Goal: Task Accomplishment & Management: Manage account settings

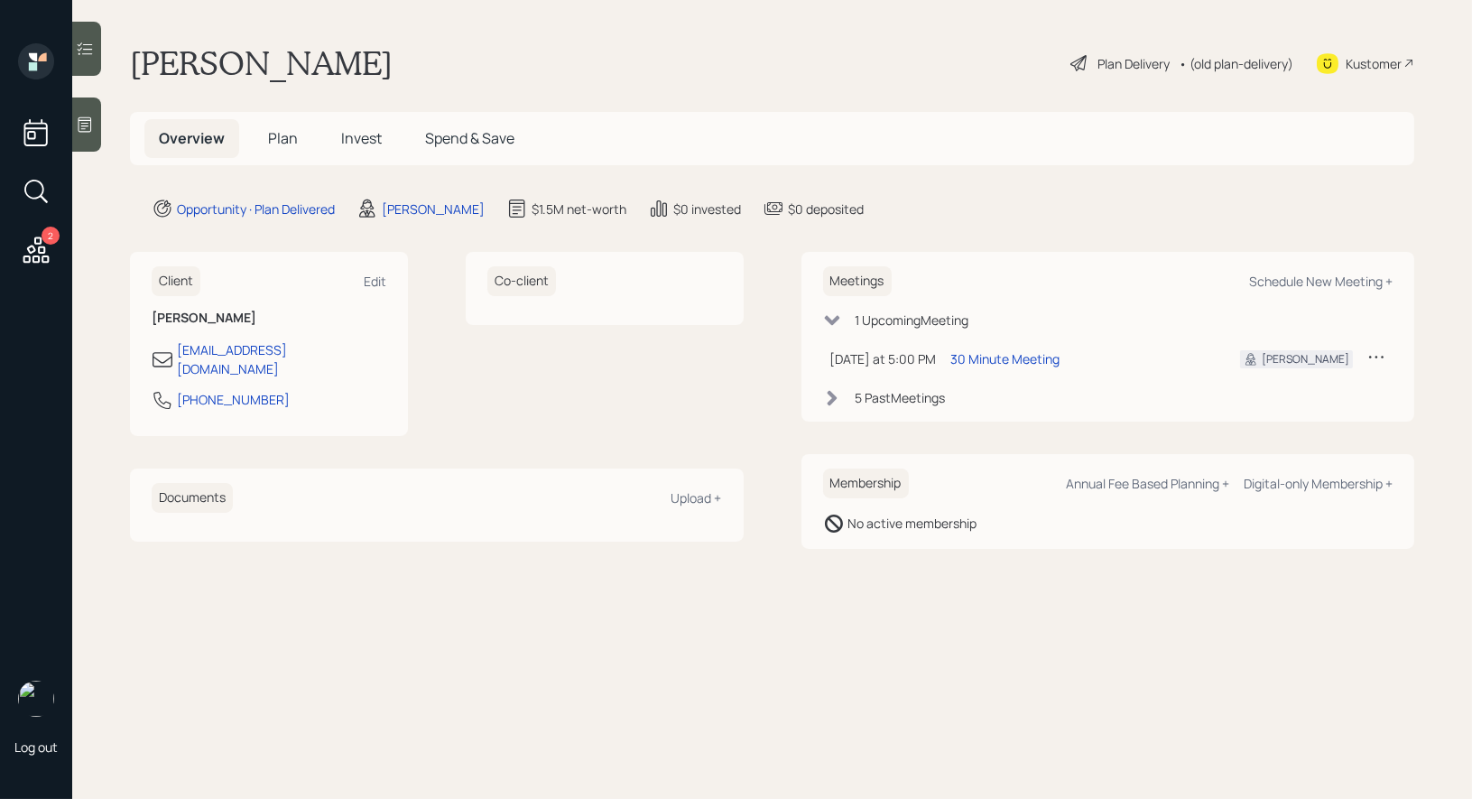
click at [279, 133] on span "Plan" at bounding box center [283, 138] width 30 height 20
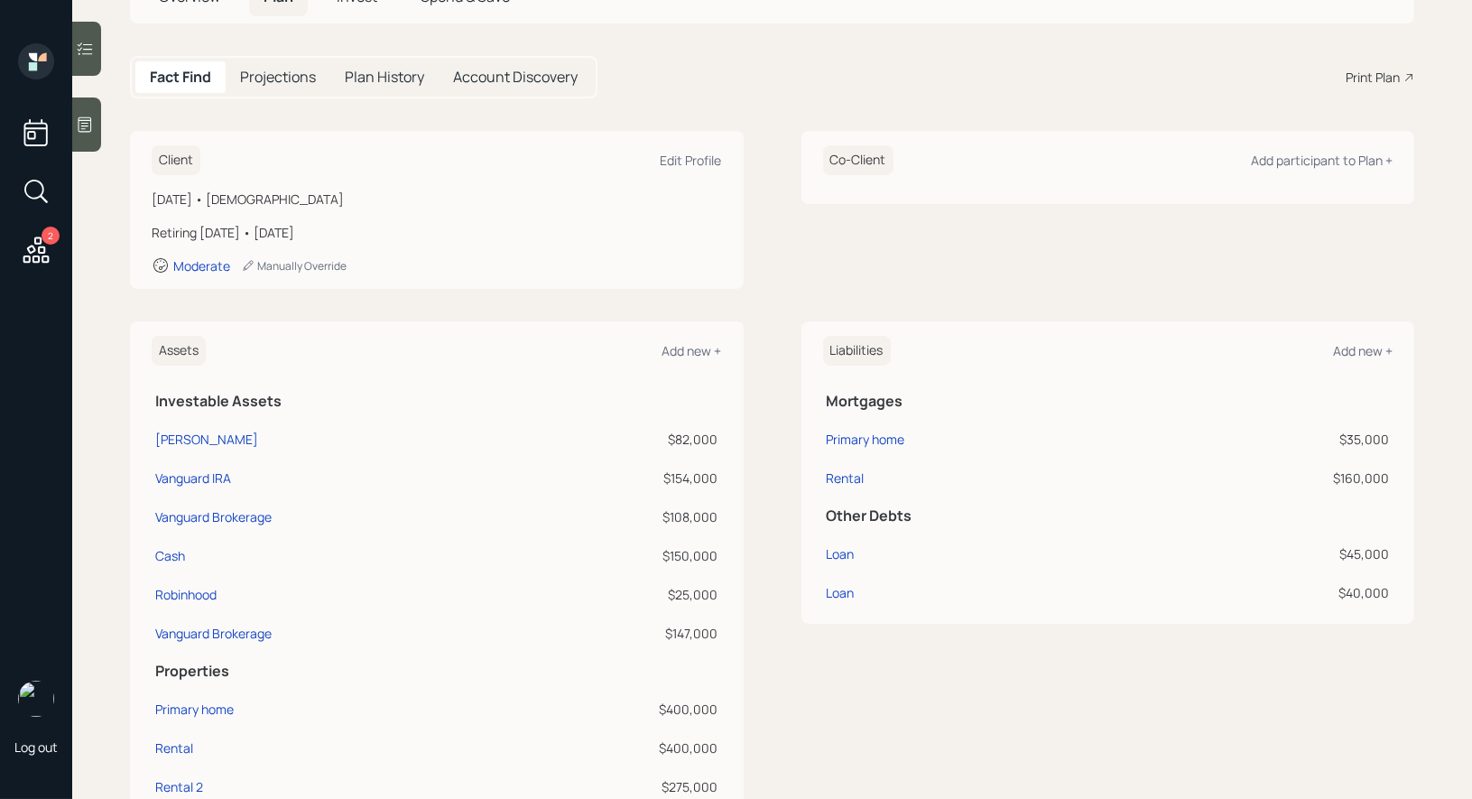
scroll to position [154, 0]
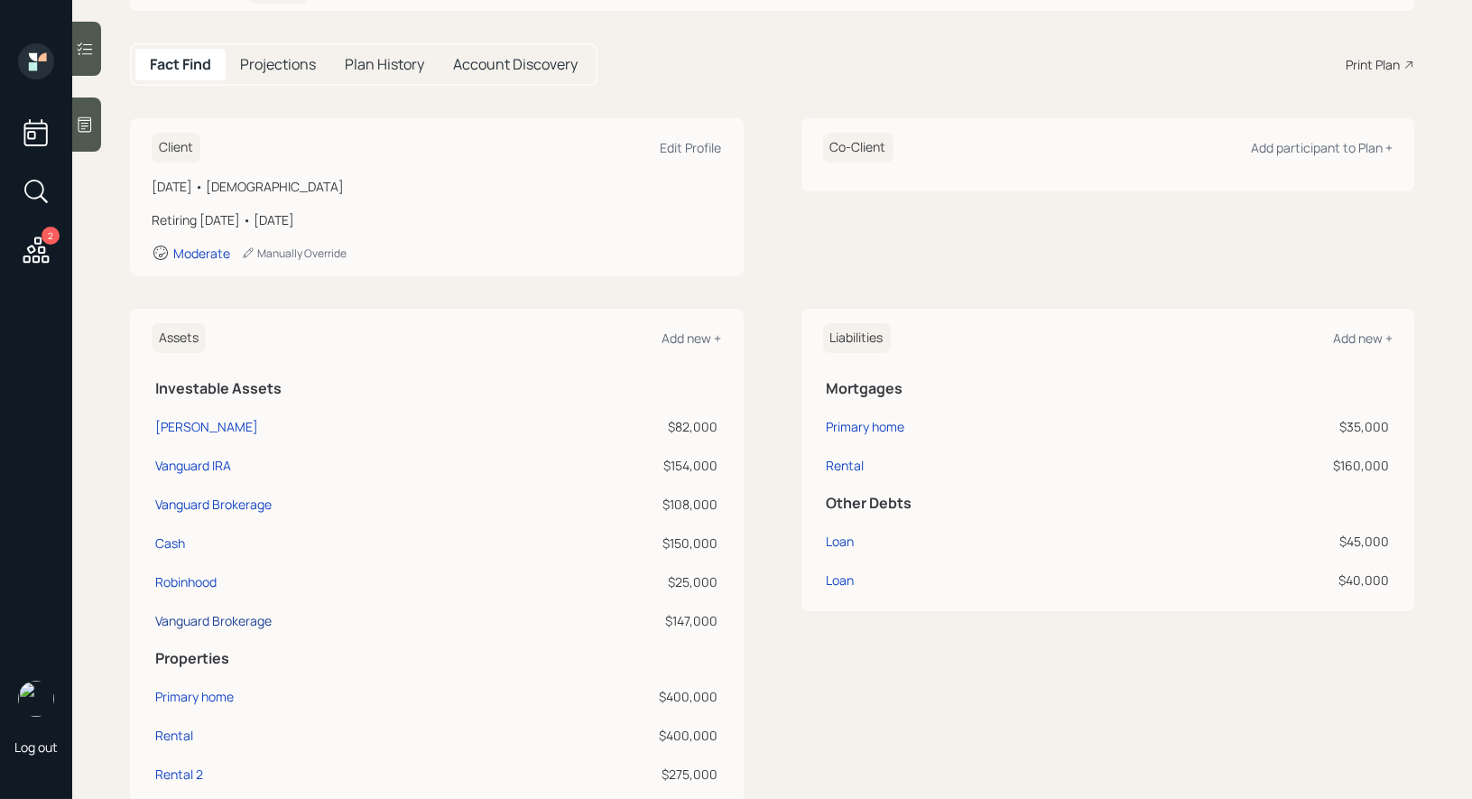
click at [216, 621] on div "Vanguard Brokerage" at bounding box center [213, 620] width 116 height 19
select select "taxable"
select select "balanced"
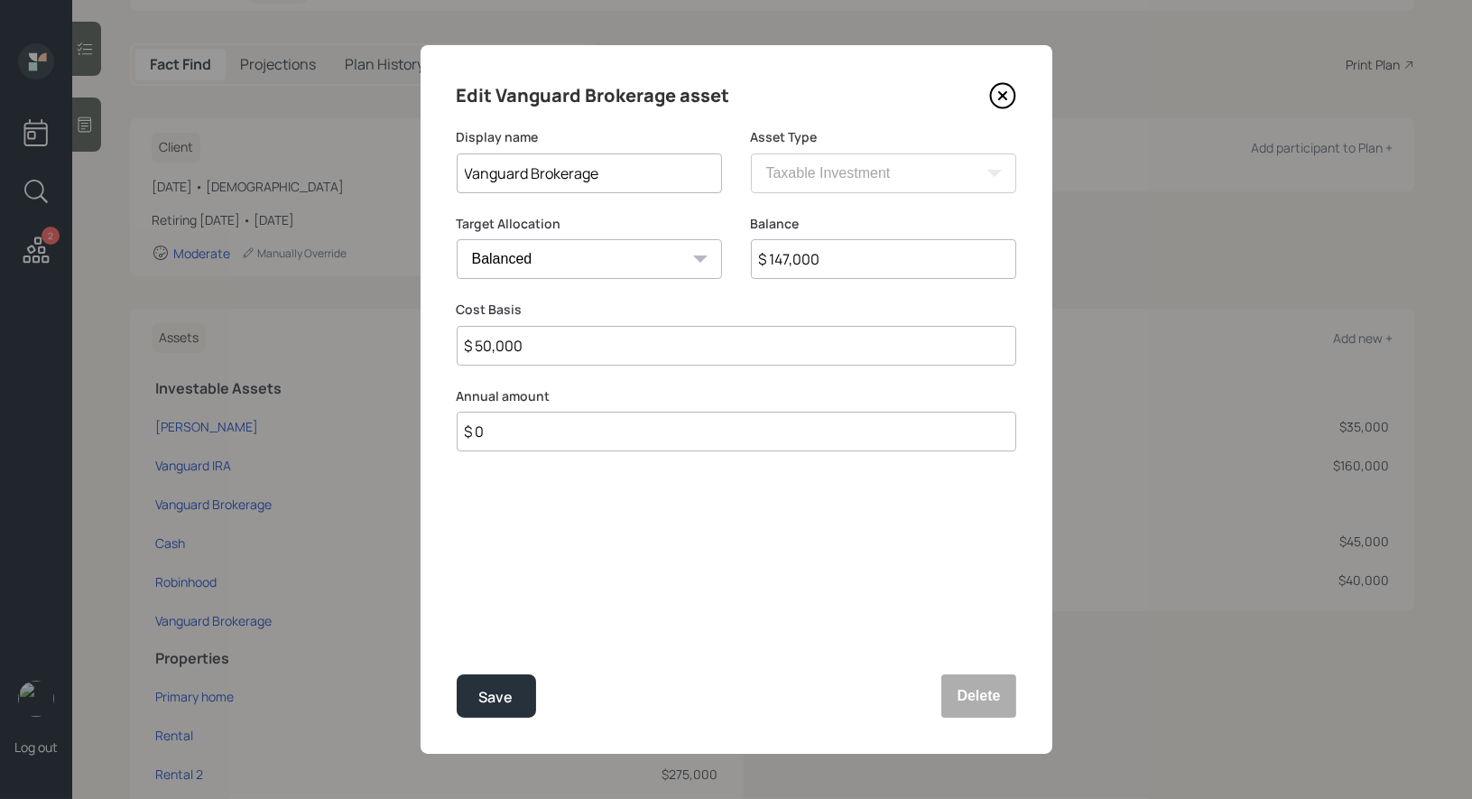
click at [644, 182] on input "Vanguard Brokerage" at bounding box center [589, 173] width 265 height 40
click at [1009, 88] on icon at bounding box center [1002, 95] width 27 height 27
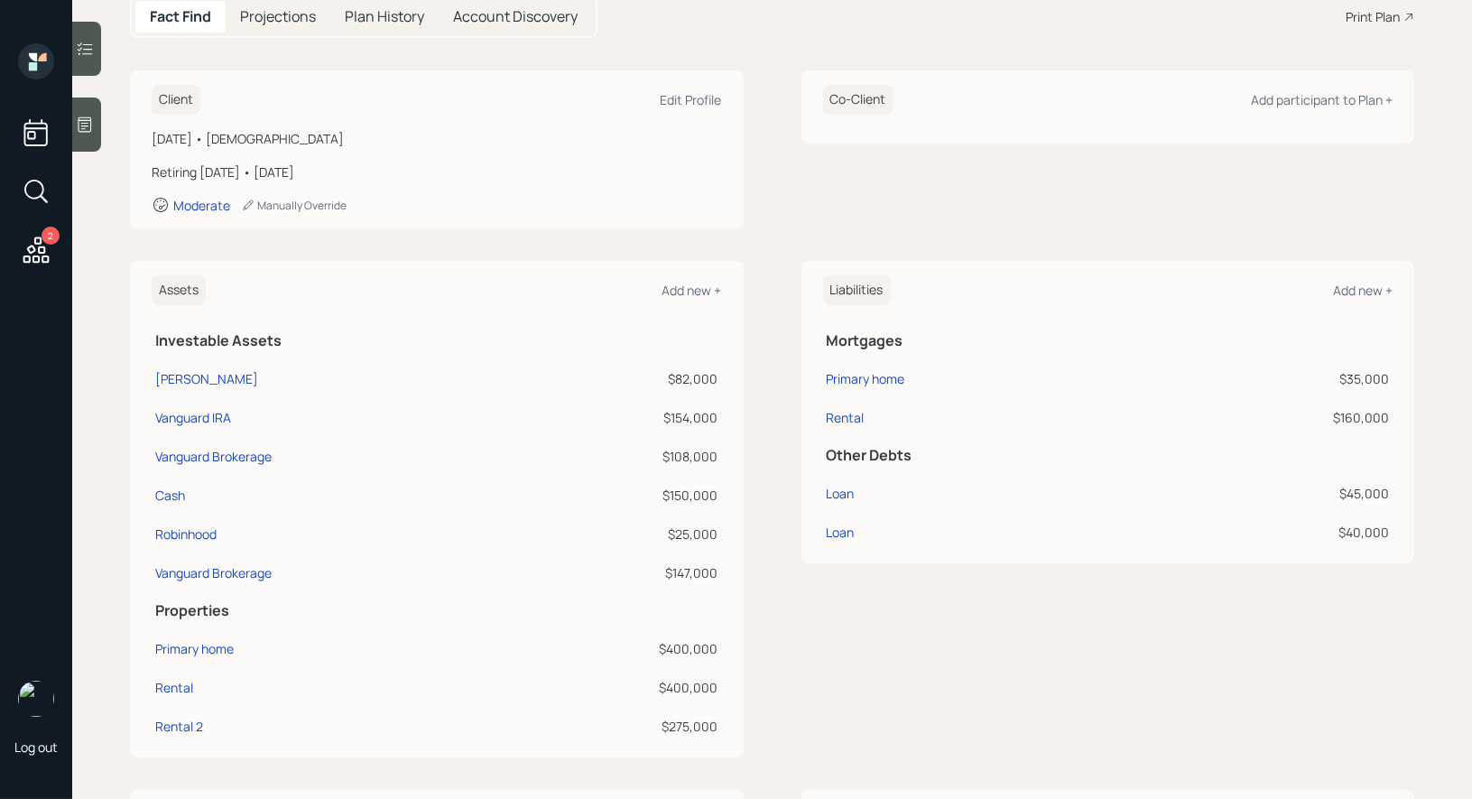
scroll to position [208, 0]
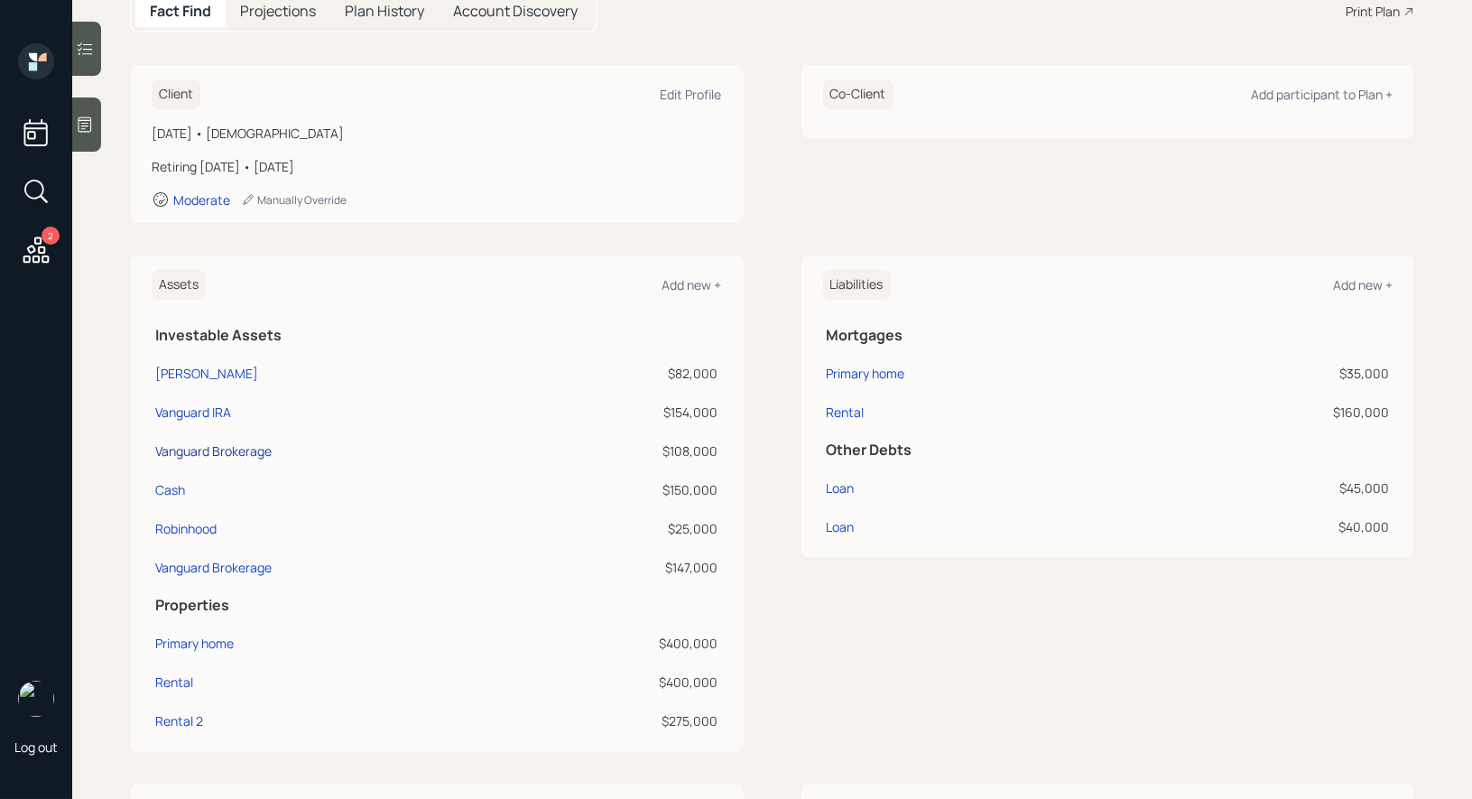
click at [221, 450] on div "Vanguard Brokerage" at bounding box center [213, 450] width 116 height 19
select select "taxable"
select select "balanced"
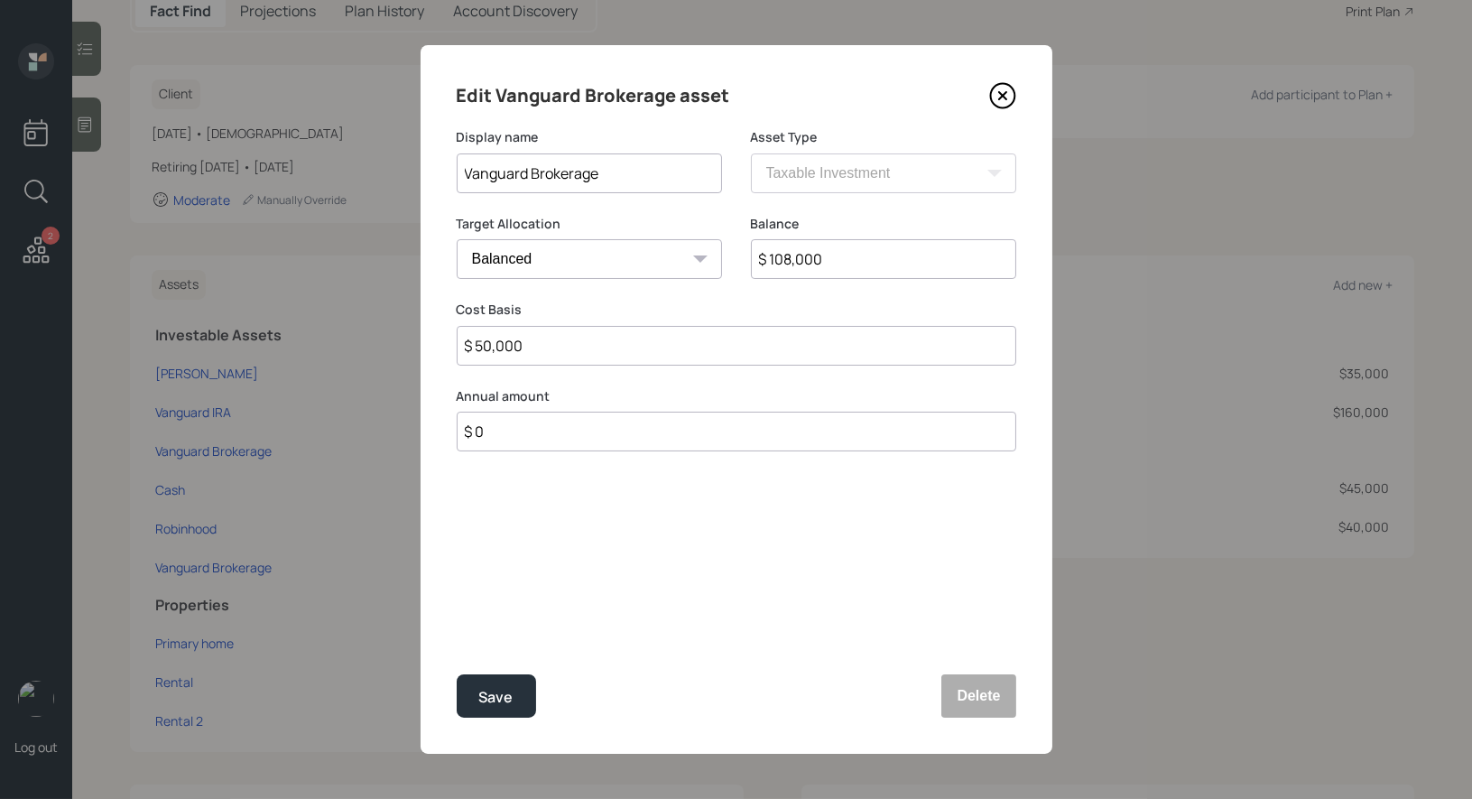
click at [653, 176] on input "Vanguard Brokerage" at bounding box center [589, 173] width 265 height 40
type input "Vanguard Brokerage (Mostly Apple)"
click at [511, 695] on div "Save" at bounding box center [496, 697] width 34 height 24
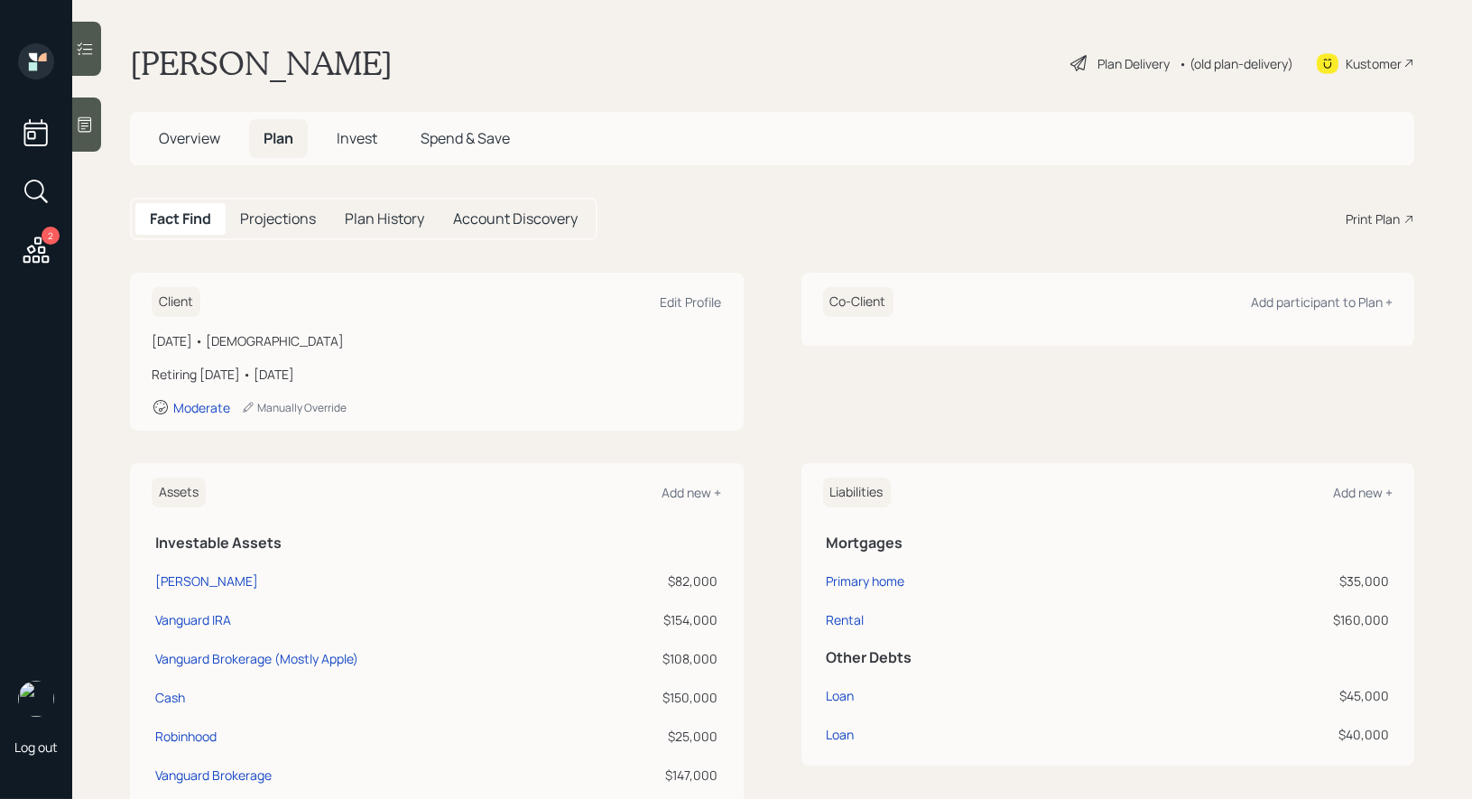
click at [1103, 60] on div "Plan Delivery" at bounding box center [1134, 63] width 72 height 19
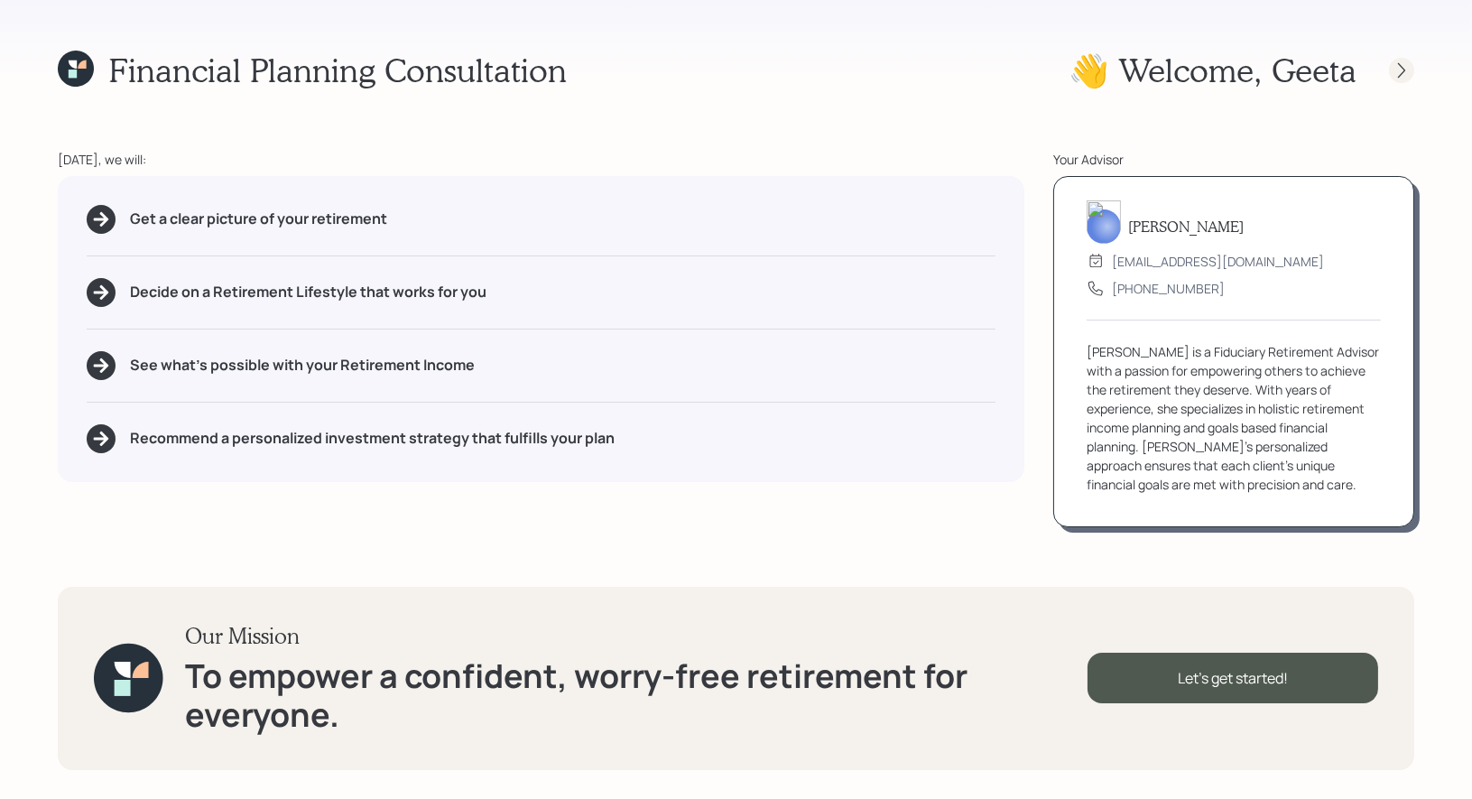
click at [1394, 68] on icon at bounding box center [1402, 70] width 18 height 18
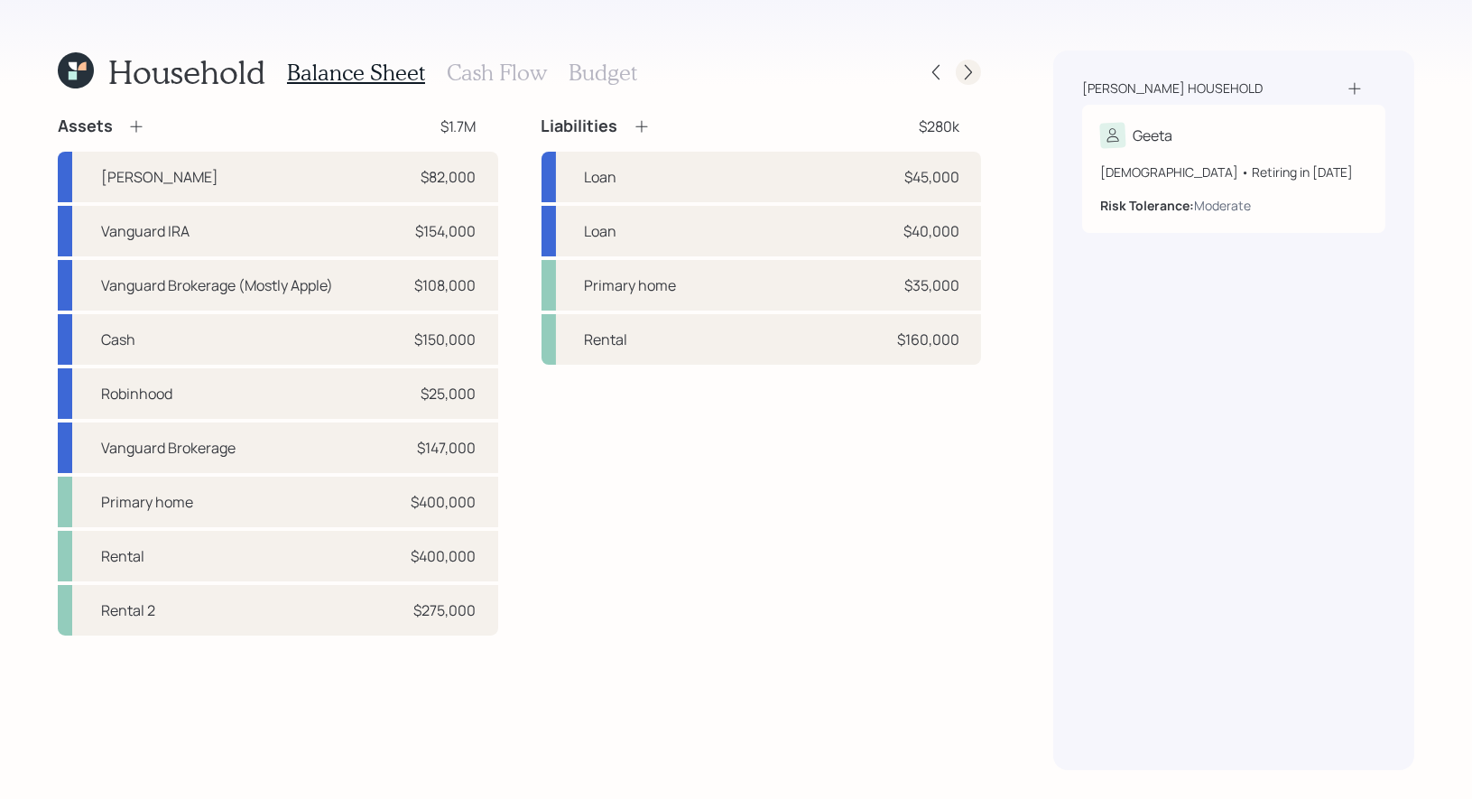
click at [967, 67] on icon at bounding box center [968, 72] width 7 height 15
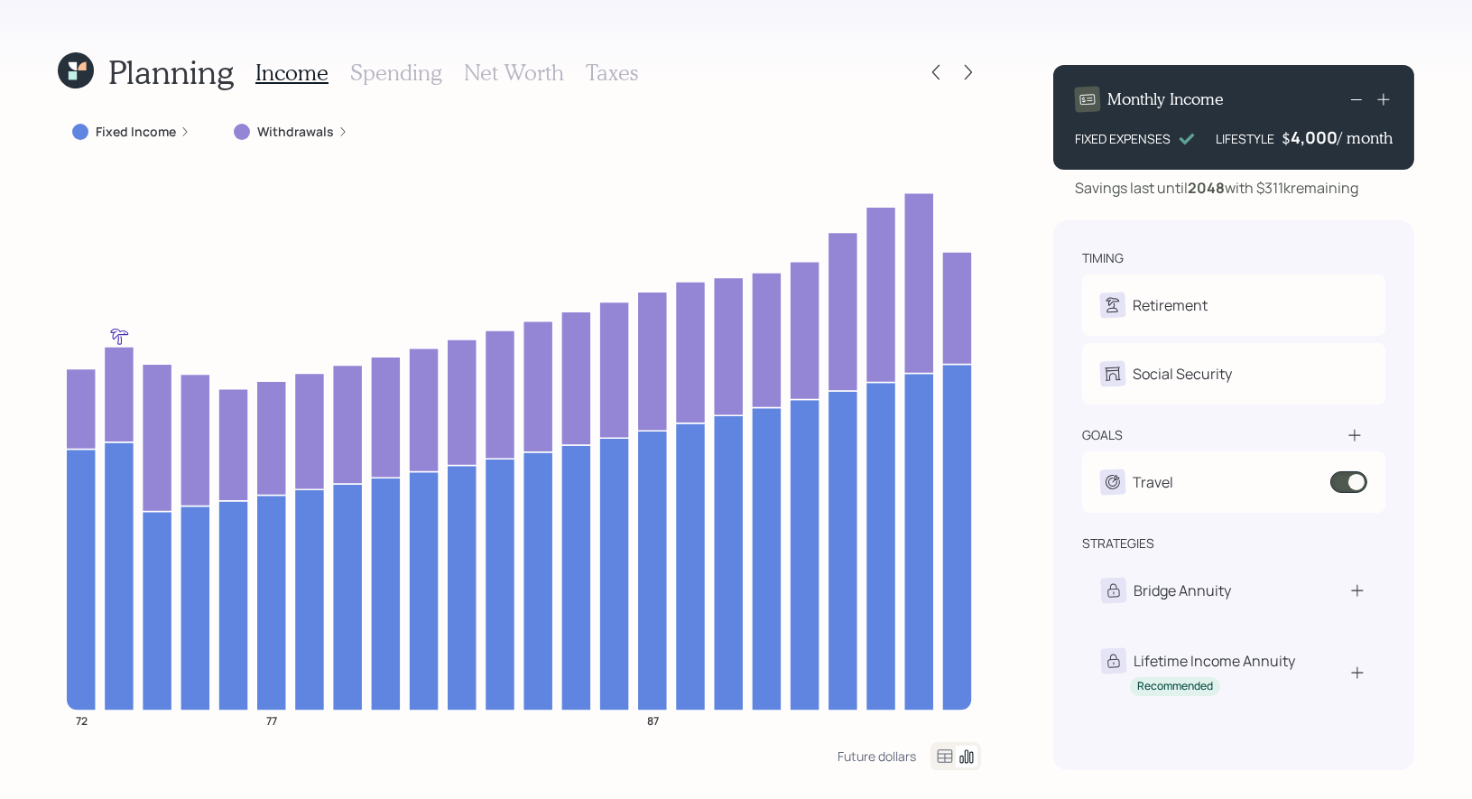
click at [313, 127] on label "Withdrawals" at bounding box center [295, 132] width 77 height 18
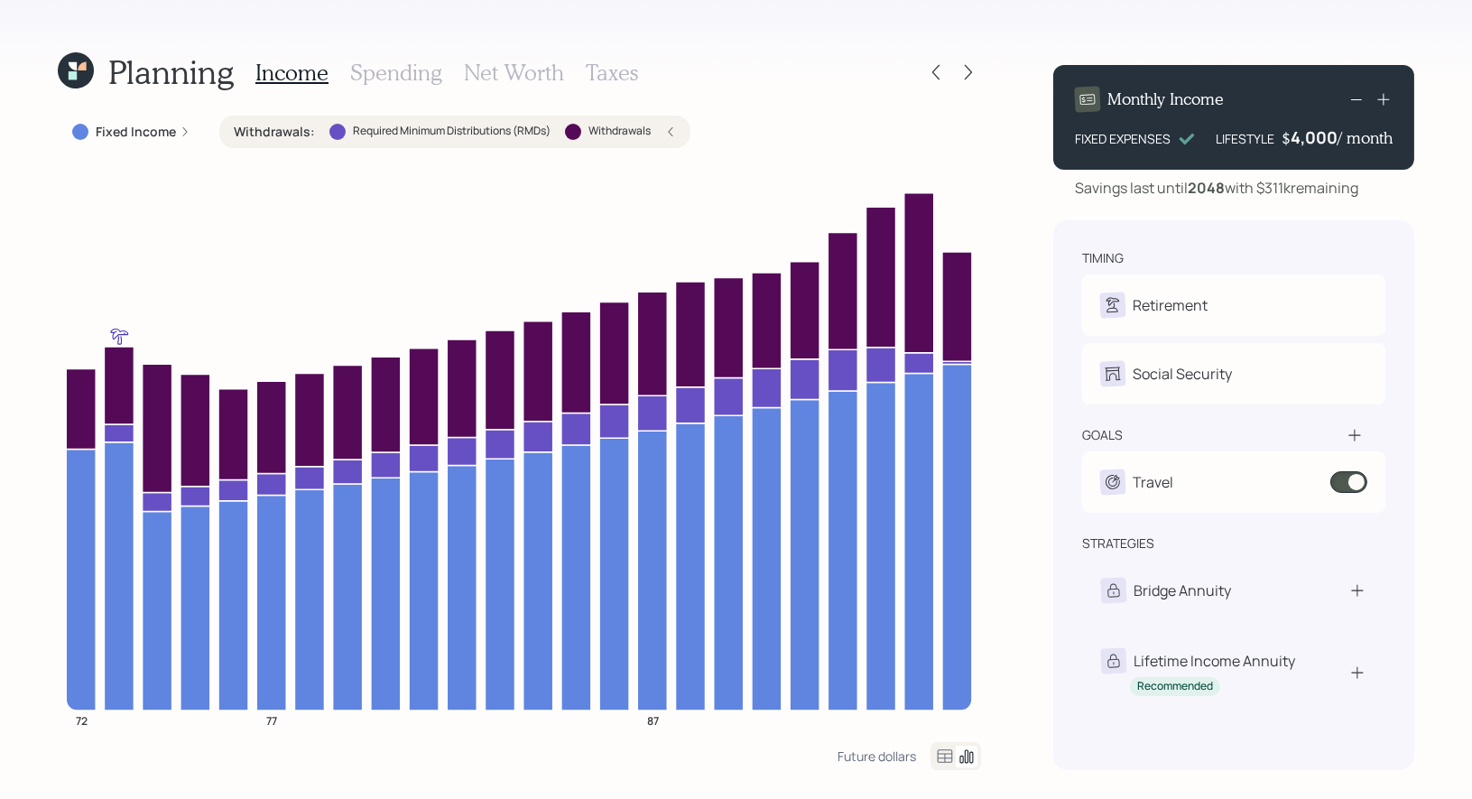
click at [308, 130] on label "Withdrawals :" at bounding box center [274, 132] width 81 height 18
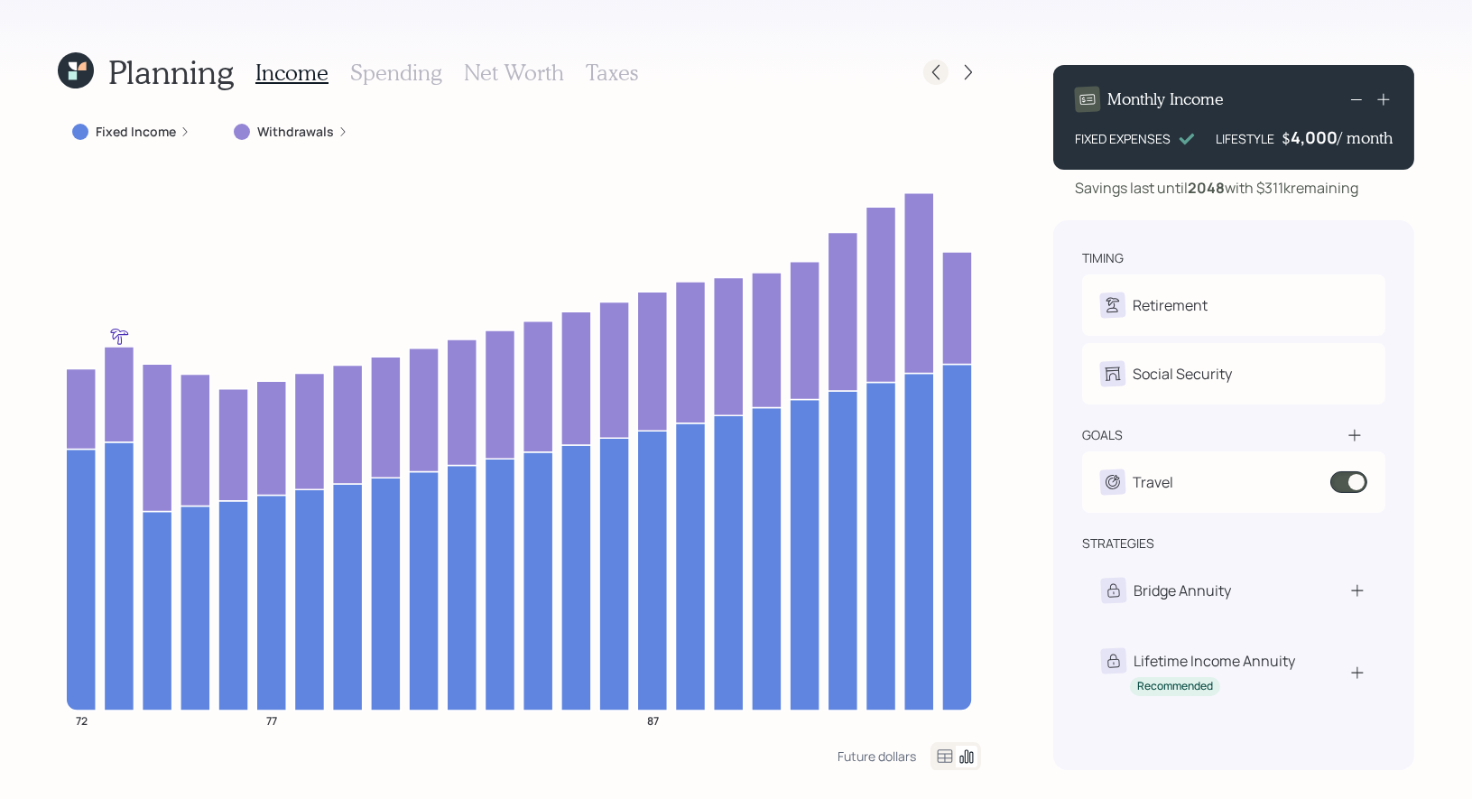
click at [935, 67] on icon at bounding box center [936, 72] width 18 height 18
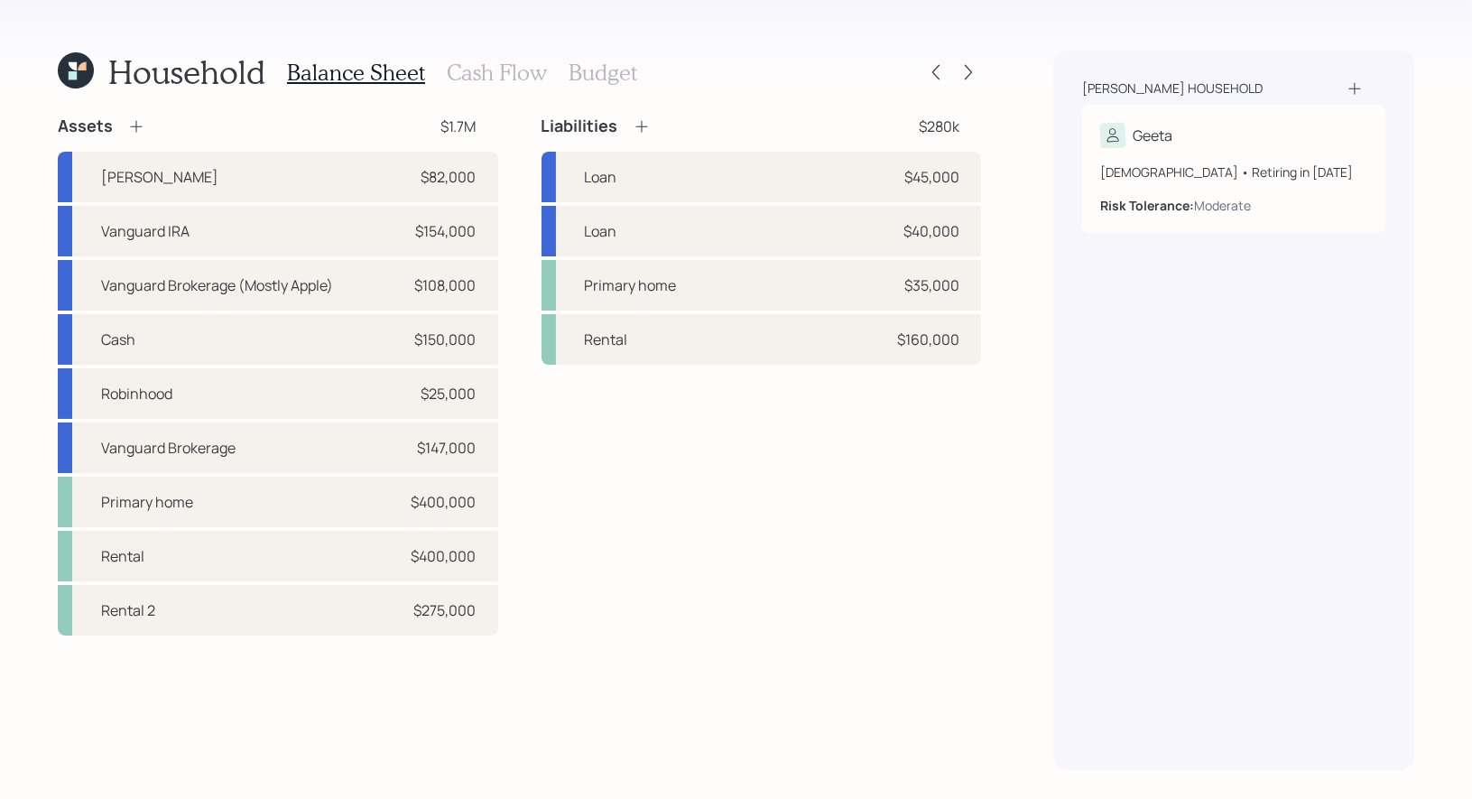
click at [935, 67] on icon at bounding box center [936, 72] width 18 height 18
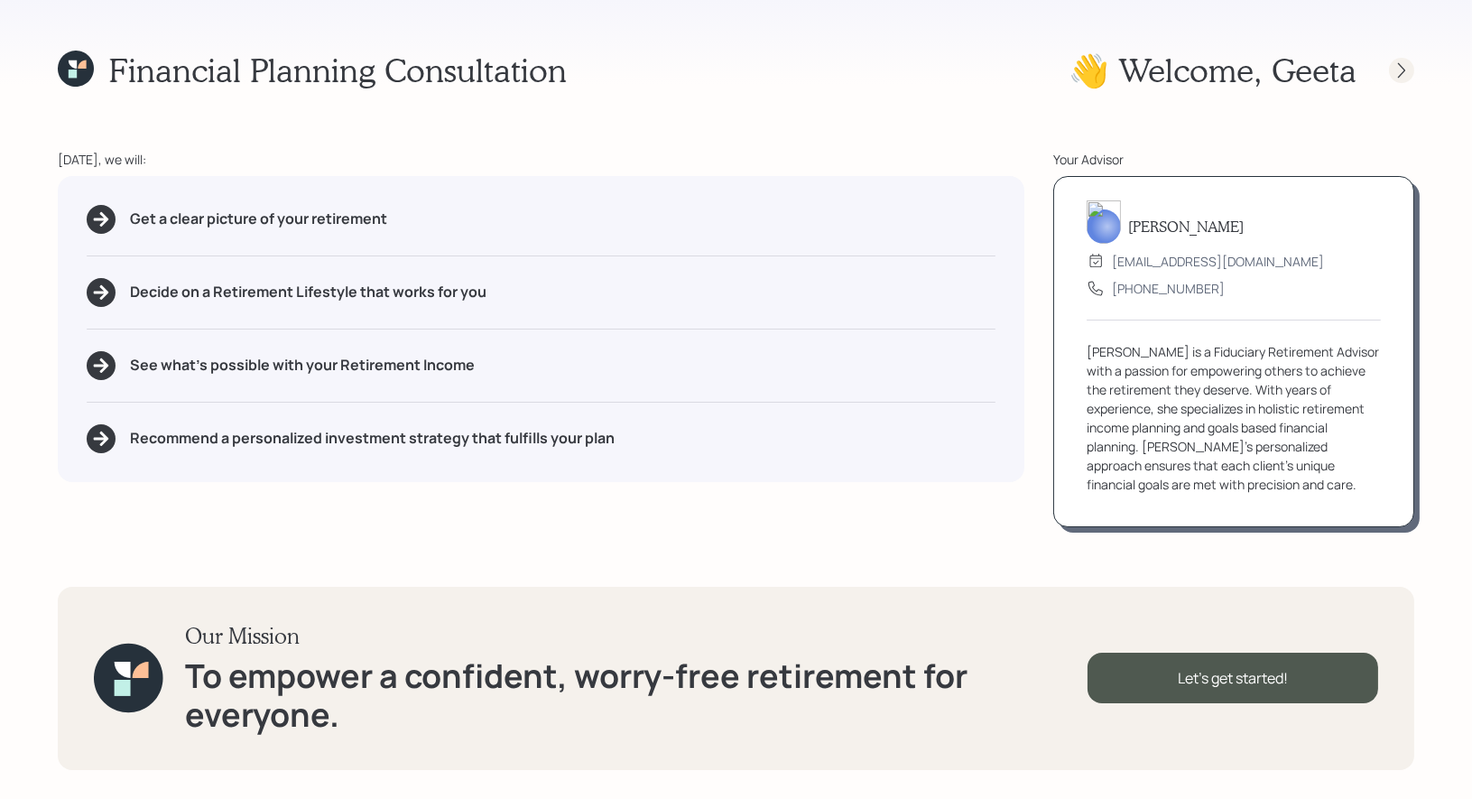
click at [1397, 76] on icon at bounding box center [1402, 70] width 18 height 18
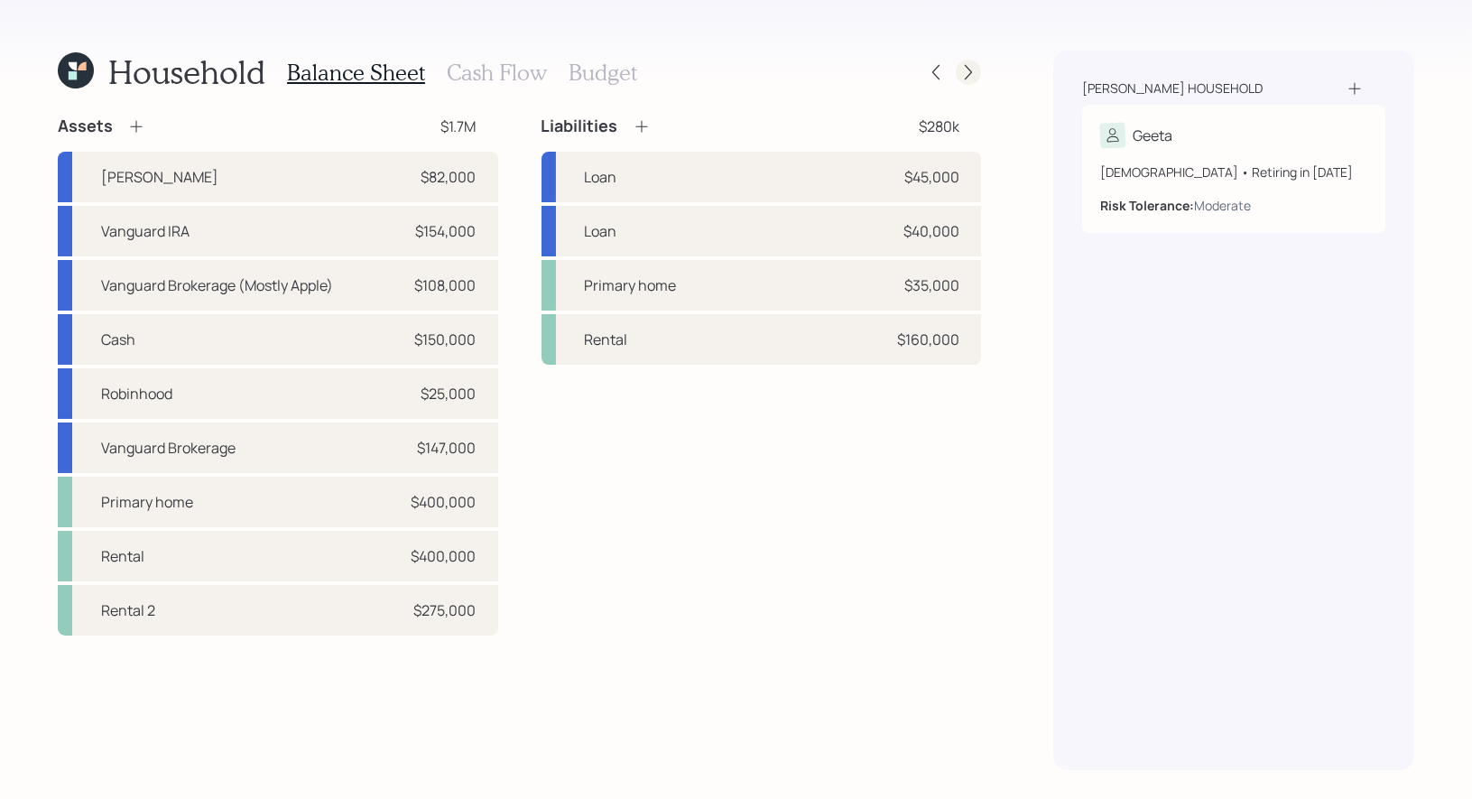
click at [964, 70] on icon at bounding box center [968, 72] width 18 height 18
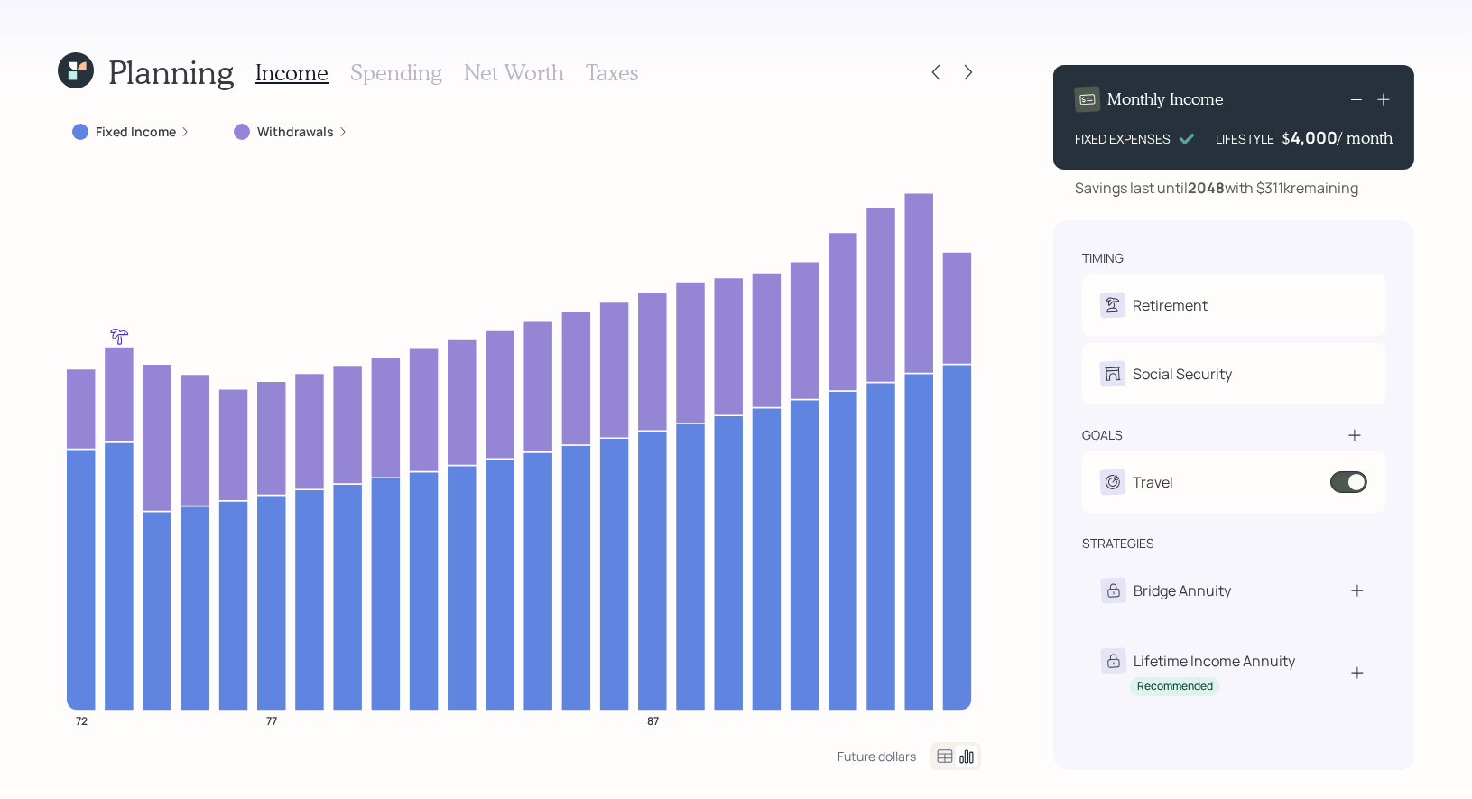
click at [617, 68] on h3 "Taxes" at bounding box center [612, 73] width 52 height 26
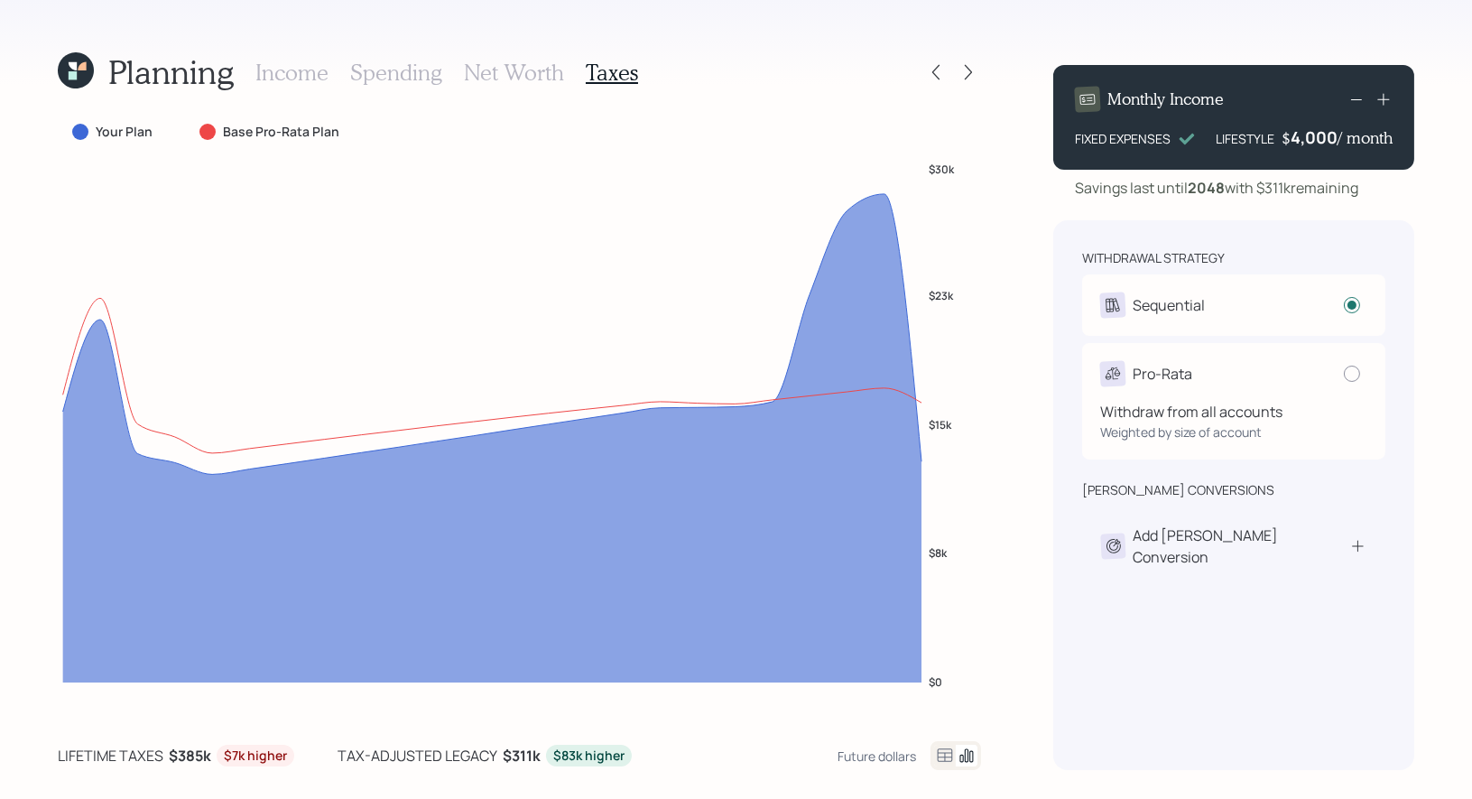
click at [1334, 385] on div "Pro-Rata" at bounding box center [1233, 373] width 267 height 25
radio input "false"
radio input "true"
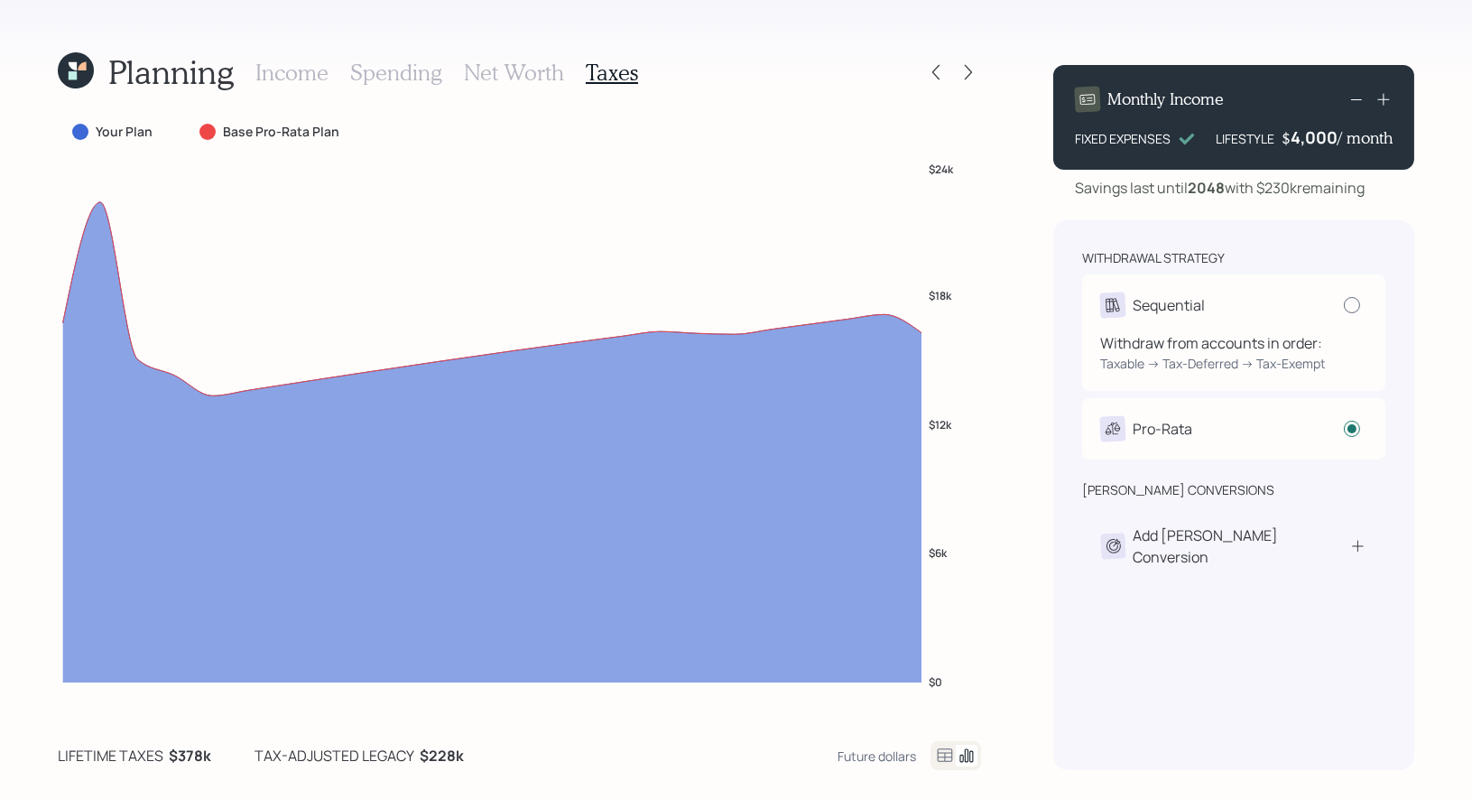
click at [1358, 303] on div at bounding box center [1352, 305] width 16 height 16
click at [1344, 304] on input "radio" at bounding box center [1343, 304] width 1 height 1
radio input "true"
radio input "false"
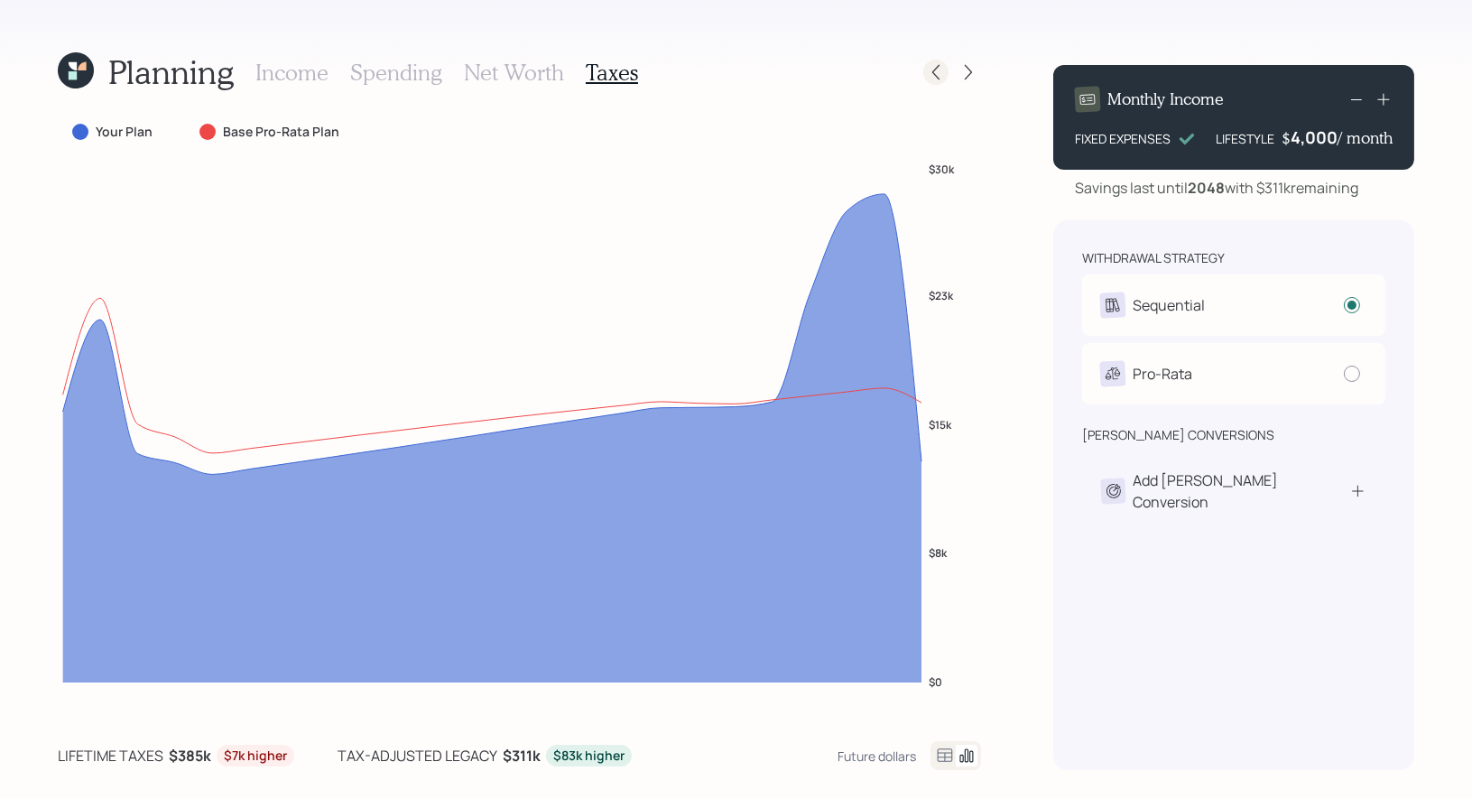
click at [937, 72] on icon at bounding box center [936, 72] width 18 height 18
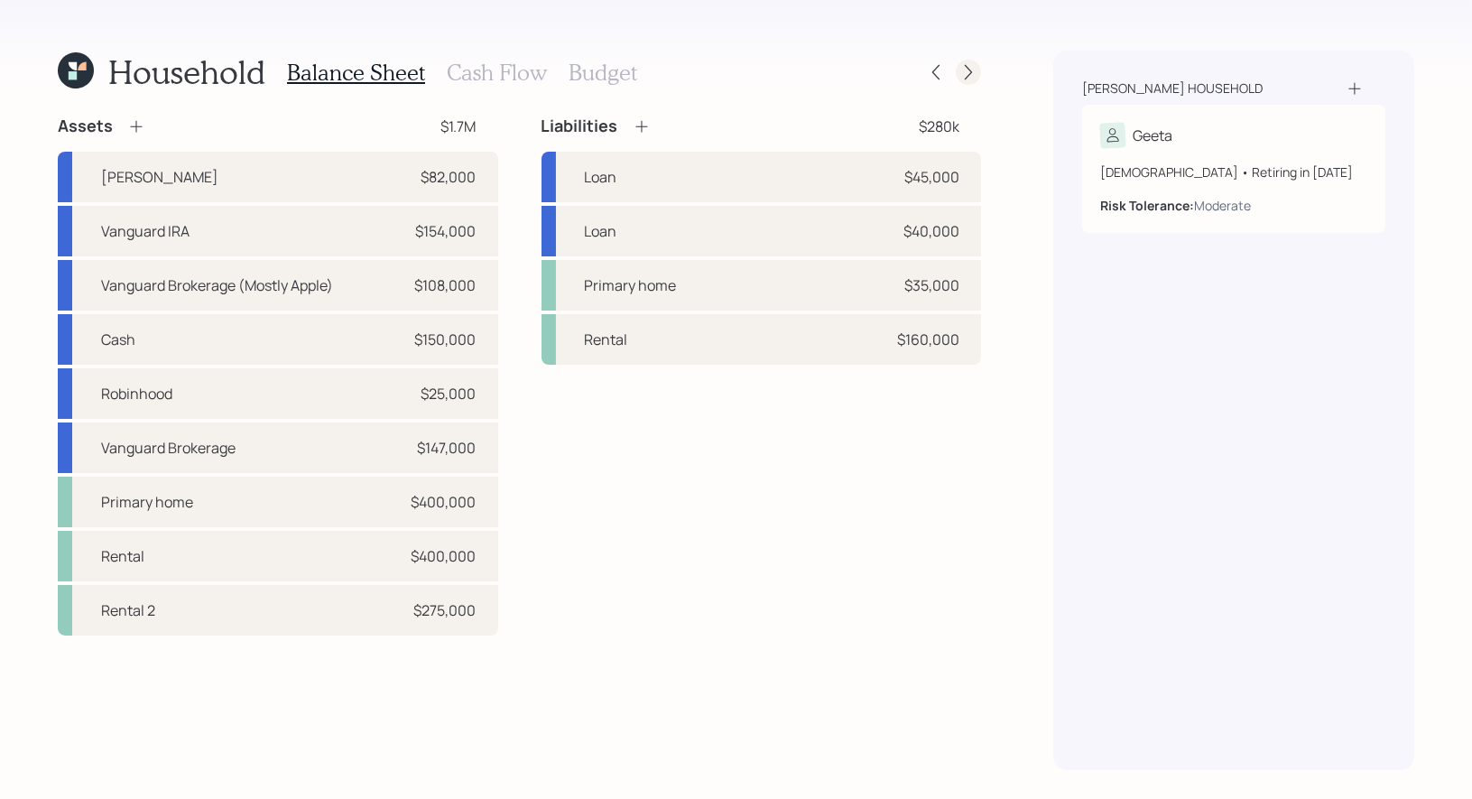
click at [973, 75] on icon at bounding box center [968, 72] width 18 height 18
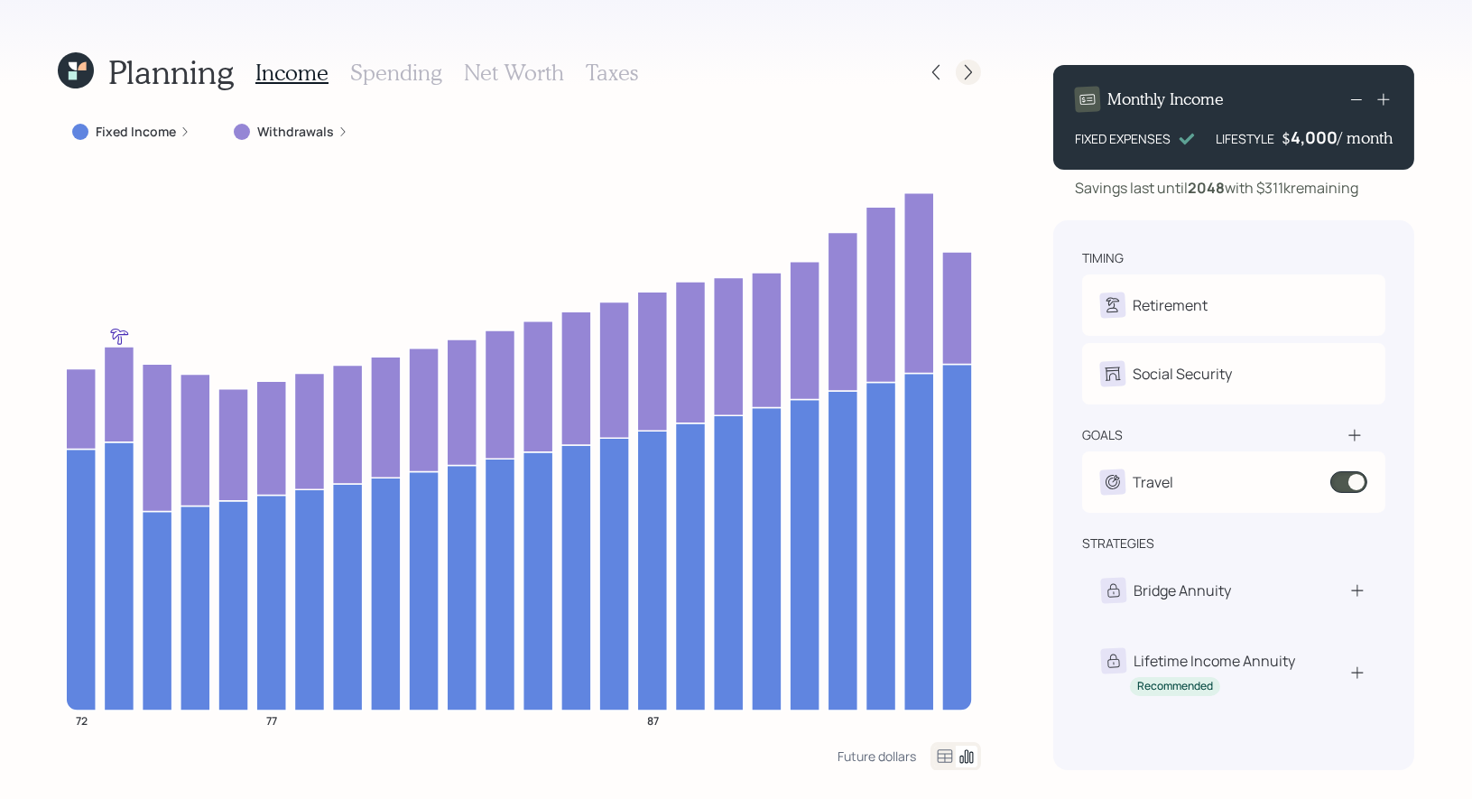
click at [977, 72] on icon at bounding box center [968, 72] width 18 height 18
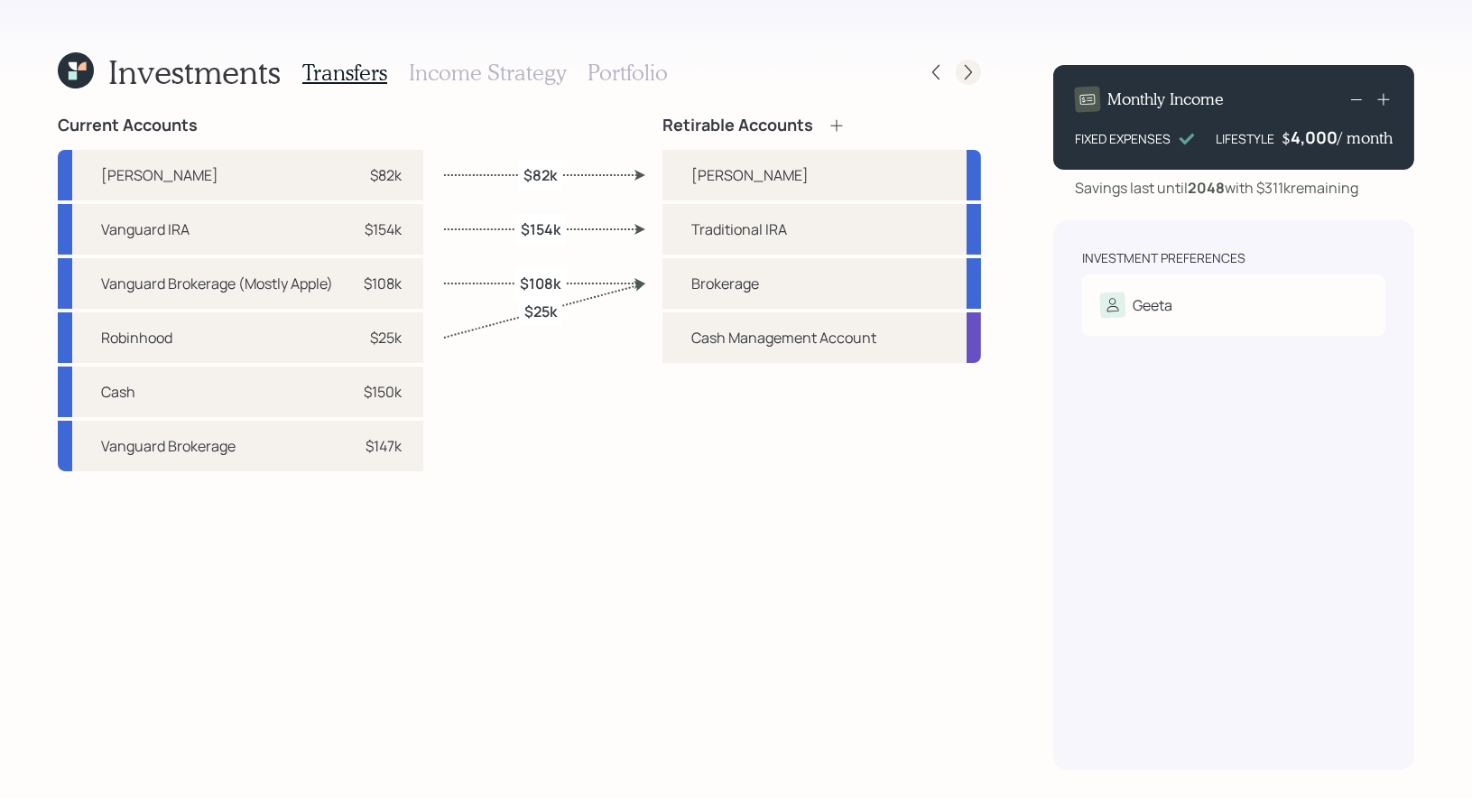
click at [972, 71] on icon at bounding box center [968, 72] width 7 height 15
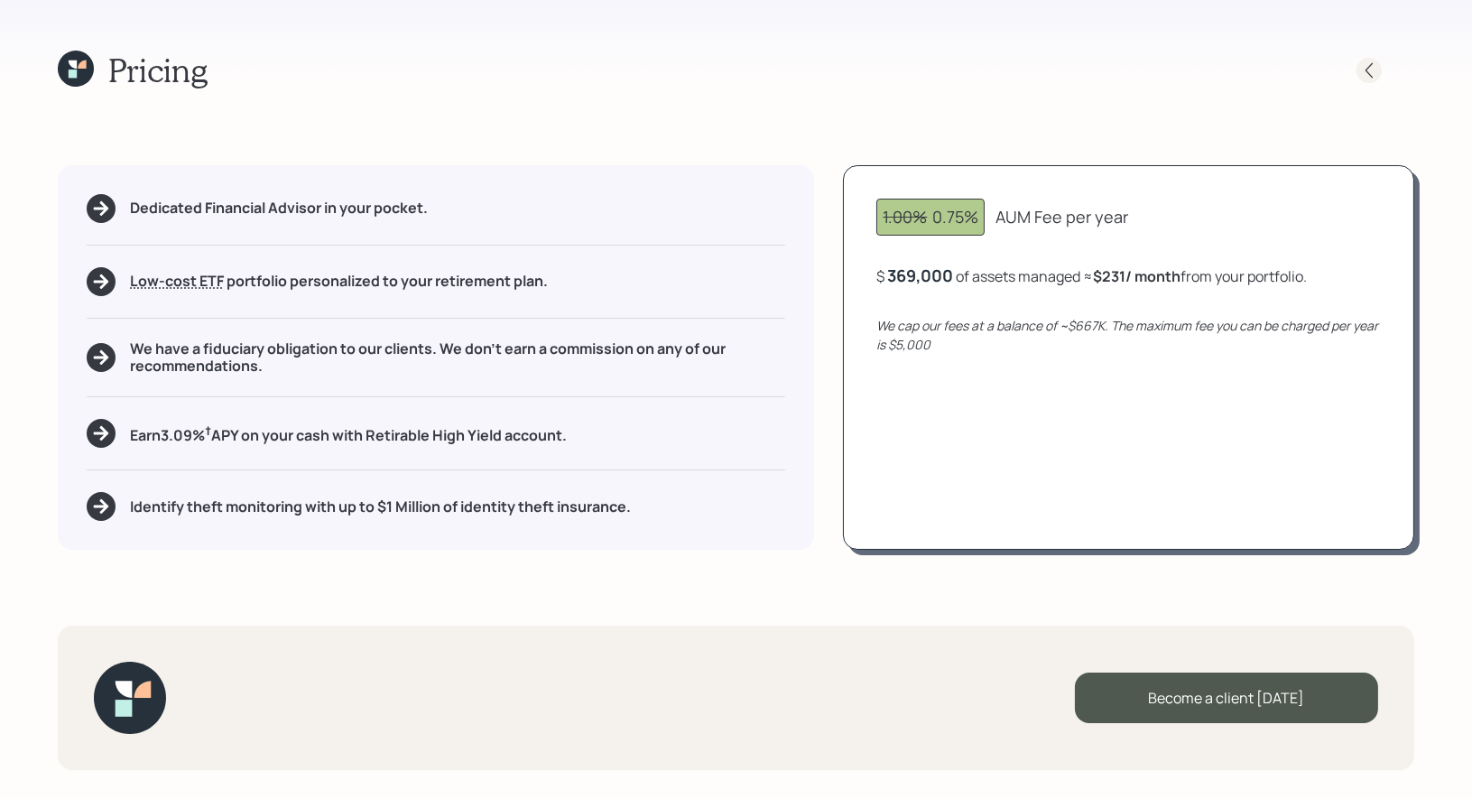
click at [1369, 68] on icon at bounding box center [1369, 70] width 18 height 18
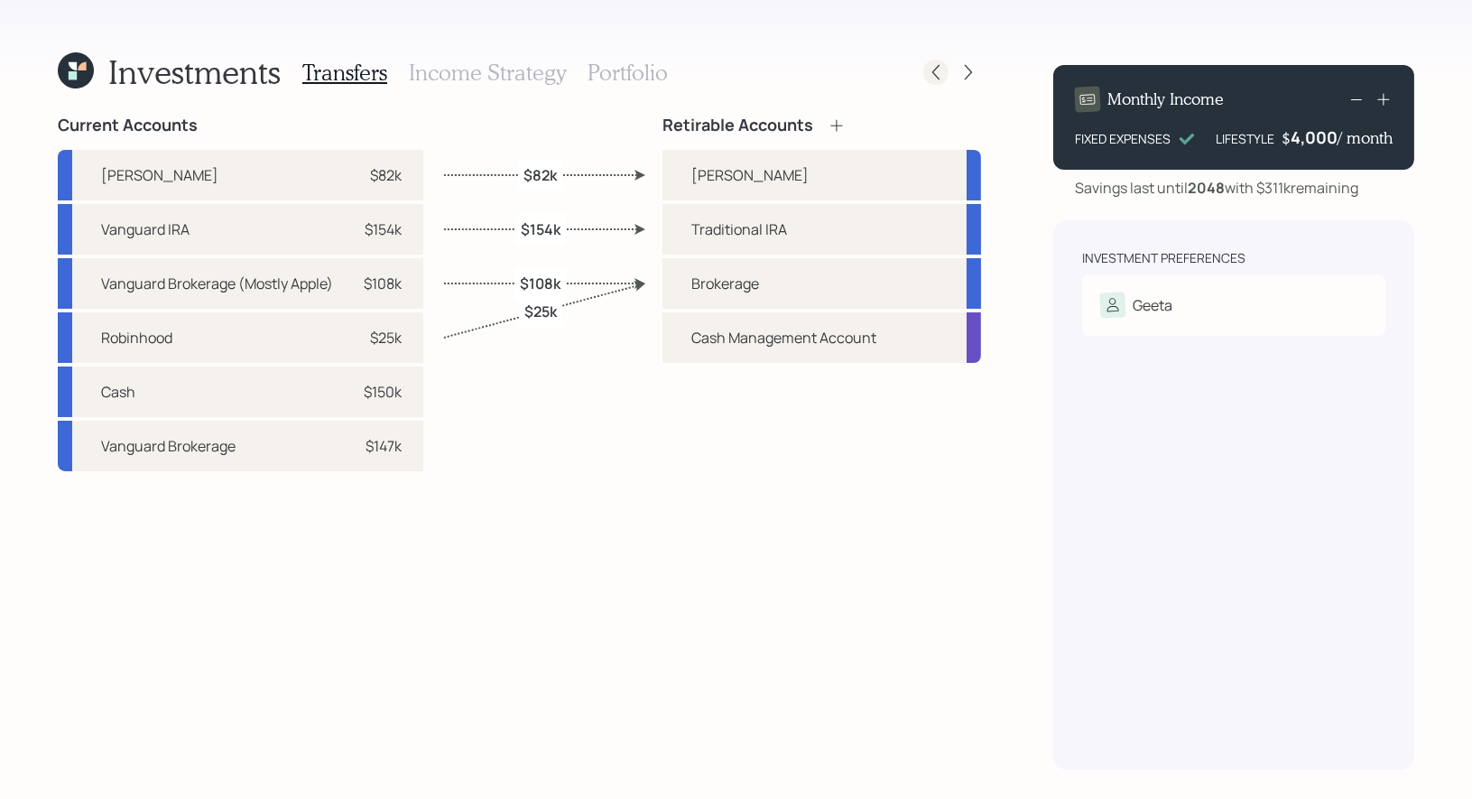
click at [932, 72] on icon at bounding box center [936, 72] width 18 height 18
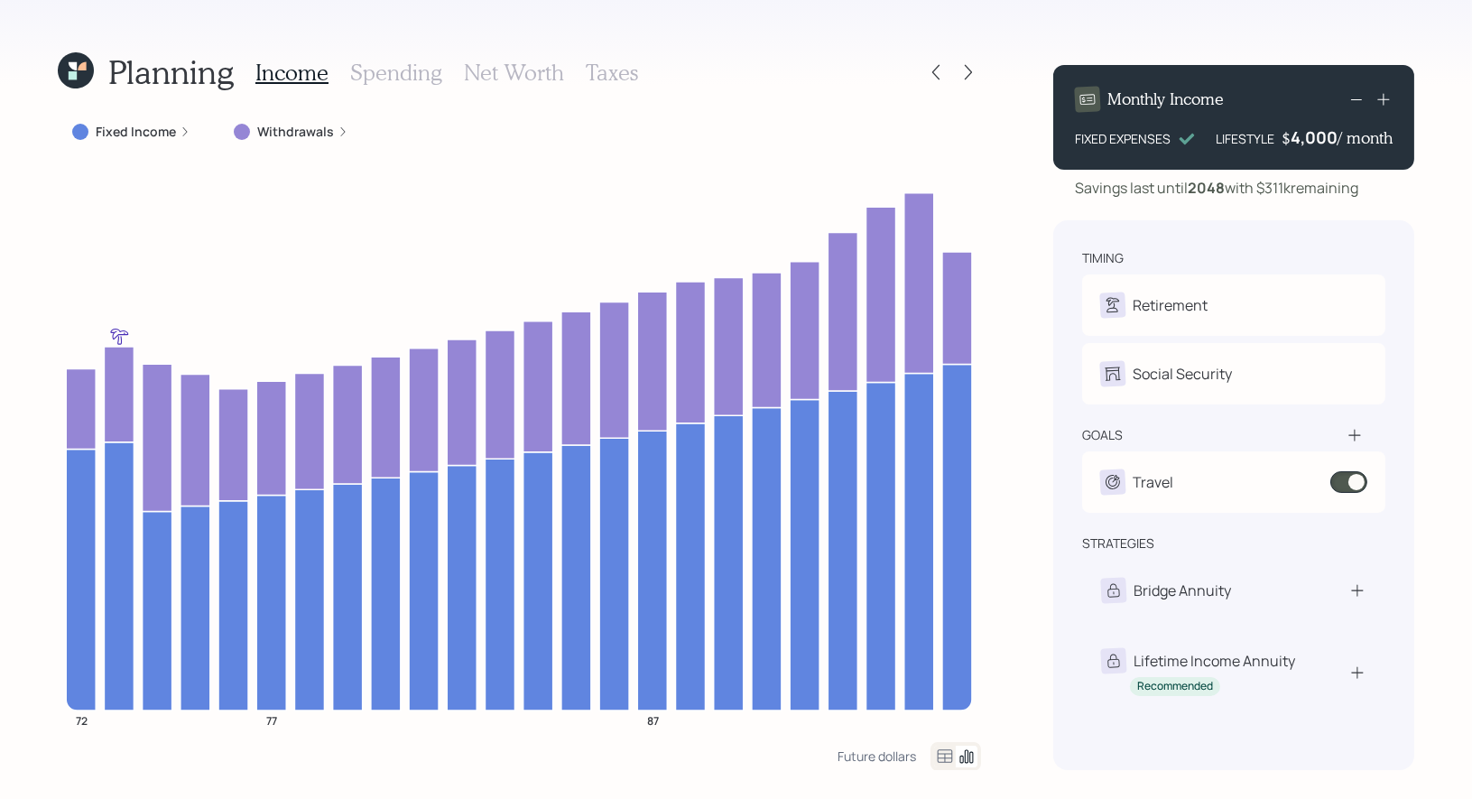
click at [384, 79] on h3 "Spending" at bounding box center [396, 73] width 92 height 26
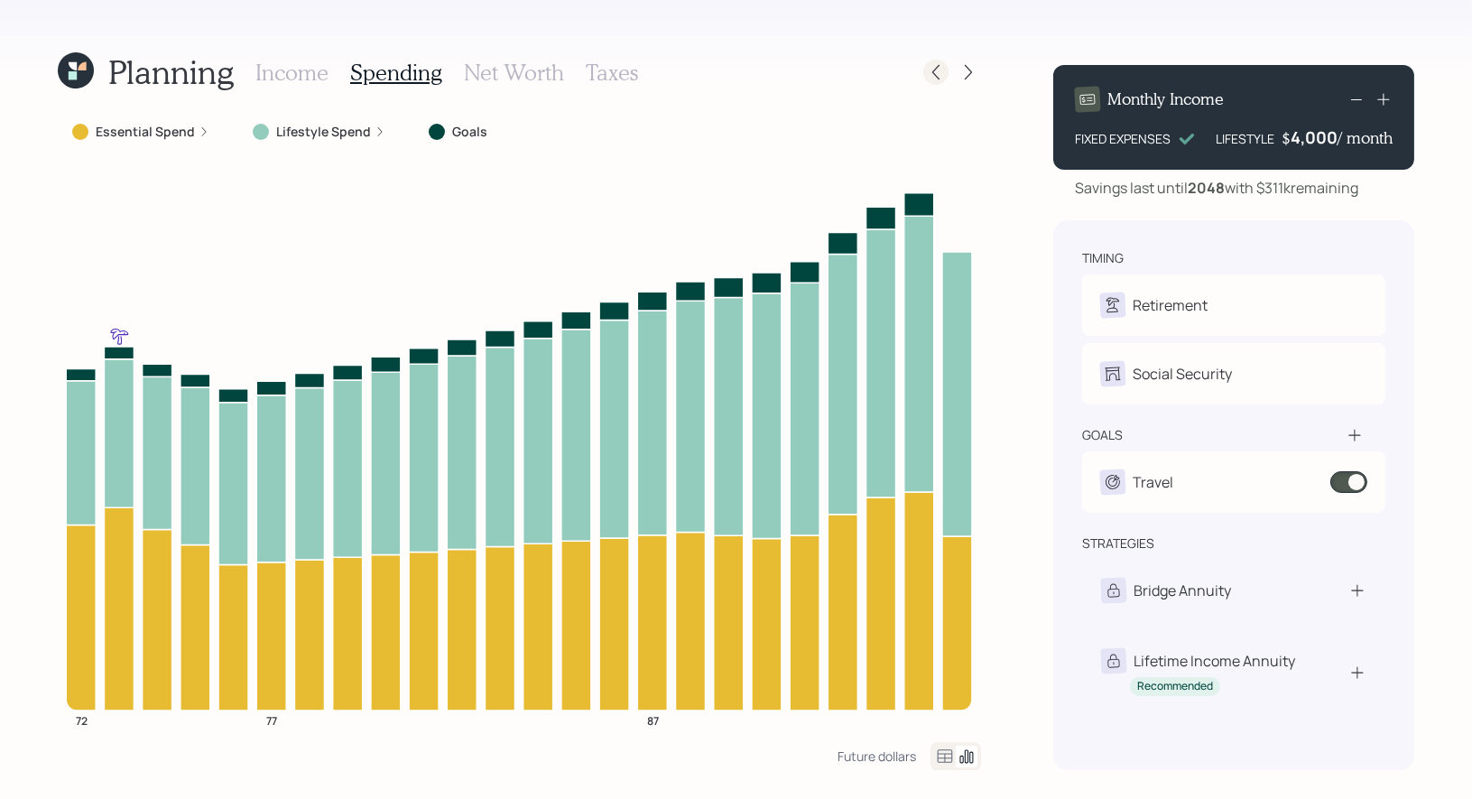
click at [932, 67] on icon at bounding box center [936, 72] width 18 height 18
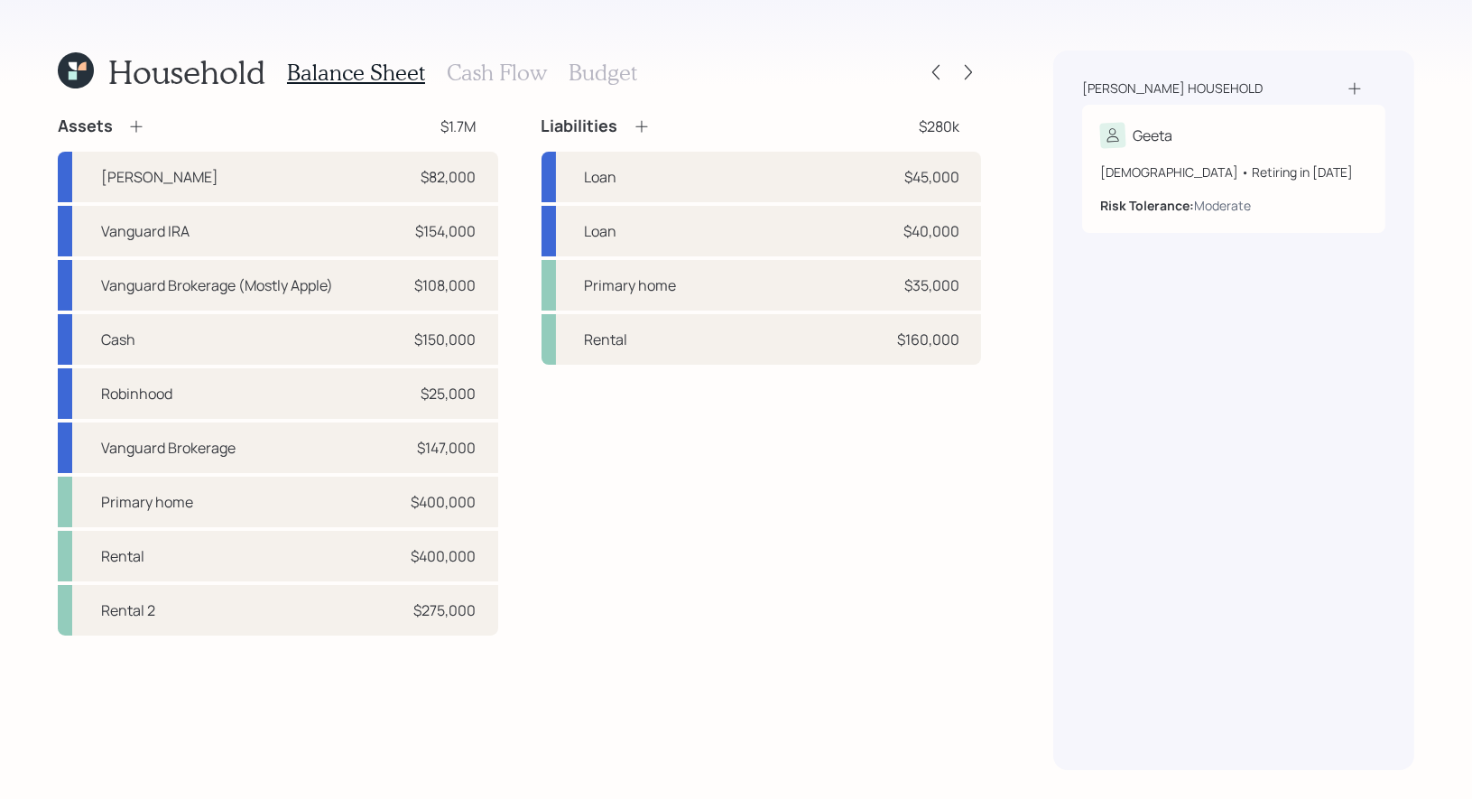
click at [517, 60] on h3 "Cash Flow" at bounding box center [497, 73] width 100 height 26
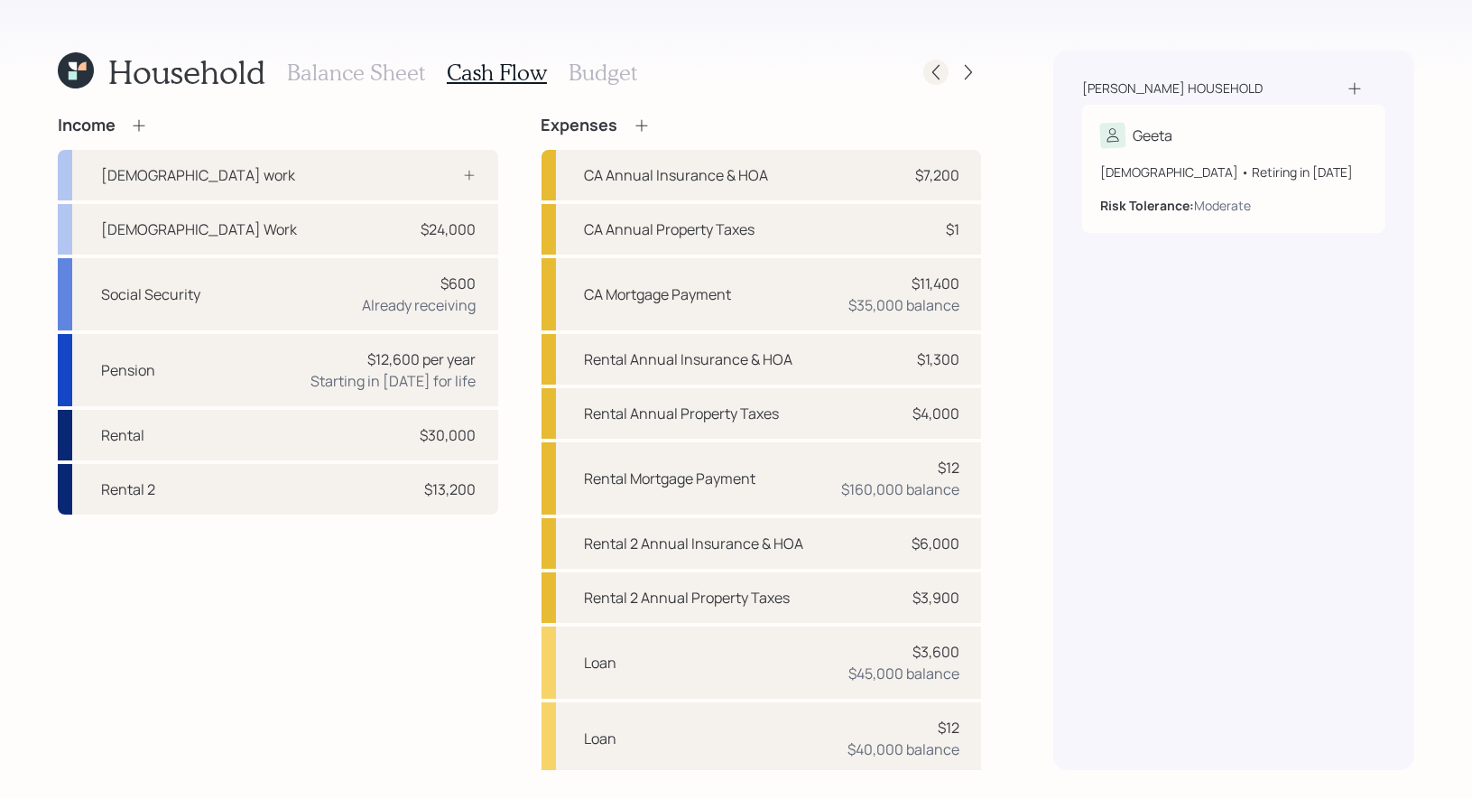
click at [941, 65] on icon at bounding box center [936, 72] width 18 height 18
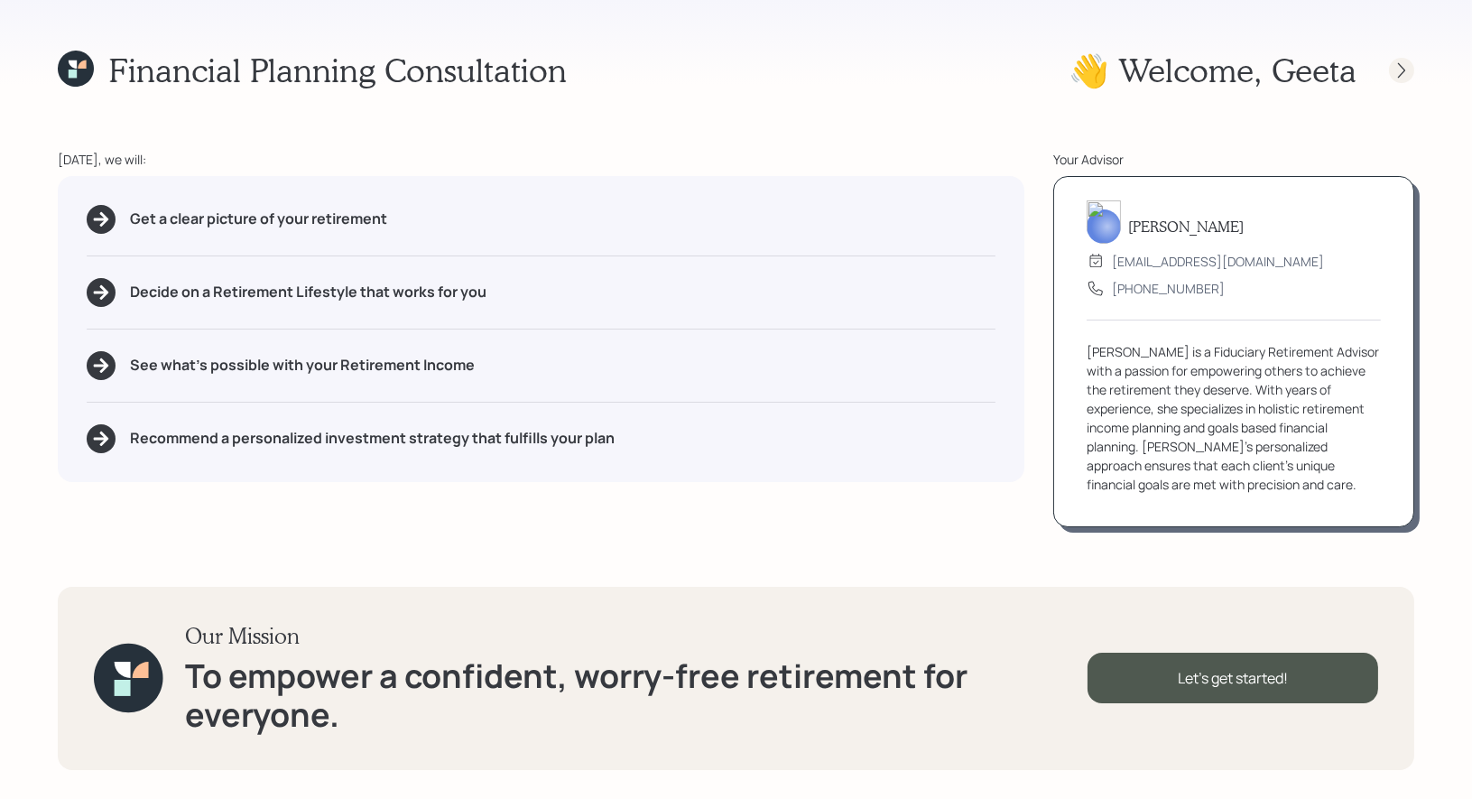
click at [1407, 75] on icon at bounding box center [1402, 70] width 18 height 18
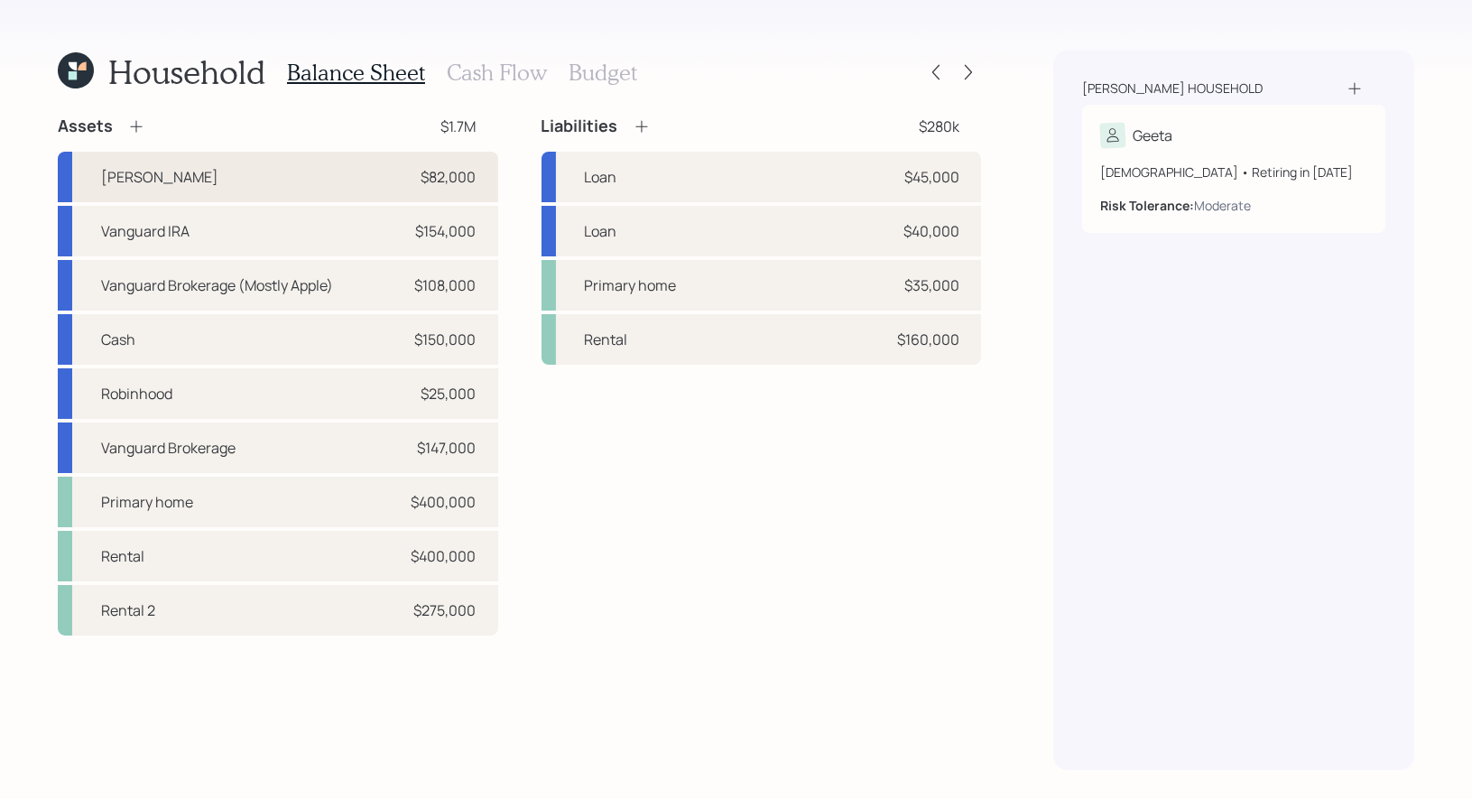
click at [212, 180] on div "[PERSON_NAME] $82,000" at bounding box center [278, 177] width 440 height 51
select select "roth_ira"
select select "balanced"
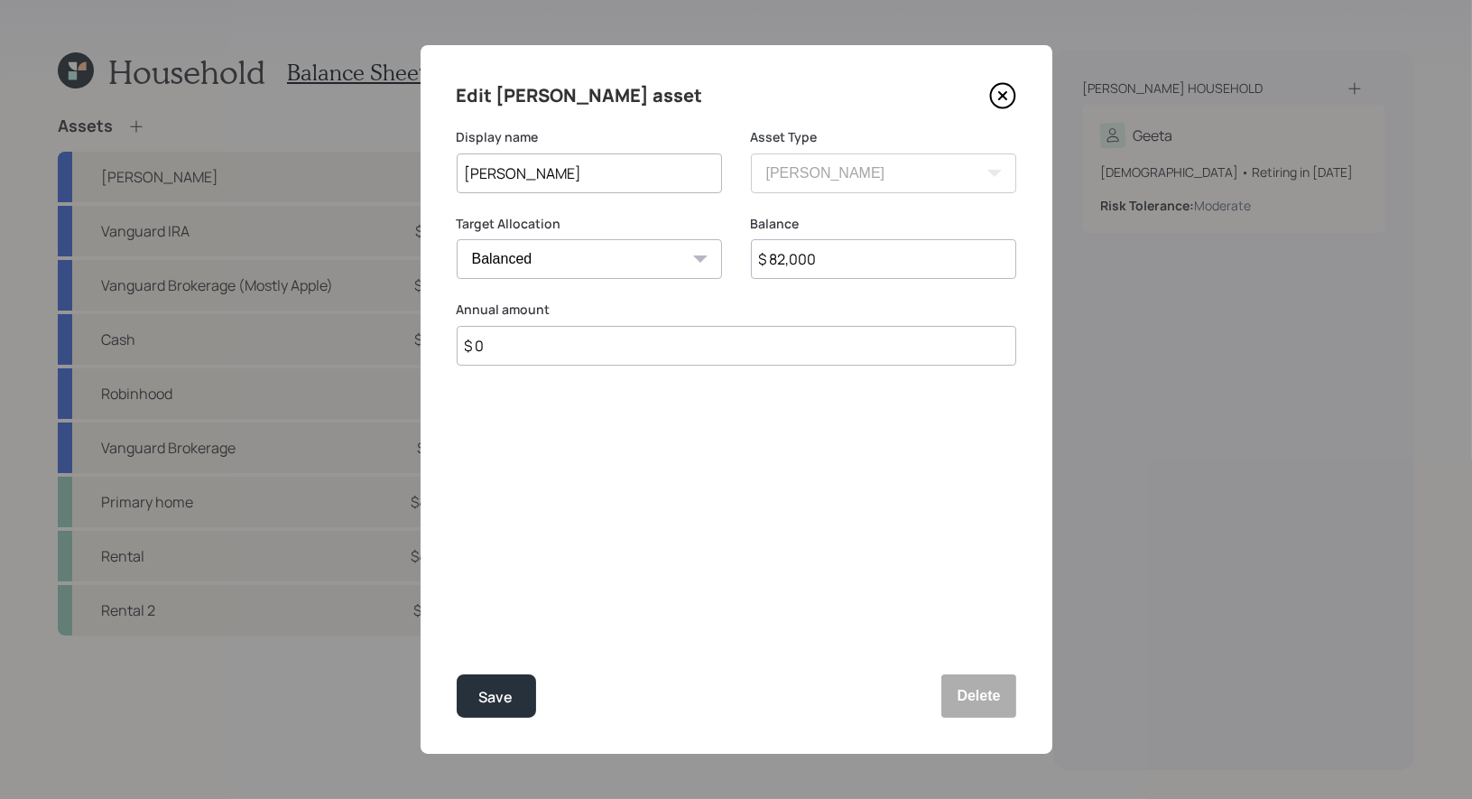
click at [602, 173] on input "[PERSON_NAME]" at bounding box center [589, 173] width 265 height 40
type input "[PERSON_NAME] (60k Intl)"
click at [499, 697] on div "Save" at bounding box center [496, 697] width 34 height 24
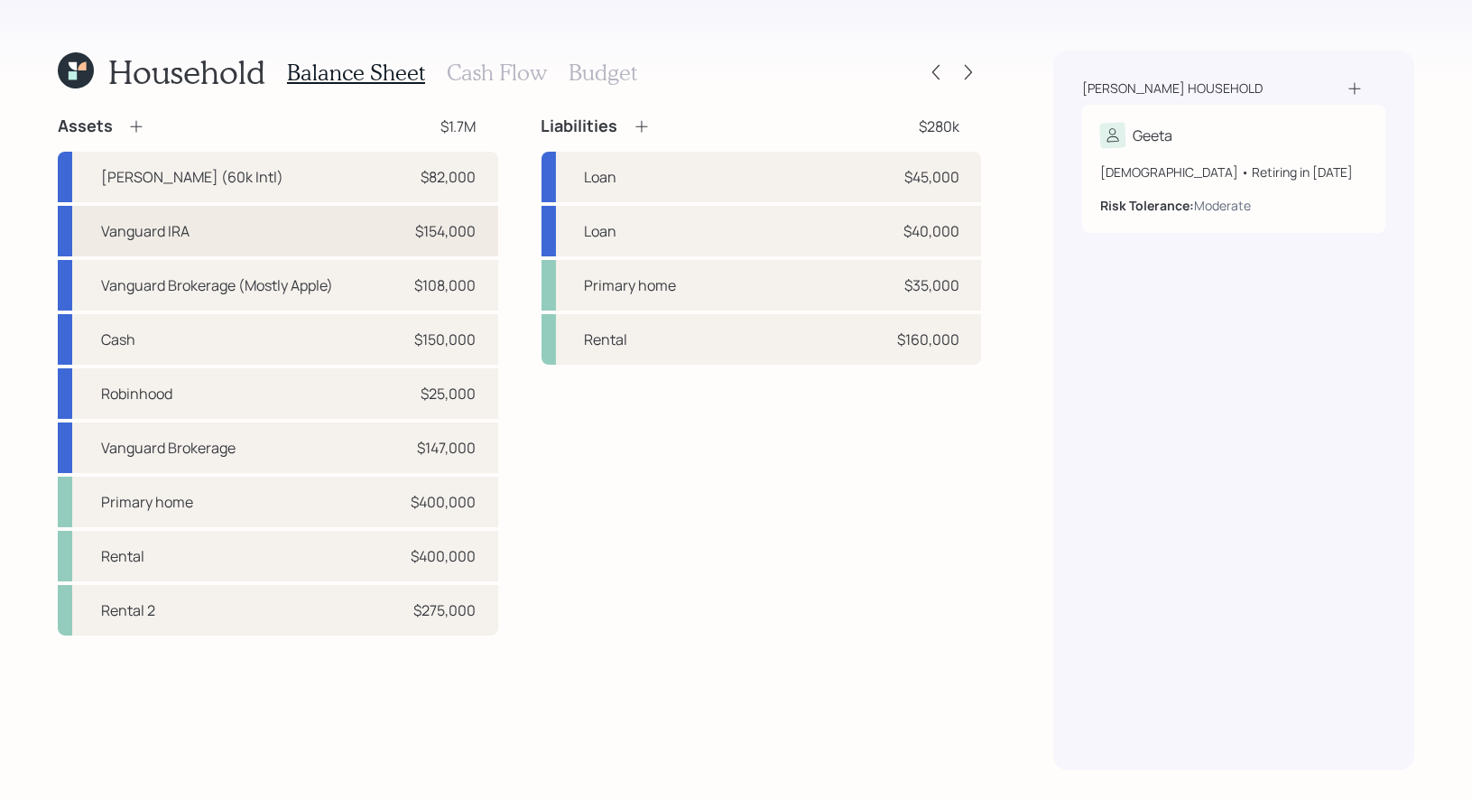
click at [220, 233] on div "Vanguard IRA $154,000" at bounding box center [278, 231] width 440 height 51
select select "ira"
select select "conservative"
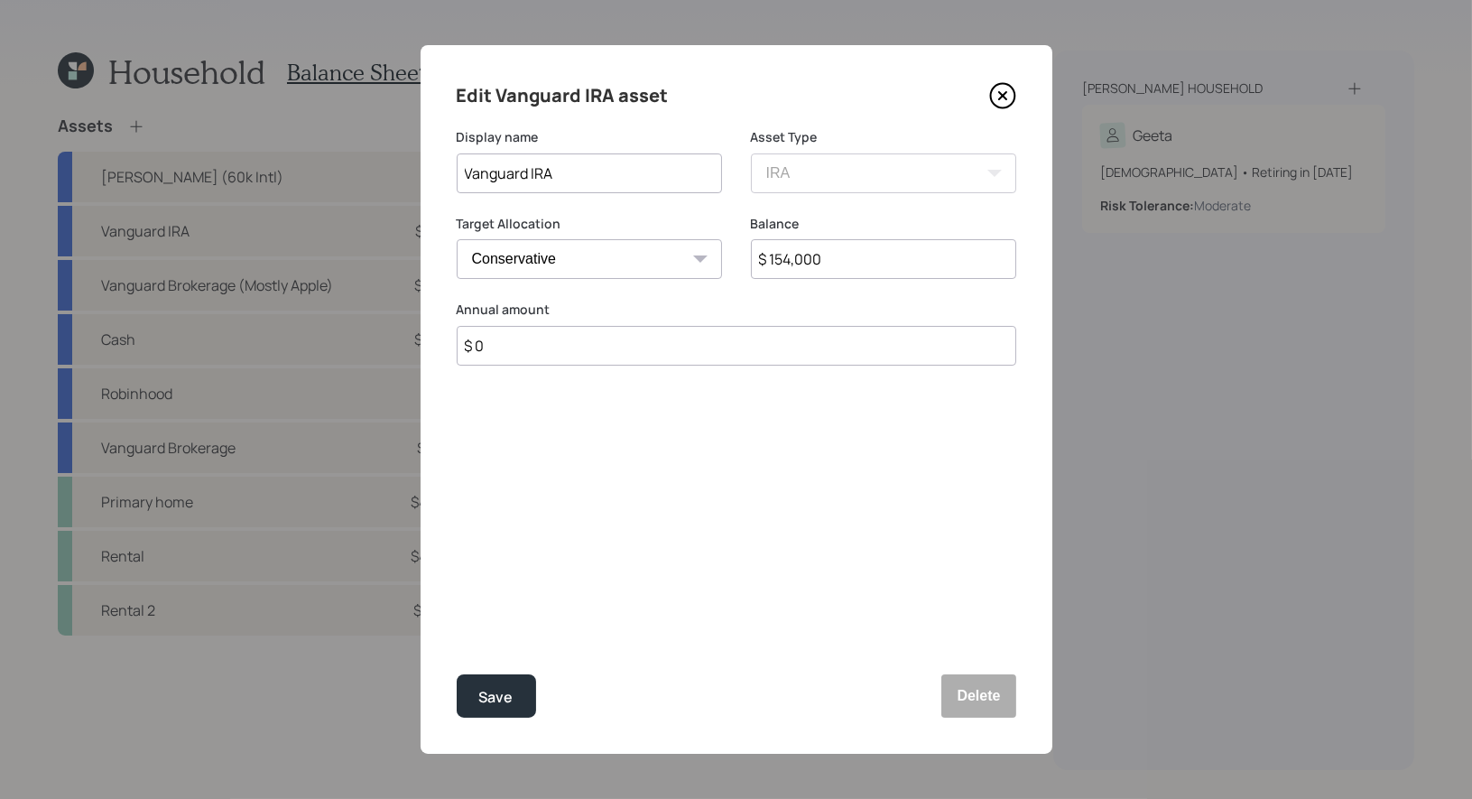
click at [639, 171] on input "Vanguard IRA" at bounding box center [589, 173] width 265 height 40
type input "Vanguard IRA (95% Bonds)"
click at [508, 707] on div "Save" at bounding box center [496, 697] width 34 height 24
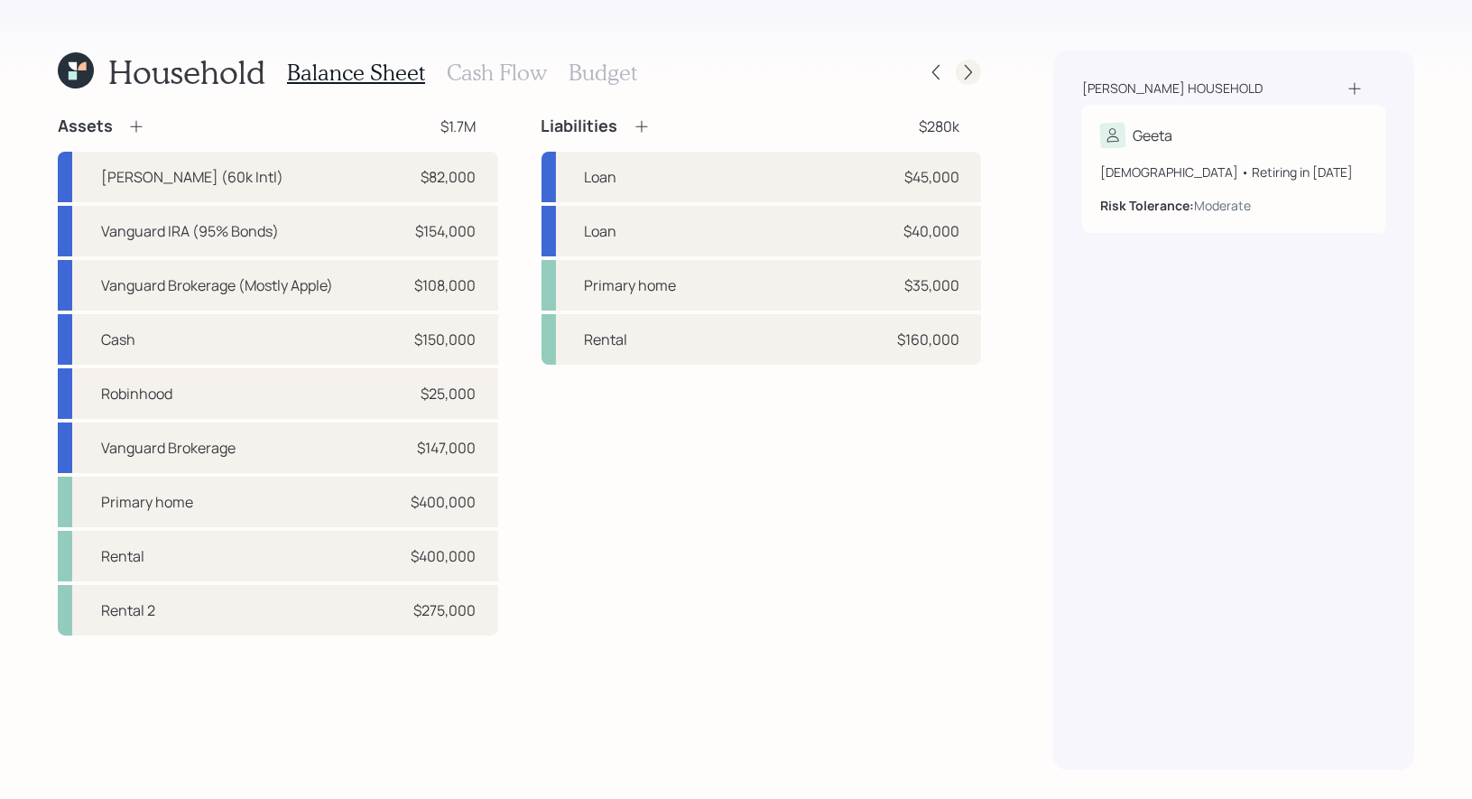
click at [970, 72] on icon at bounding box center [968, 72] width 18 height 18
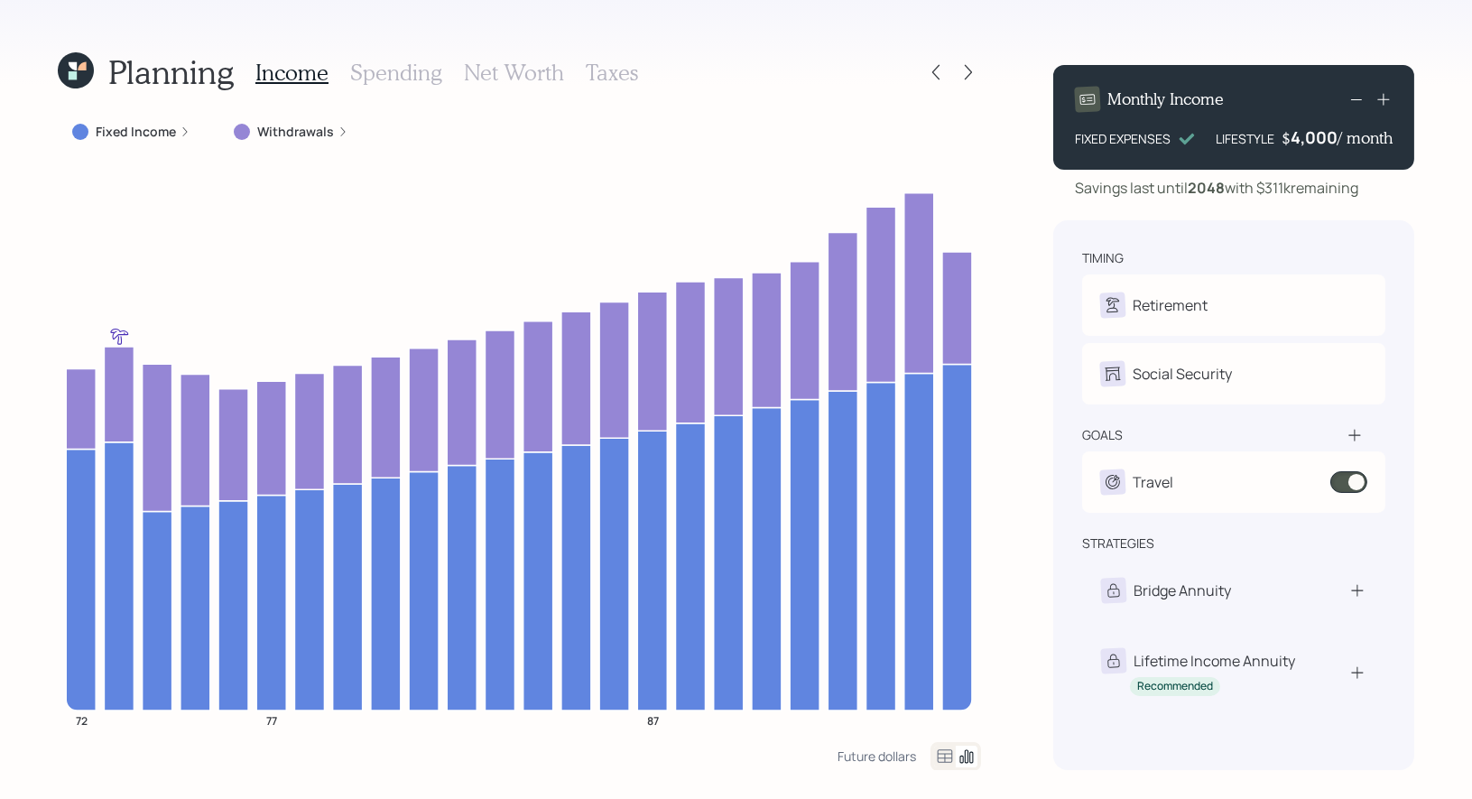
click at [603, 76] on h3 "Taxes" at bounding box center [612, 73] width 52 height 26
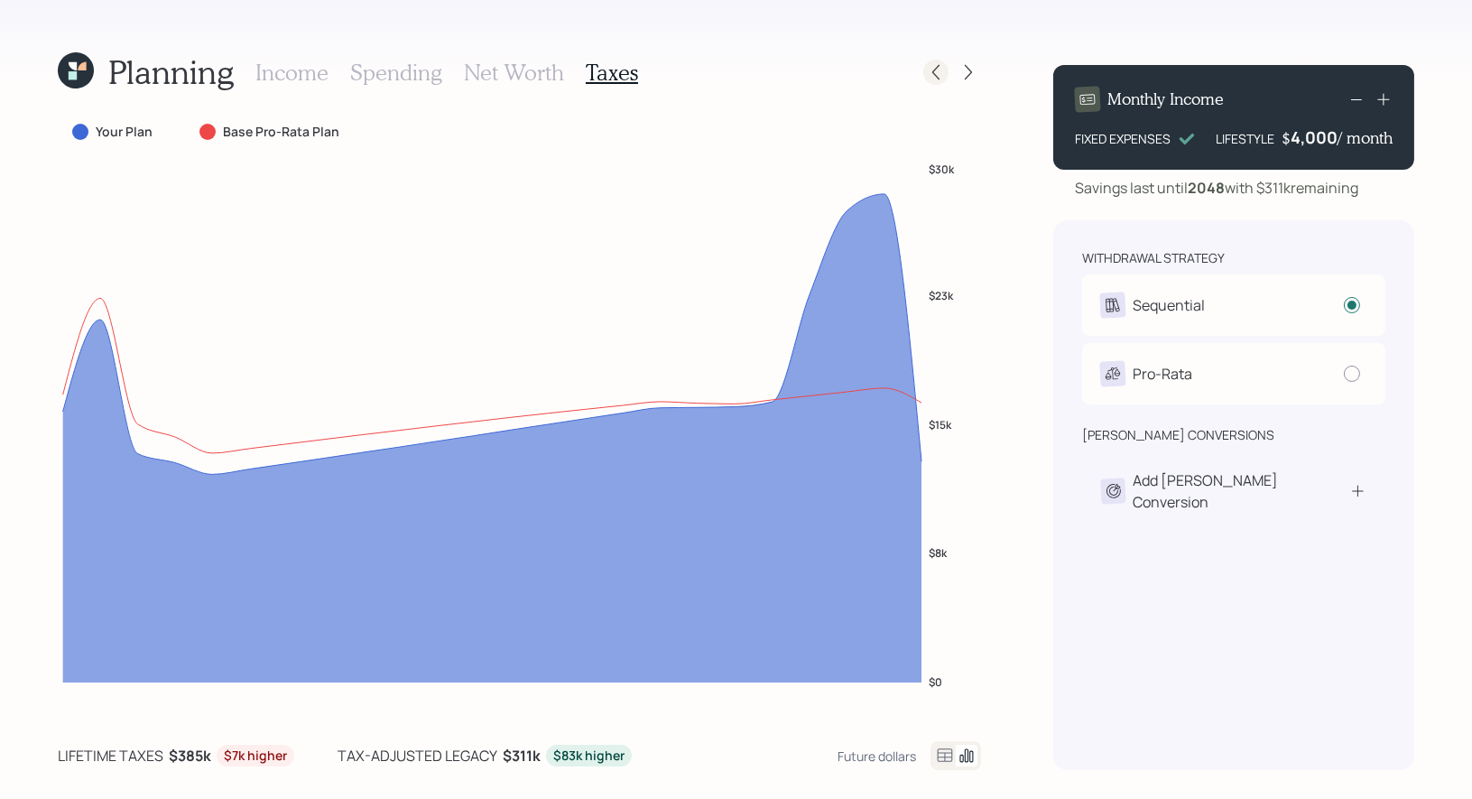
click at [938, 72] on icon at bounding box center [936, 72] width 18 height 18
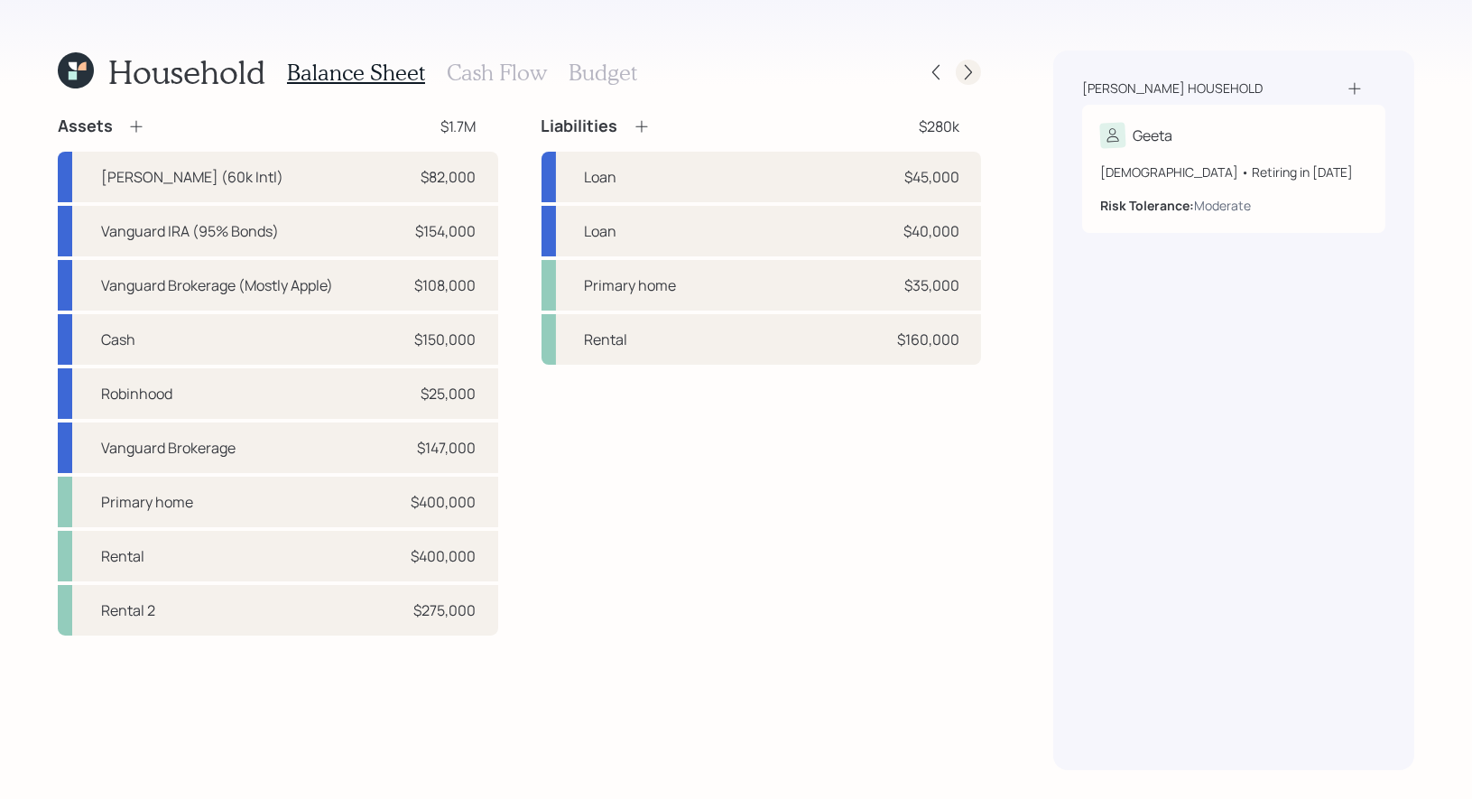
click at [969, 74] on icon at bounding box center [968, 72] width 7 height 15
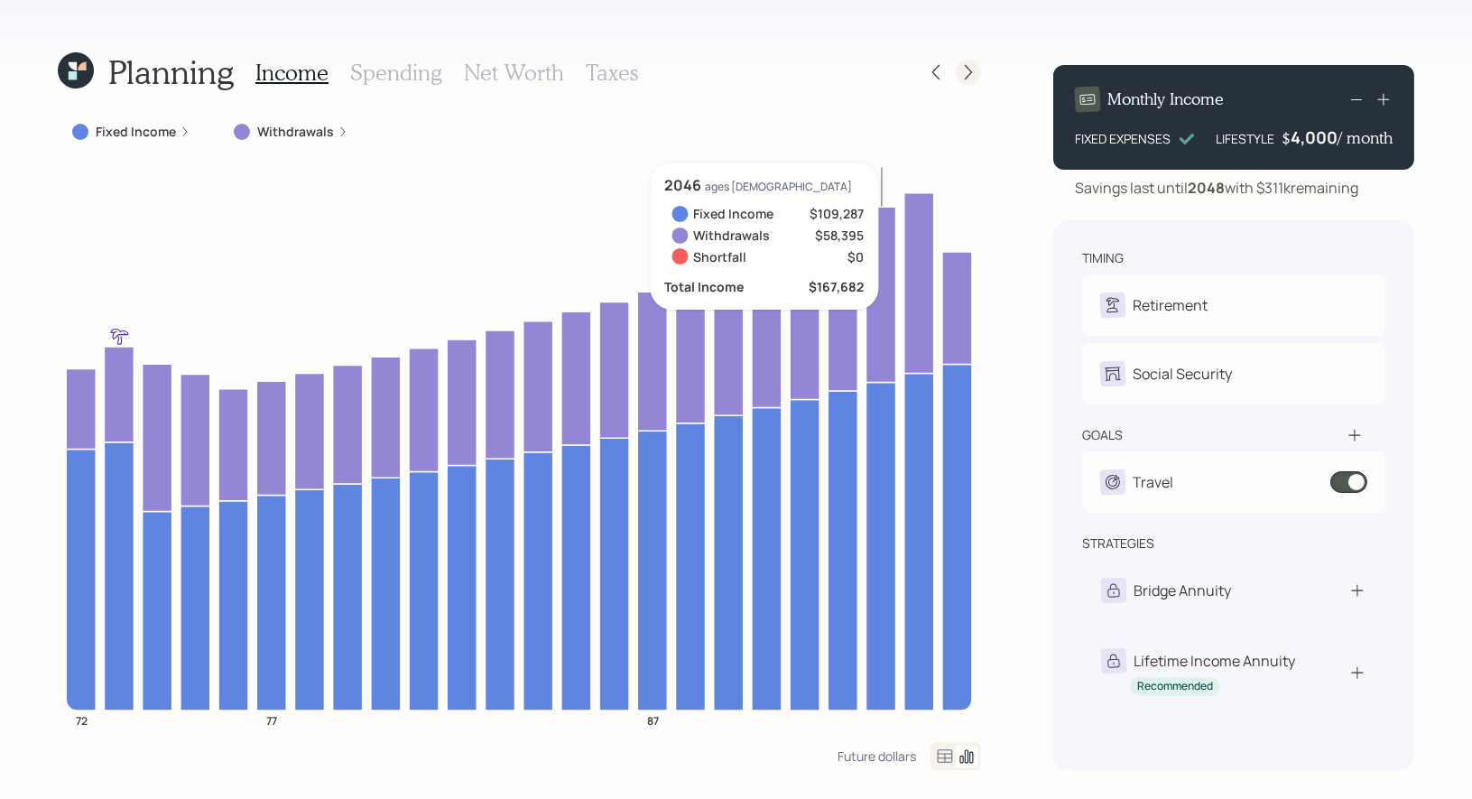
click at [972, 72] on icon at bounding box center [968, 72] width 7 height 15
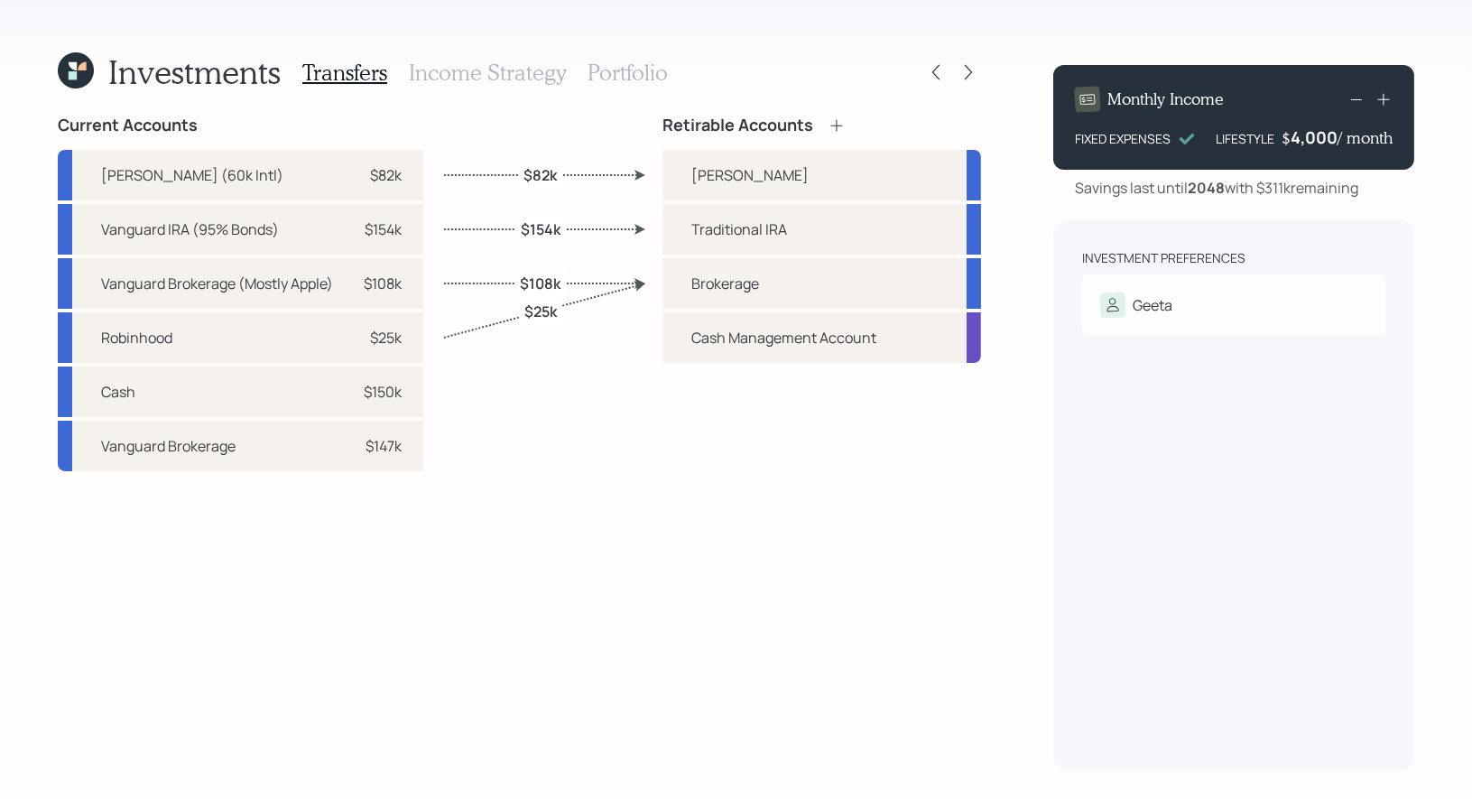
click at [481, 72] on h3 "Income Strategy" at bounding box center [487, 73] width 157 height 26
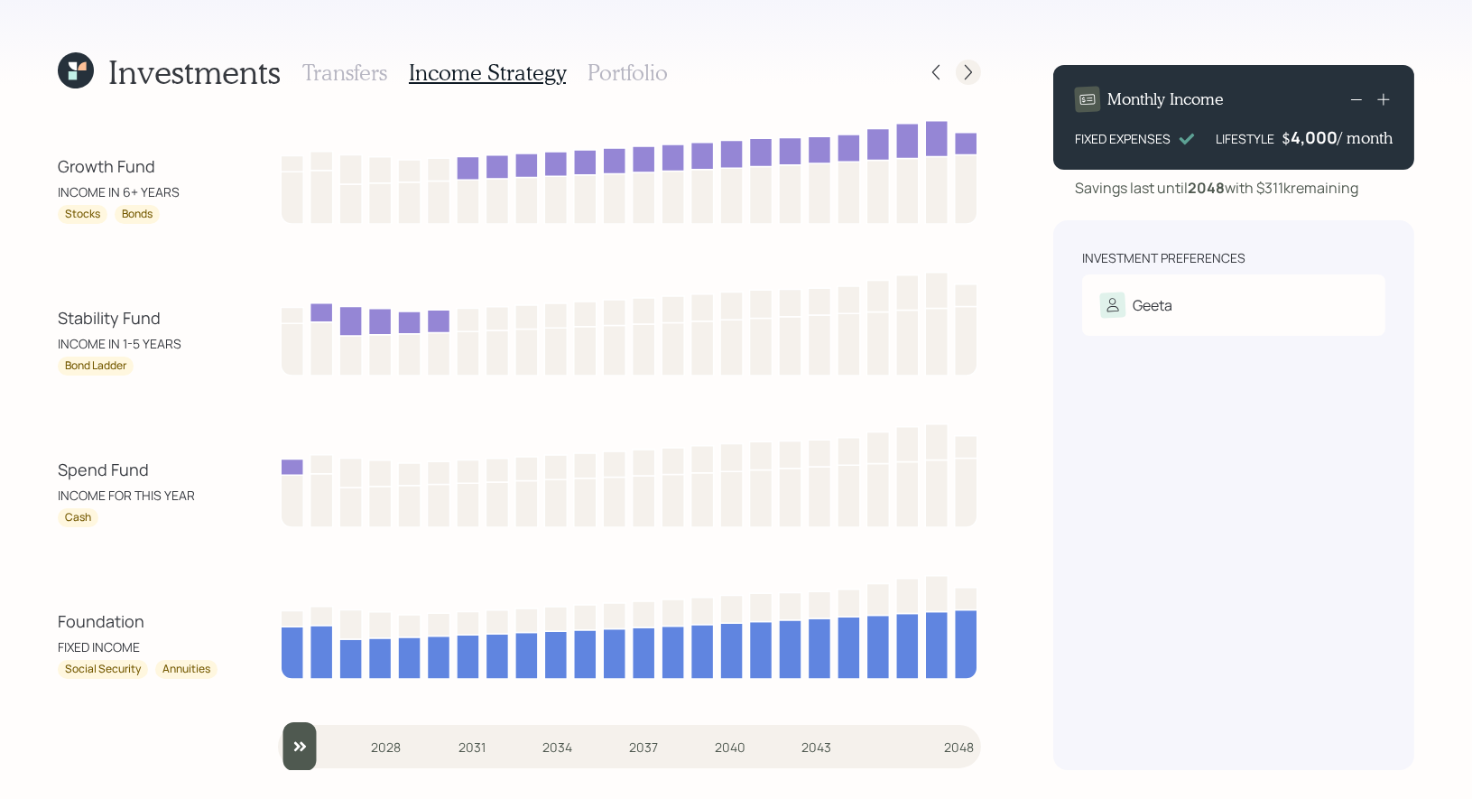
click at [966, 72] on icon at bounding box center [968, 72] width 18 height 18
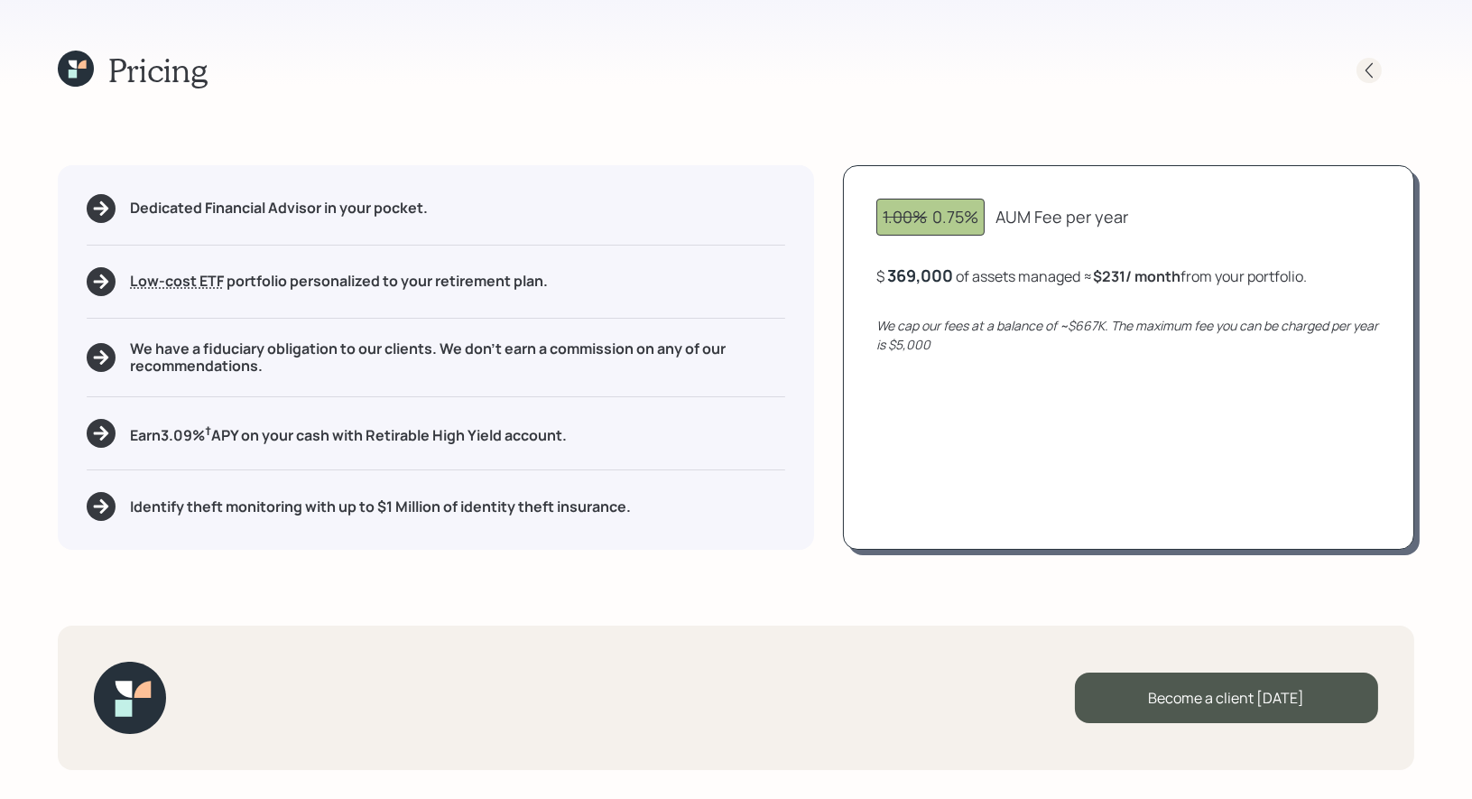
click at [1370, 66] on icon at bounding box center [1369, 70] width 18 height 18
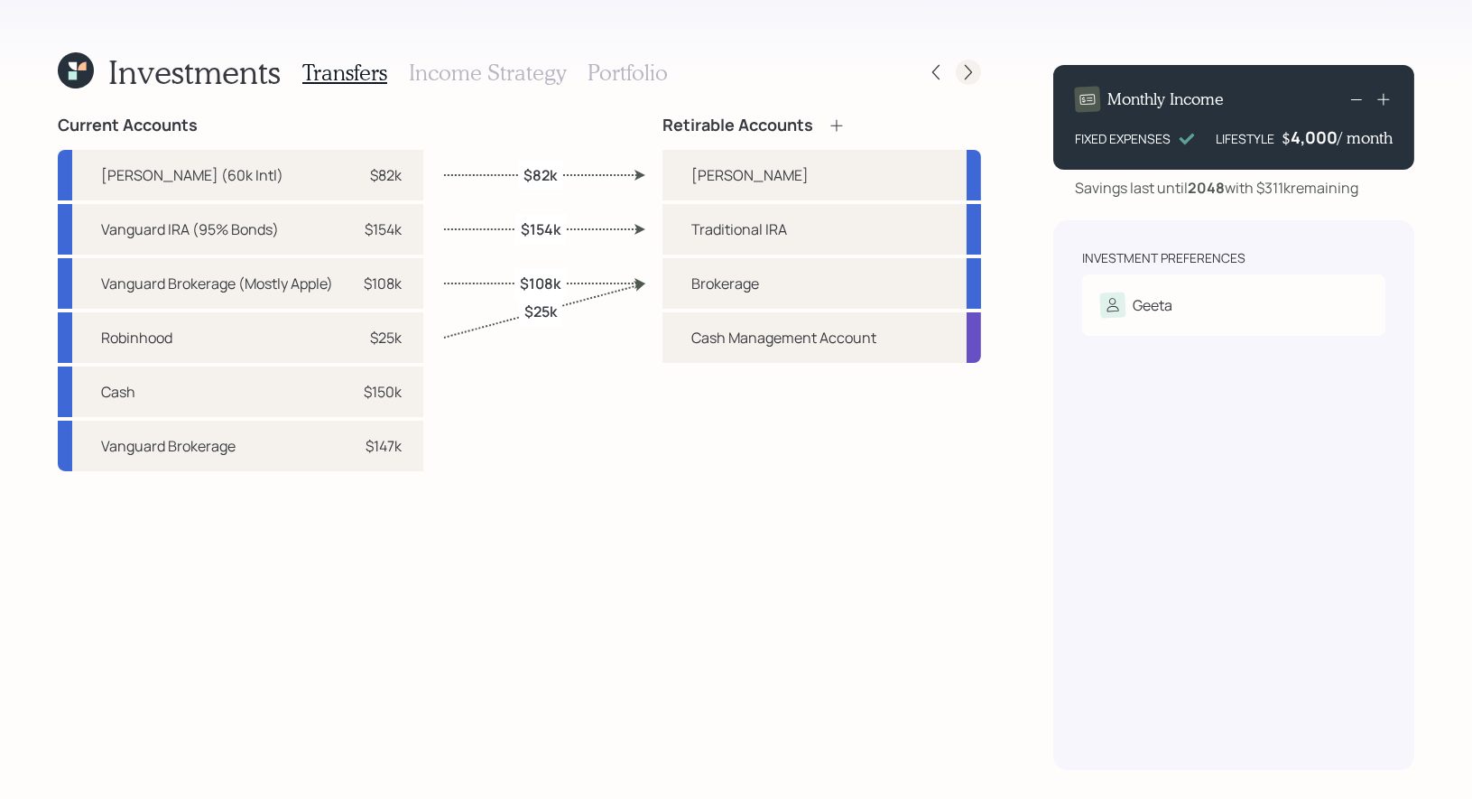
click at [970, 72] on icon at bounding box center [968, 72] width 7 height 15
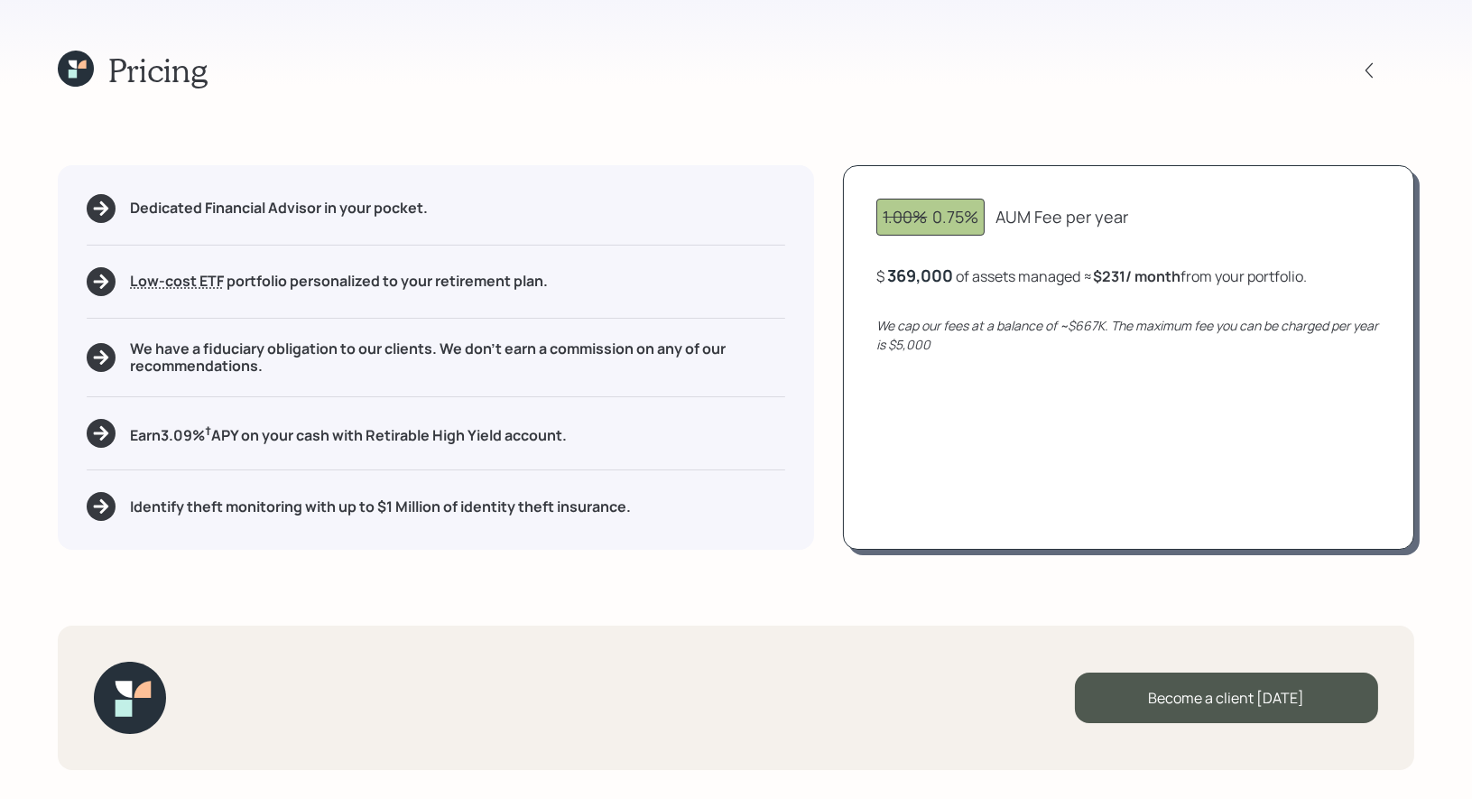
click at [914, 279] on div "369,000" at bounding box center [920, 275] width 66 height 22
click at [895, 278] on div "369000" at bounding box center [917, 275] width 61 height 22
click at [969, 432] on div "1.00% 0.75% AUM Fee per year $ 259,000 of assets managed ≈ $162 / month from yo…" at bounding box center [1128, 357] width 571 height 385
click at [1074, 430] on div "1.00% 0.75% AUM Fee per year $ 259,000 of assets managed ≈ $162 / month from yo…" at bounding box center [1128, 357] width 571 height 385
click at [1372, 75] on icon at bounding box center [1369, 70] width 18 height 18
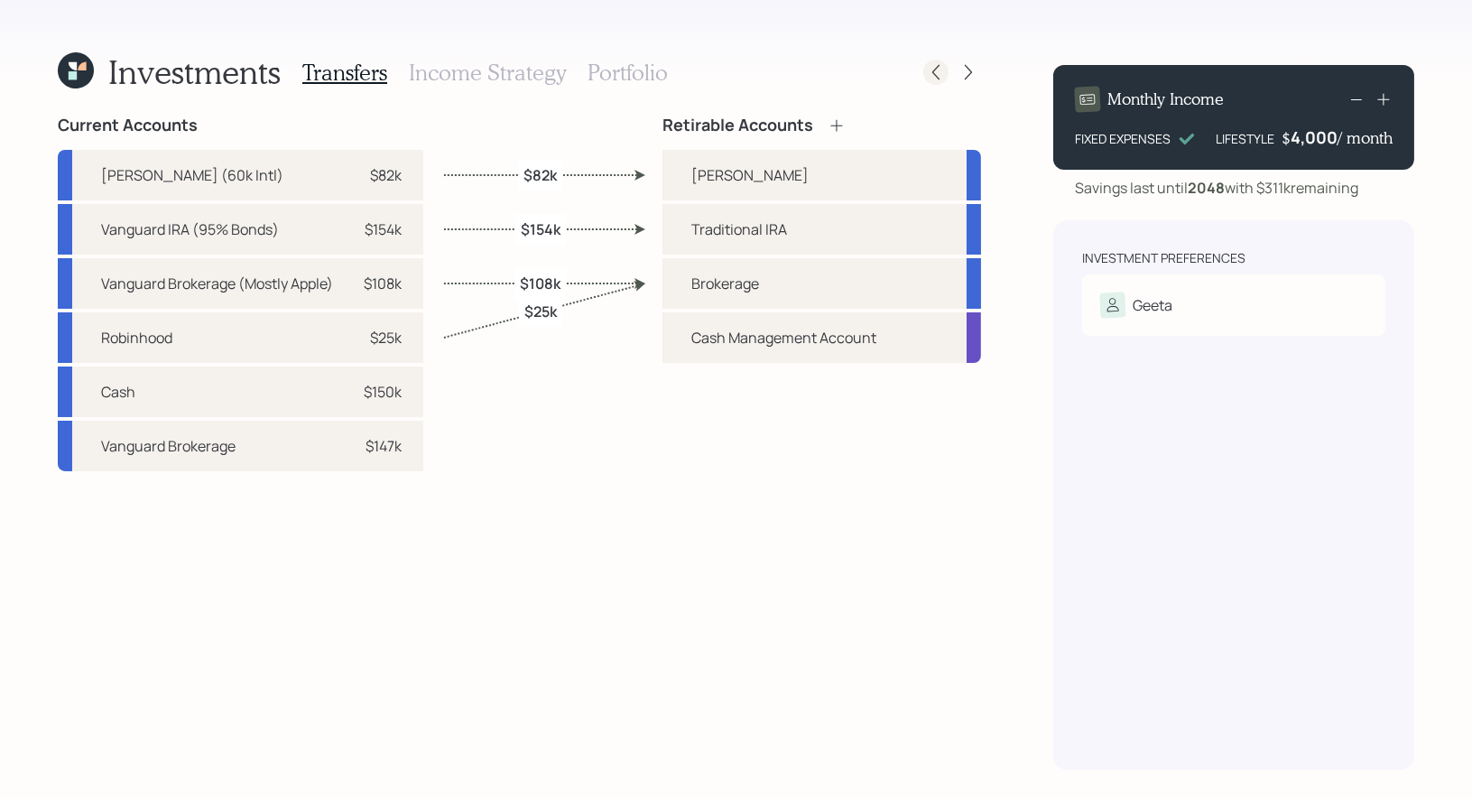
click at [940, 74] on icon at bounding box center [936, 72] width 18 height 18
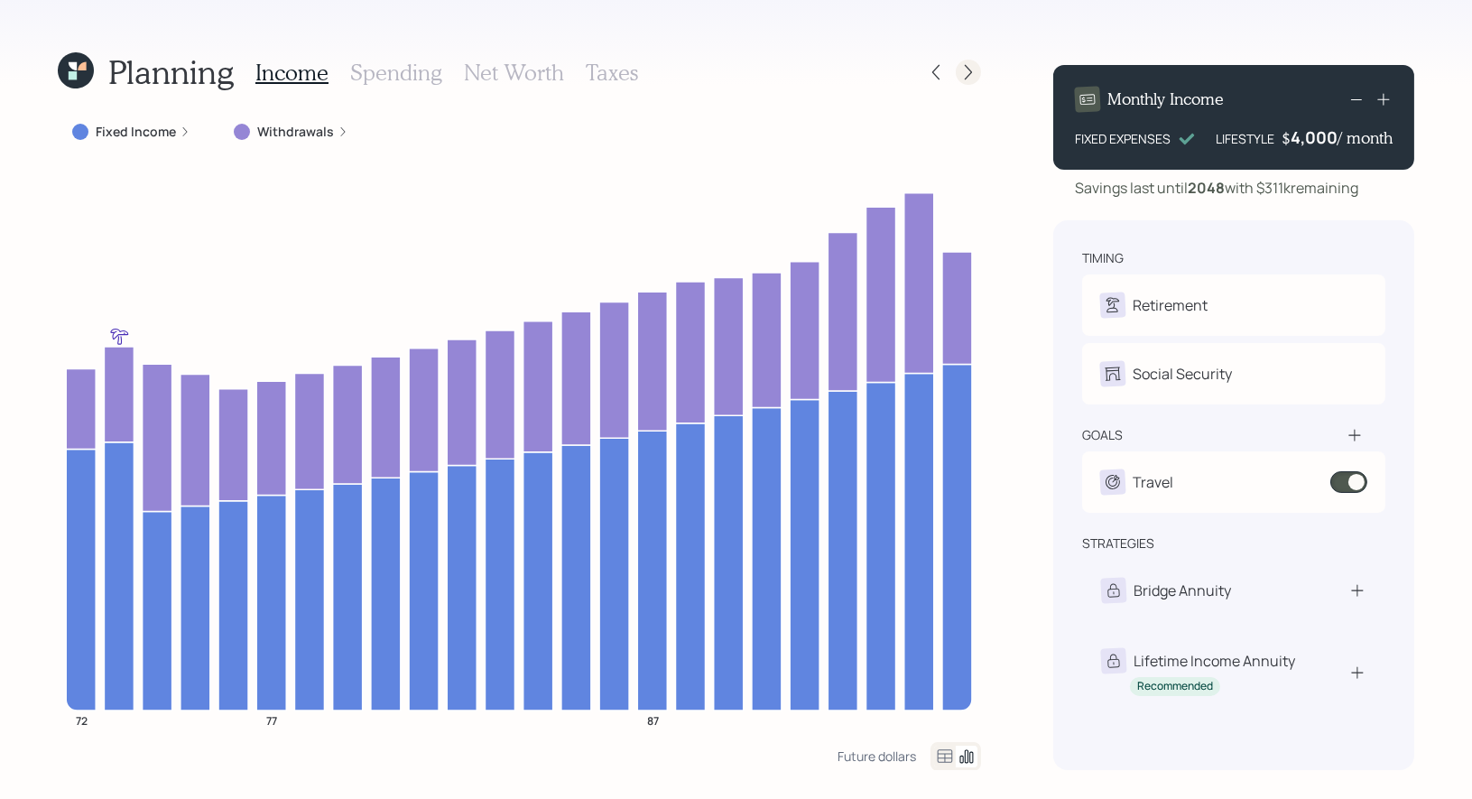
click at [969, 81] on div at bounding box center [968, 72] width 25 height 25
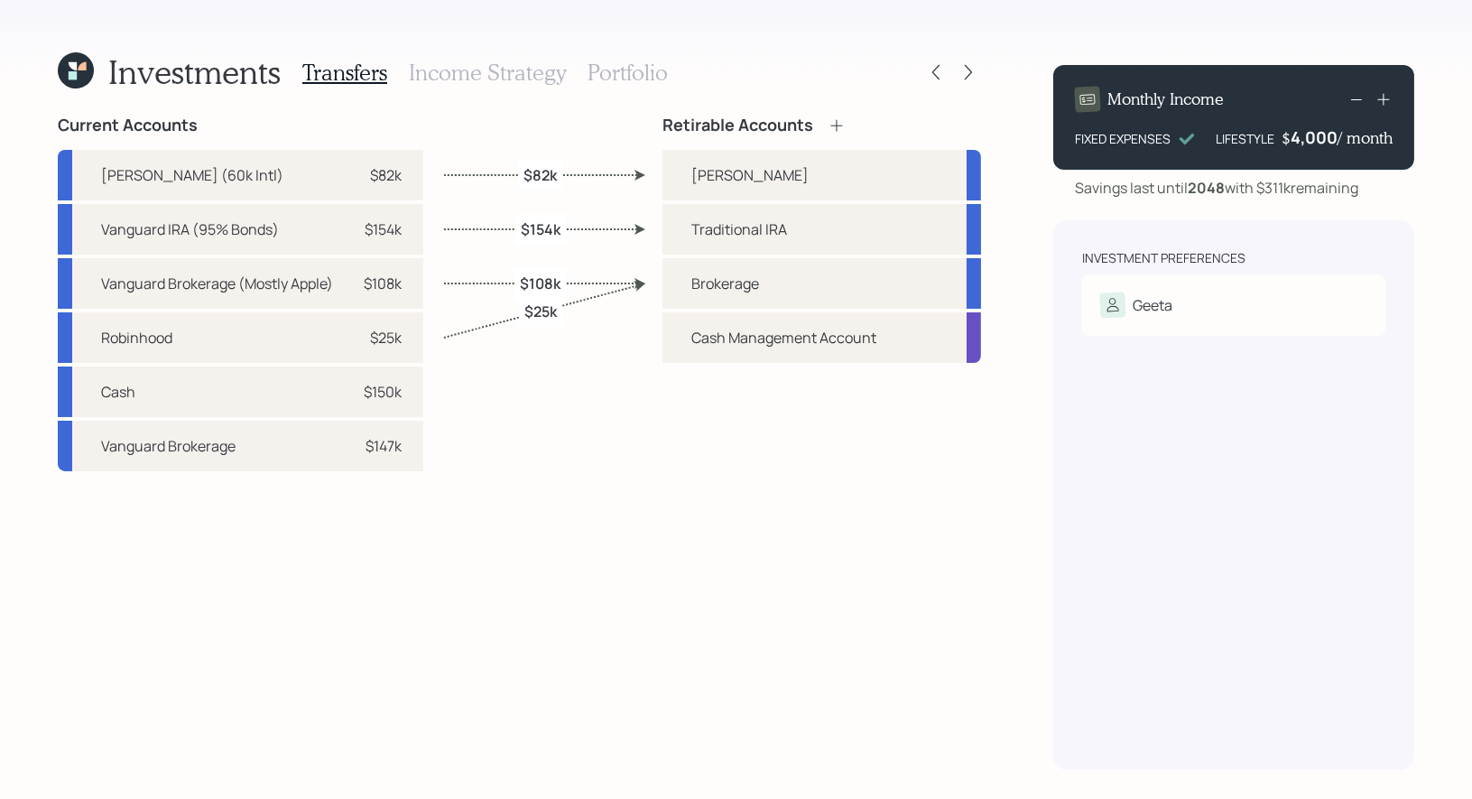
click at [597, 80] on h3 "Portfolio" at bounding box center [628, 73] width 80 height 26
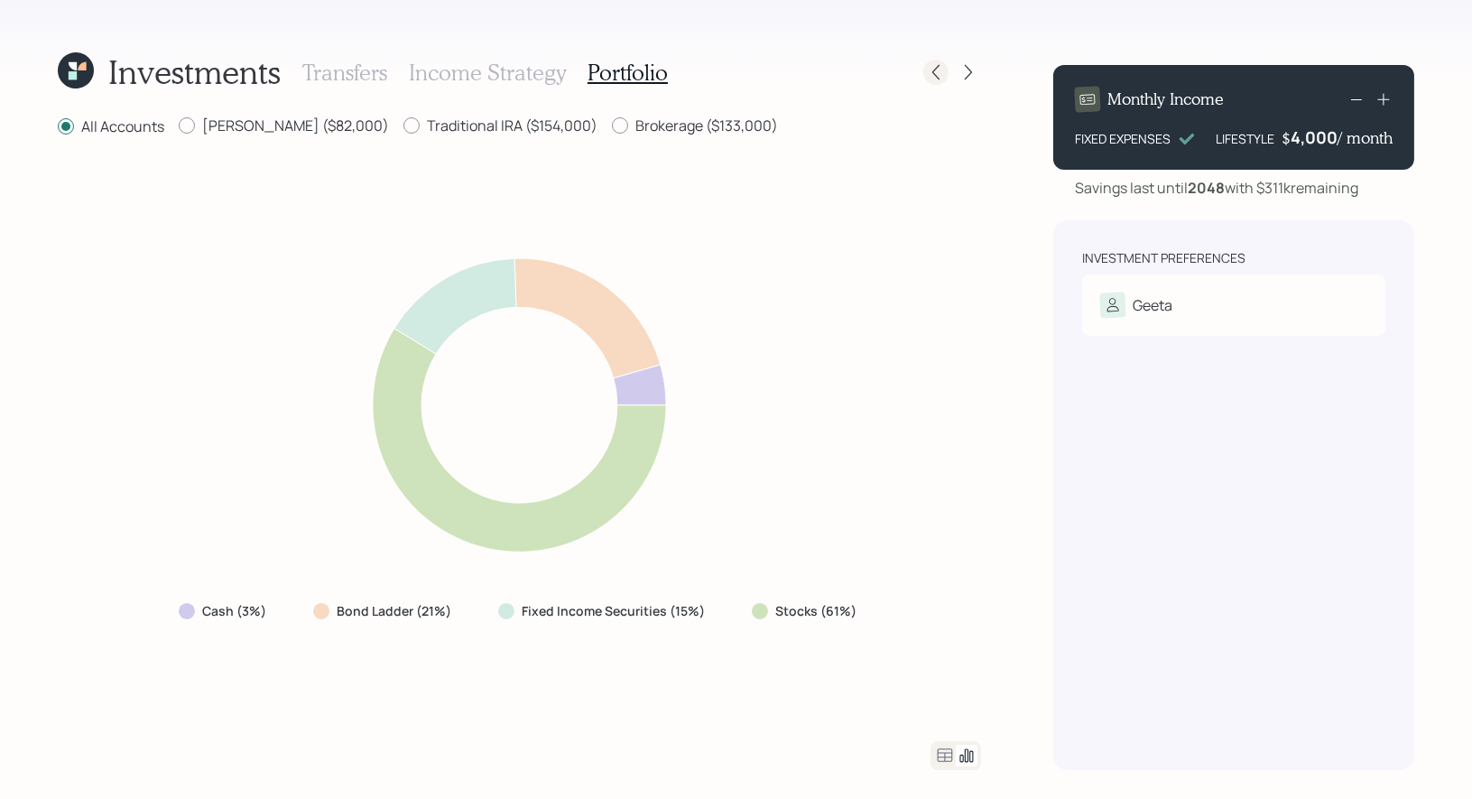
click at [942, 70] on icon at bounding box center [936, 72] width 18 height 18
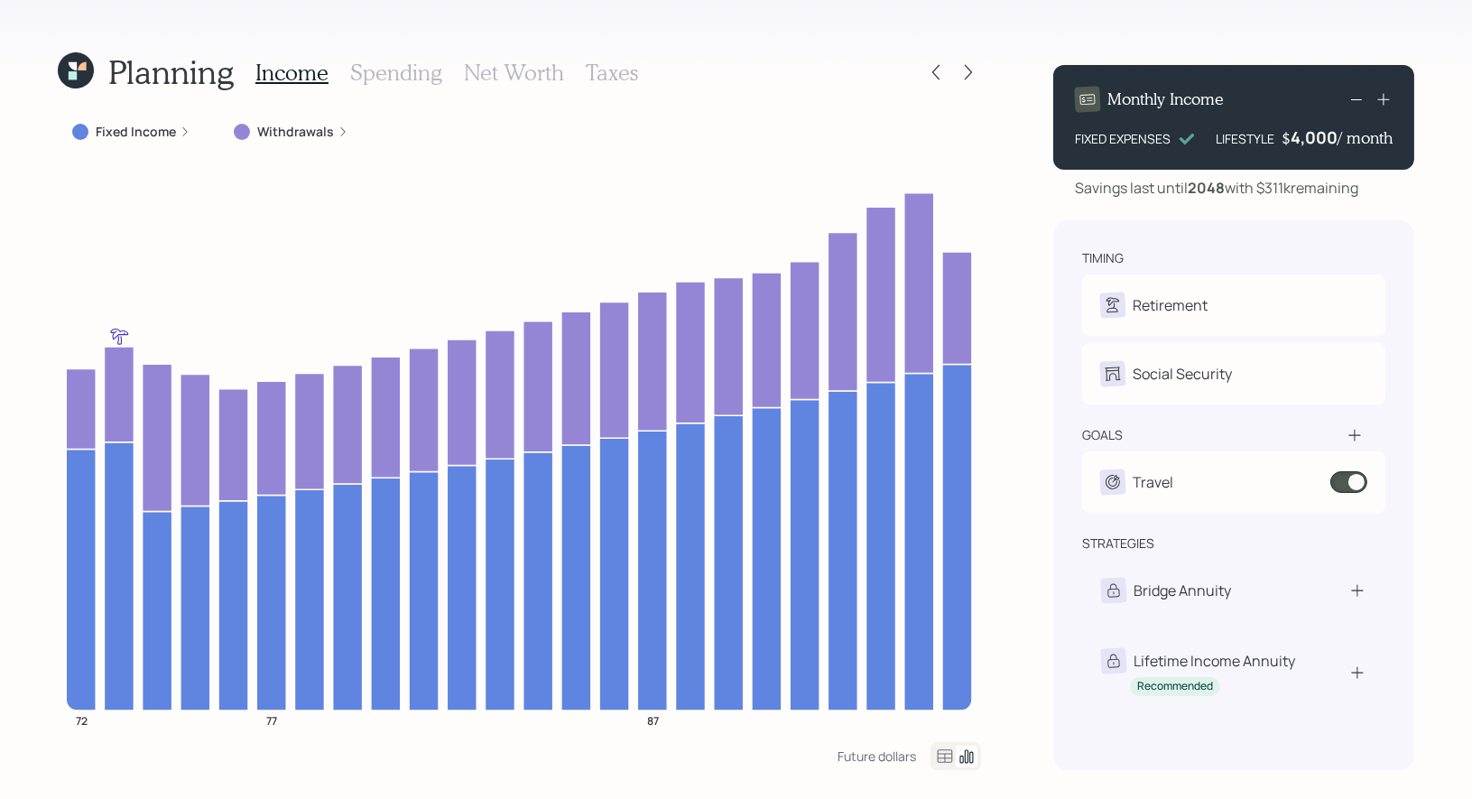
click at [285, 130] on label "Withdrawals" at bounding box center [295, 132] width 77 height 18
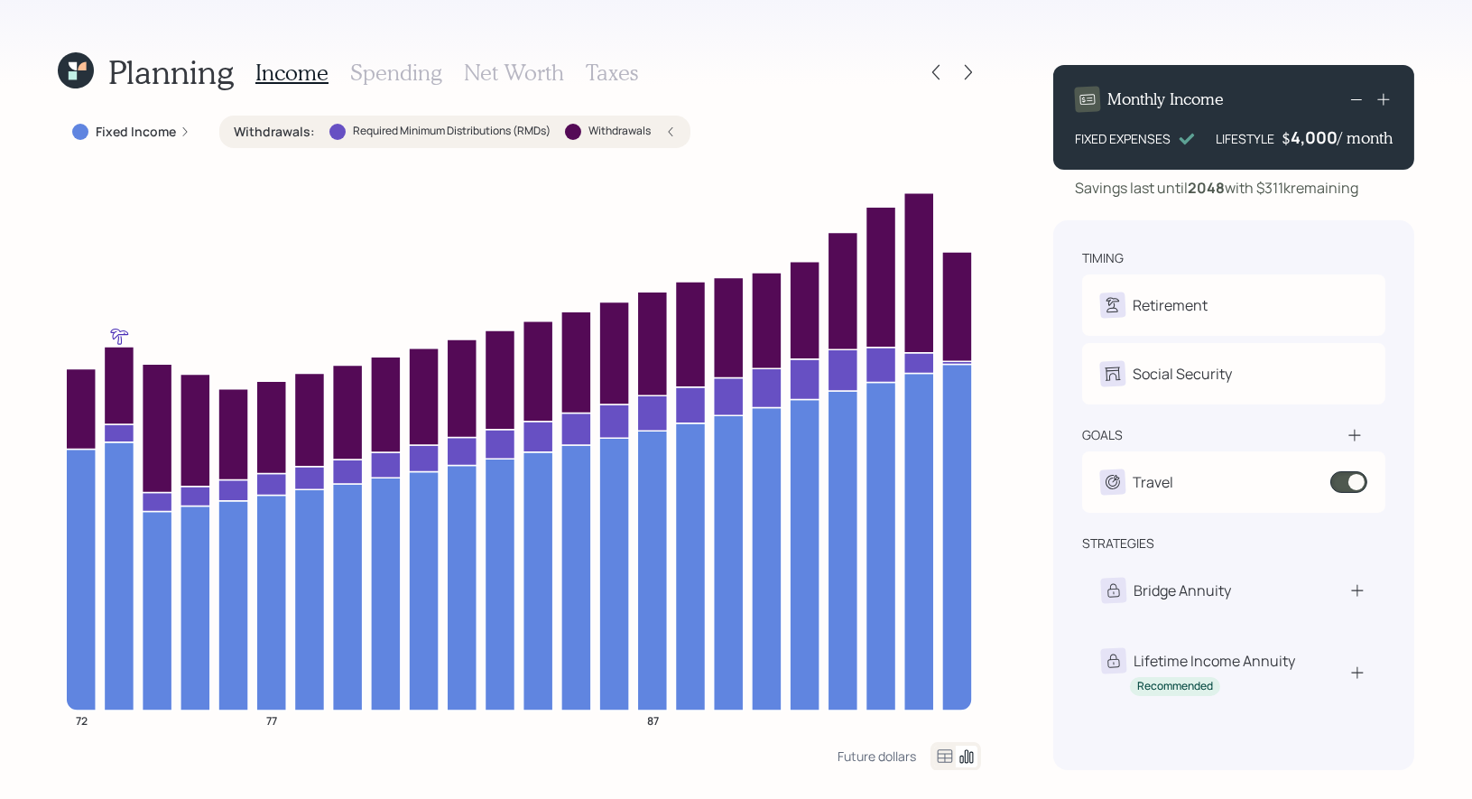
click at [483, 72] on h3 "Net Worth" at bounding box center [514, 73] width 100 height 26
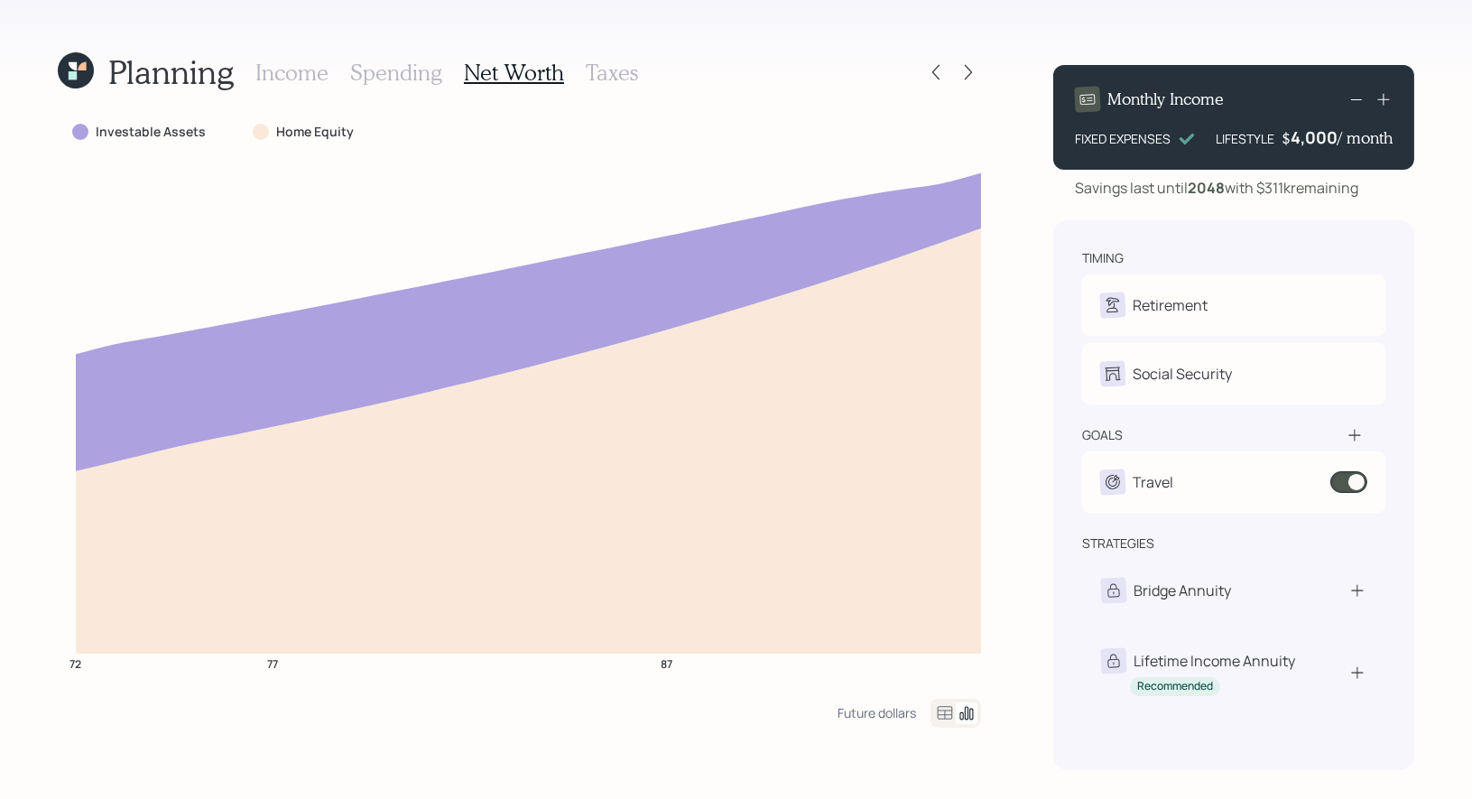
click at [273, 73] on h3 "Income" at bounding box center [291, 73] width 73 height 26
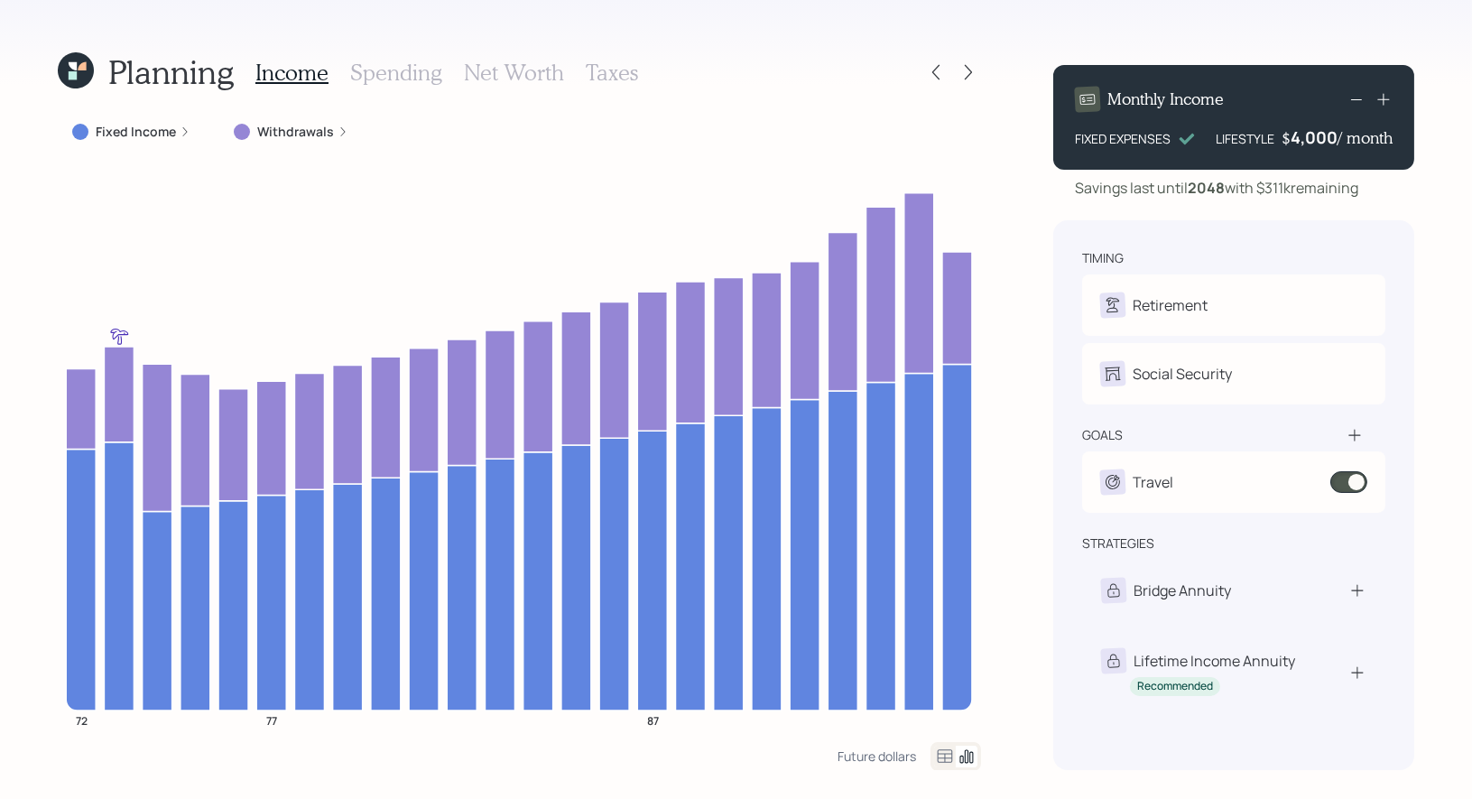
click at [1298, 149] on div "Monthly Income FIXED EXPENSES LIFESTYLE $ 4,000 / month" at bounding box center [1233, 117] width 361 height 105
click at [1438, 255] on div "Planning Income Spending Net Worth Taxes Fixed Income Withdrawals 72 77 87 Futu…" at bounding box center [736, 399] width 1472 height 799
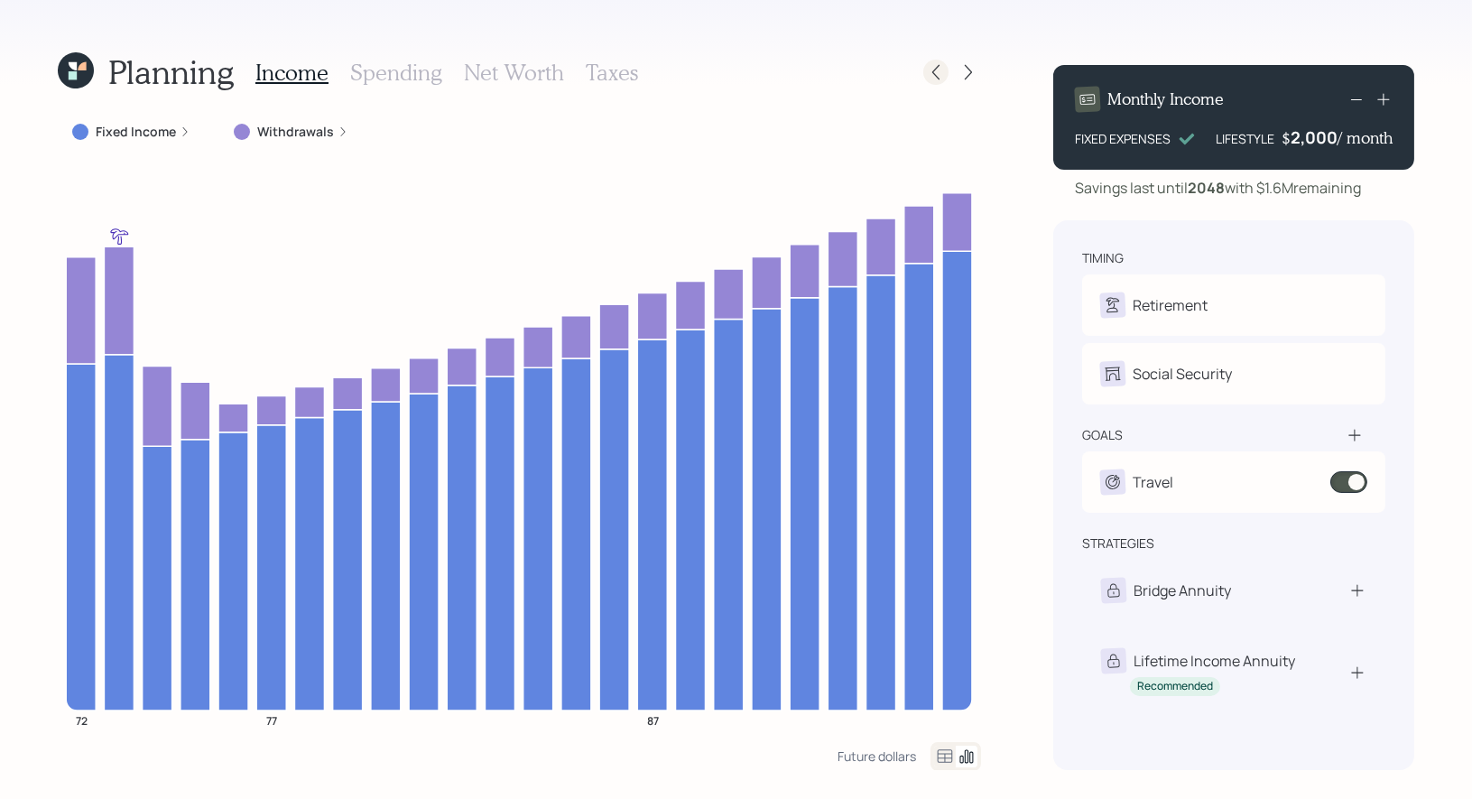
click at [935, 76] on icon at bounding box center [936, 72] width 18 height 18
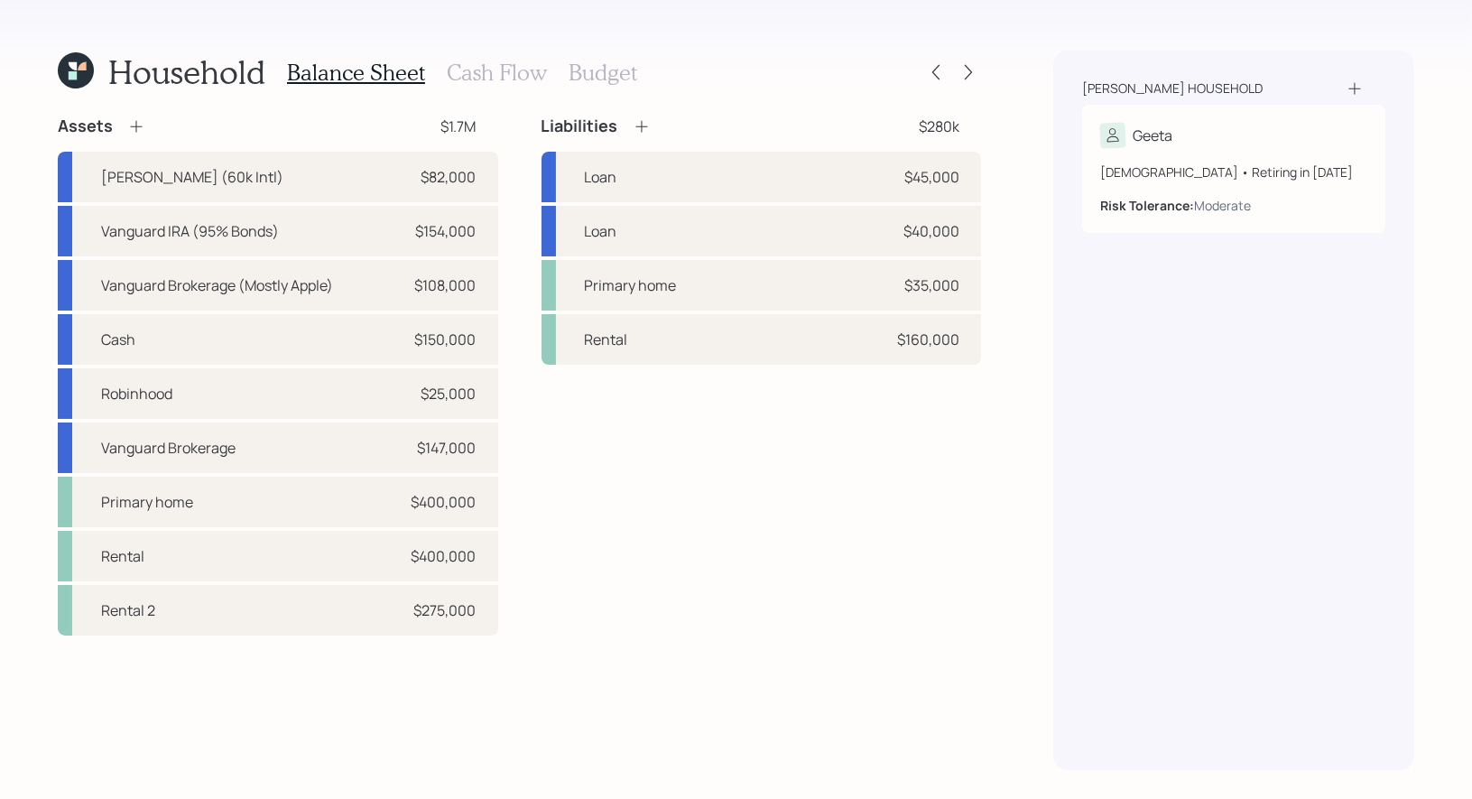
click at [512, 72] on h3 "Cash Flow" at bounding box center [497, 73] width 100 height 26
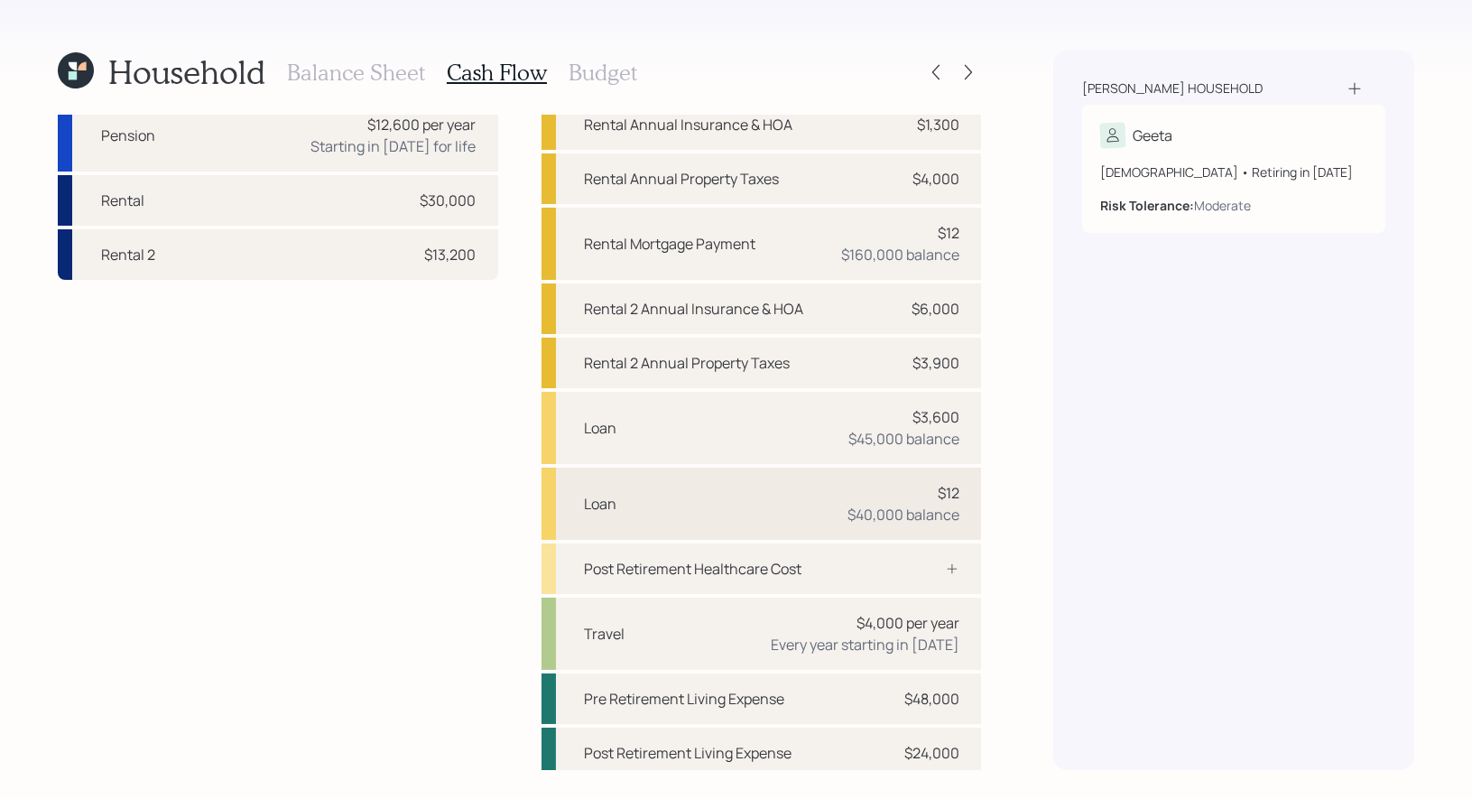
scroll to position [241, 0]
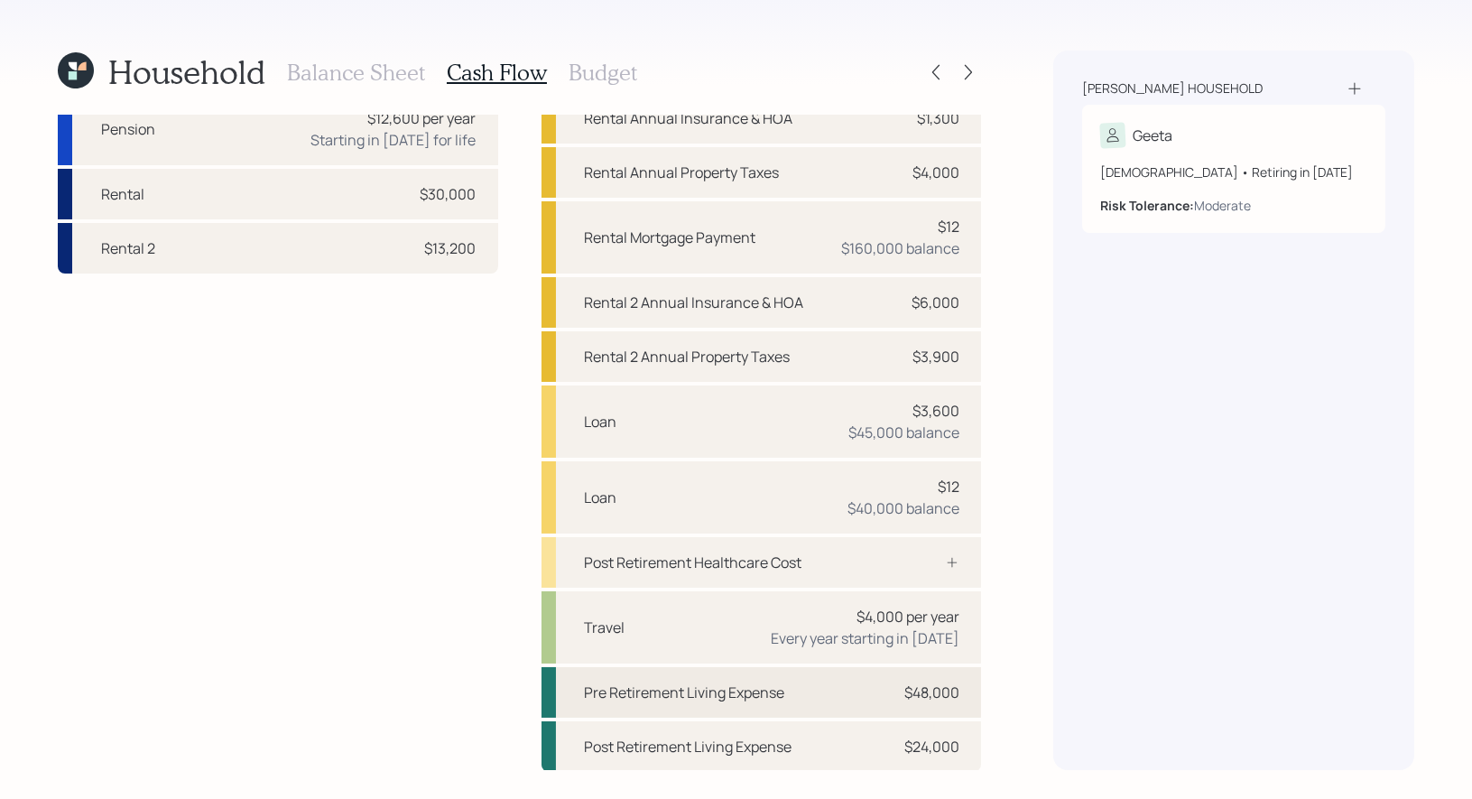
click at [831, 690] on div "Pre Retirement Living Expense $48,000" at bounding box center [762, 692] width 440 height 51
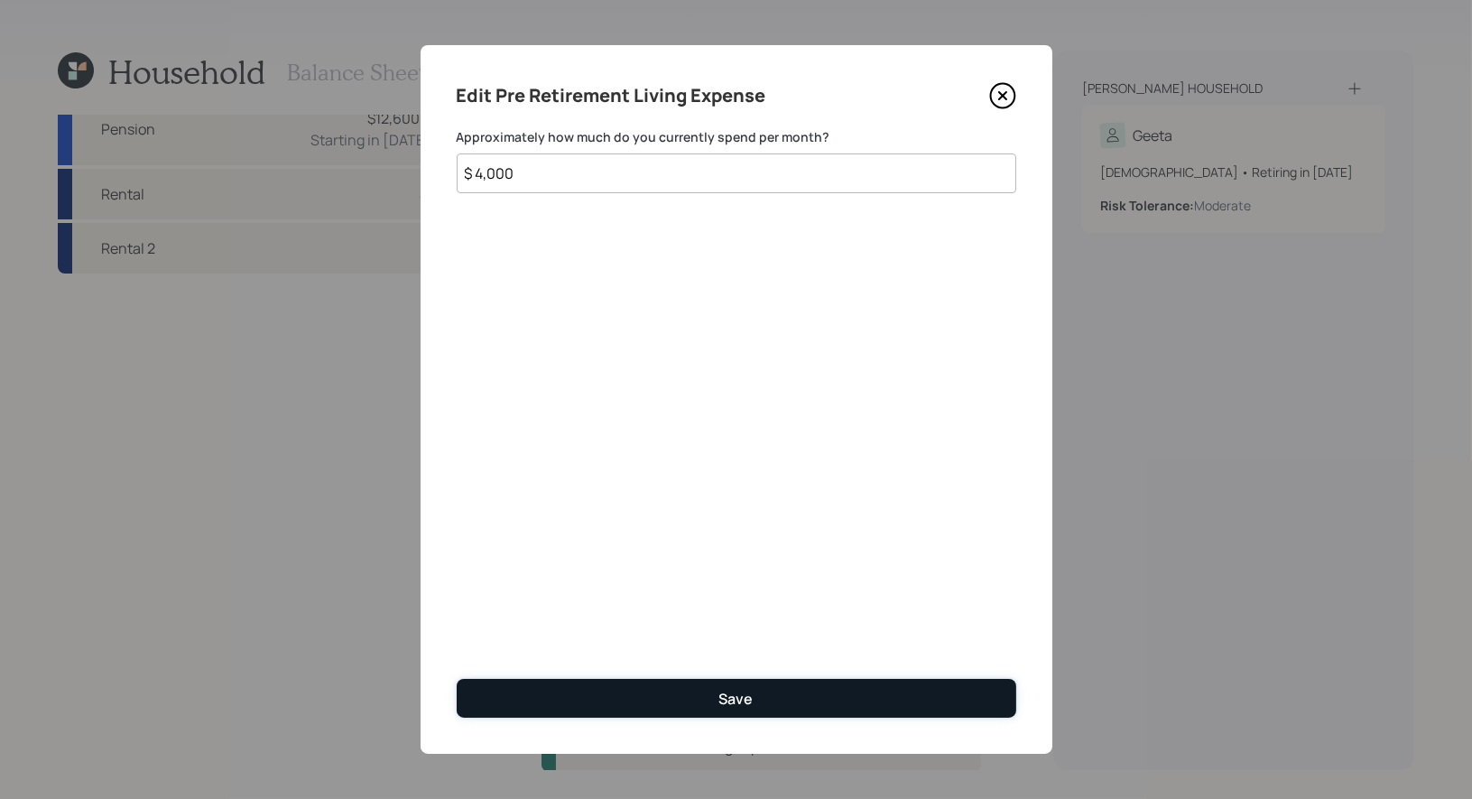
click at [632, 699] on button "Save" at bounding box center [737, 698] width 560 height 39
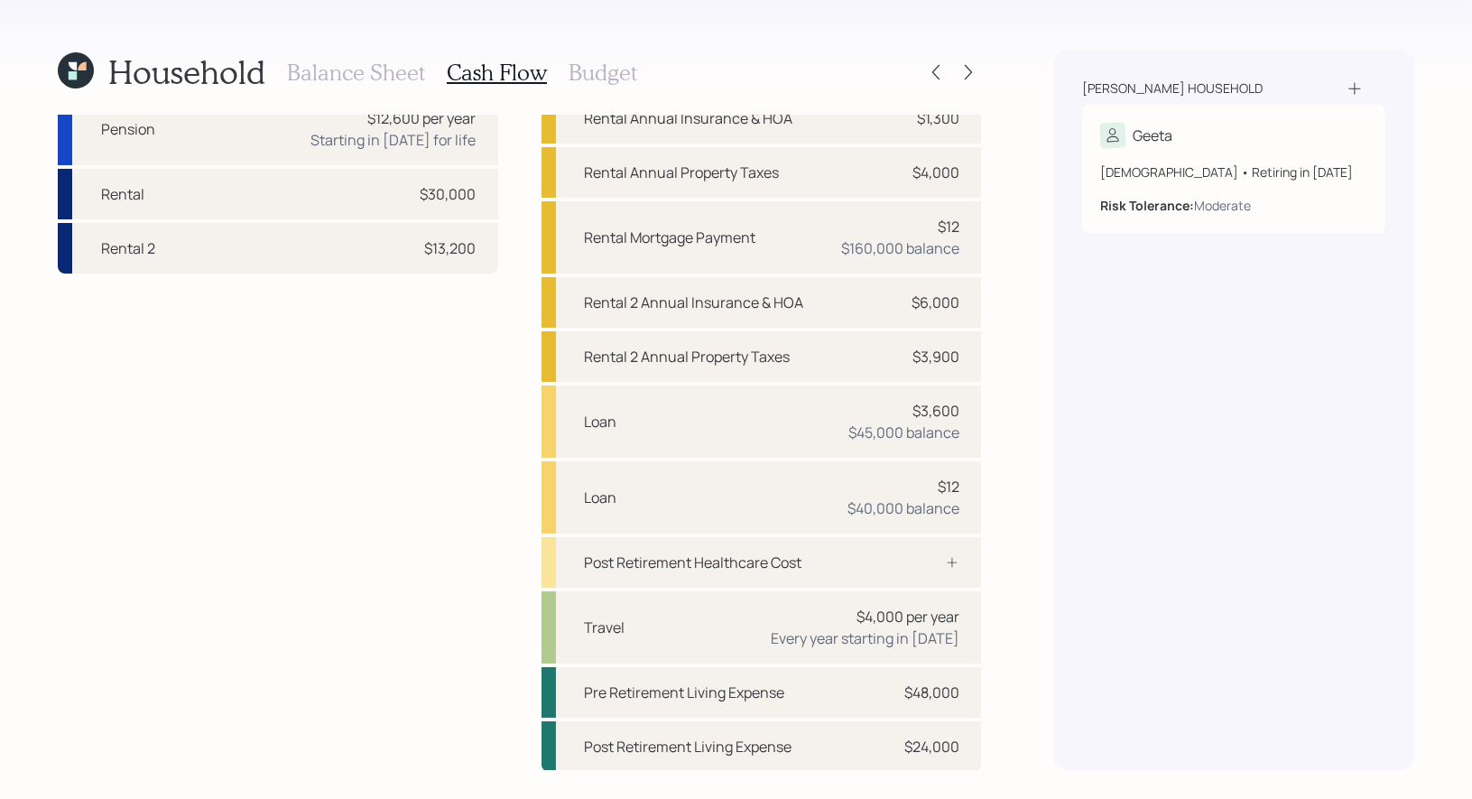
click at [337, 74] on h3 "Balance Sheet" at bounding box center [356, 73] width 138 height 26
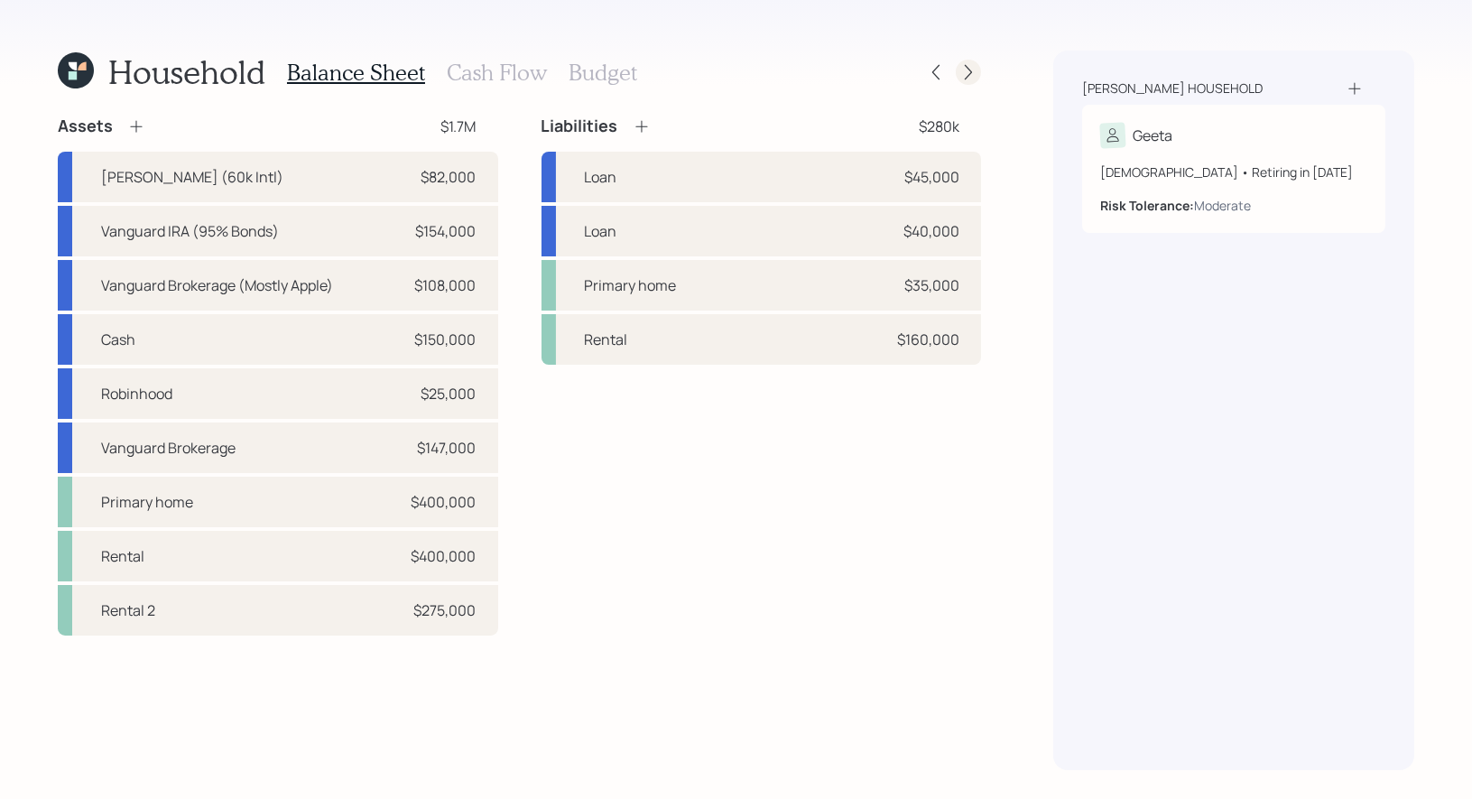
click at [973, 77] on icon at bounding box center [968, 72] width 18 height 18
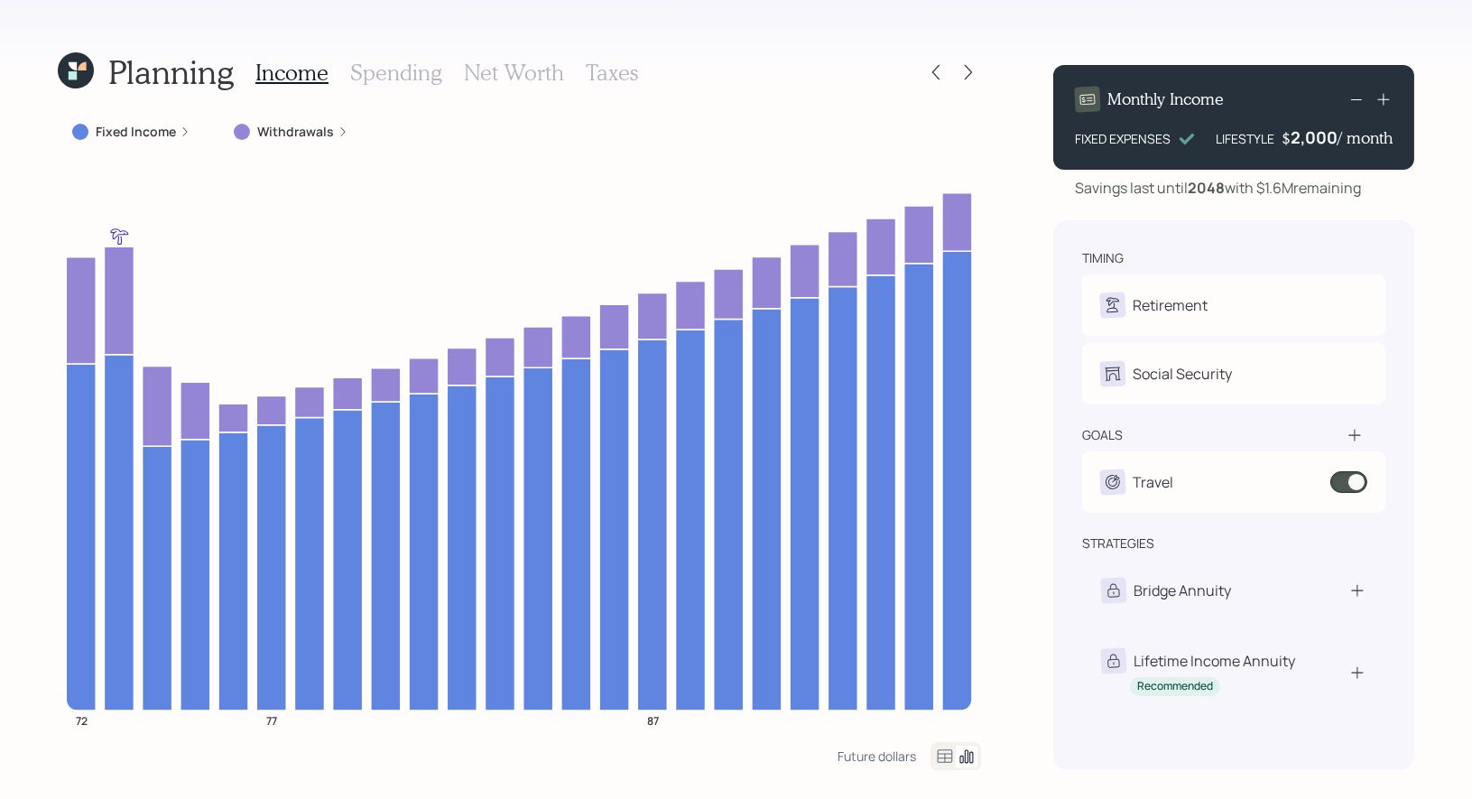
click at [424, 148] on div "Fixed Income Withdrawals 72 77 87" at bounding box center [519, 429] width 923 height 626
